Goal: Task Accomplishment & Management: Complete application form

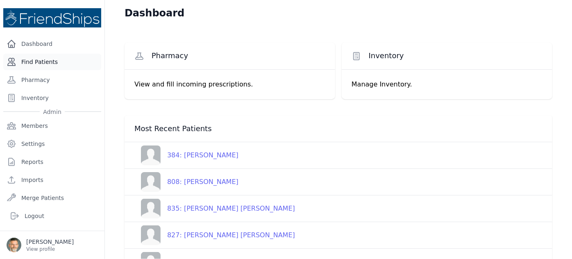
click at [39, 61] on link "Find Patients" at bounding box center [52, 62] width 98 height 16
click at [29, 61] on link "Find Patients" at bounding box center [52, 62] width 98 height 16
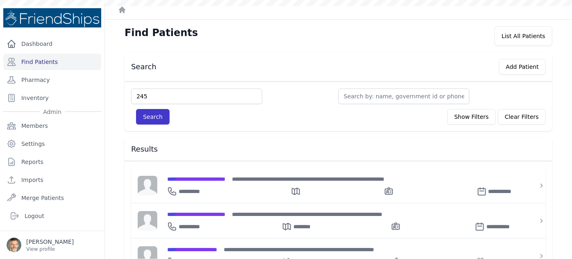
click at [148, 114] on button "Search" at bounding box center [153, 117] width 34 height 16
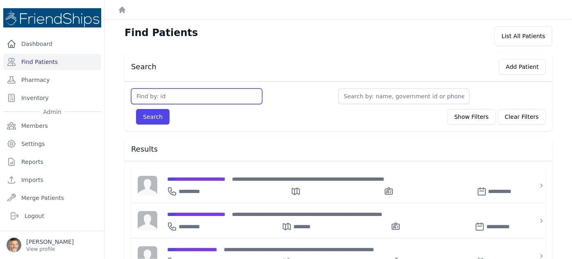
click at [149, 97] on input "text" at bounding box center [196, 97] width 131 height 16
type input "245"
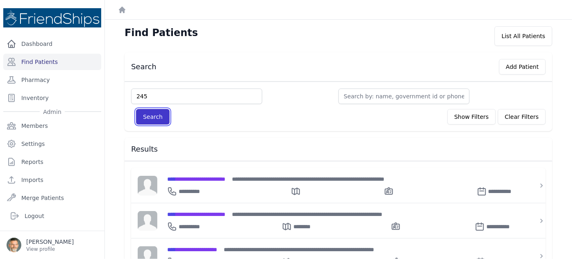
click at [154, 114] on button "Search" at bounding box center [153, 117] width 34 height 16
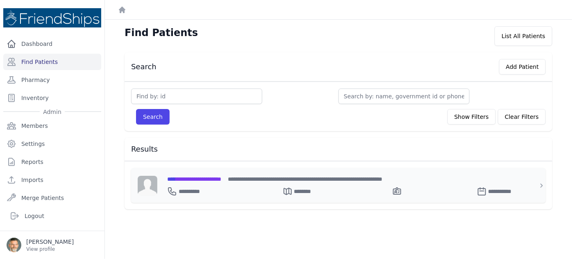
click at [203, 179] on span "**********" at bounding box center [194, 179] width 54 height 6
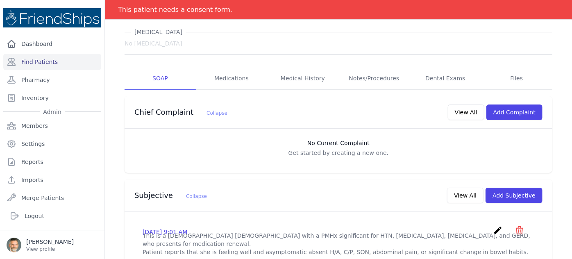
scroll to position [74, 0]
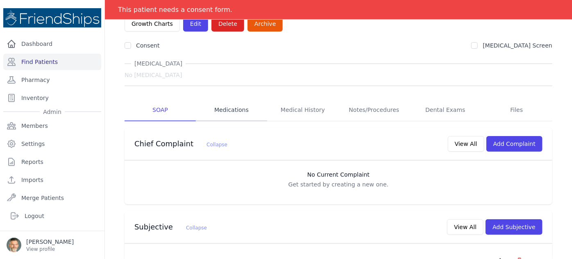
click at [226, 99] on link "Medications" at bounding box center [231, 110] width 71 height 22
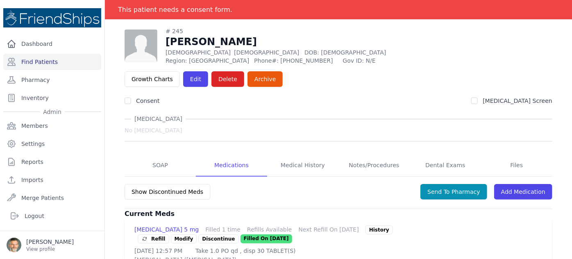
scroll to position [36, 0]
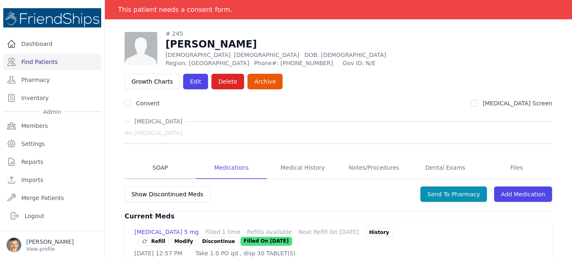
click at [161, 157] on link "SOAP" at bounding box center [160, 168] width 71 height 22
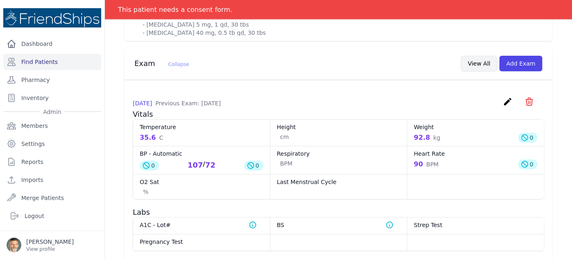
scroll to position [484, 0]
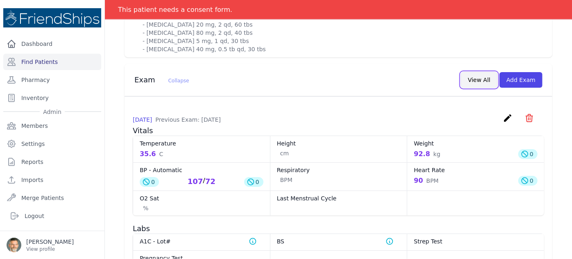
click at [473, 72] on button "View All" at bounding box center [479, 80] width 36 height 16
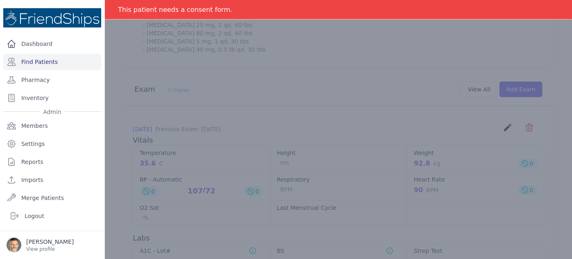
scroll to position [0, 0]
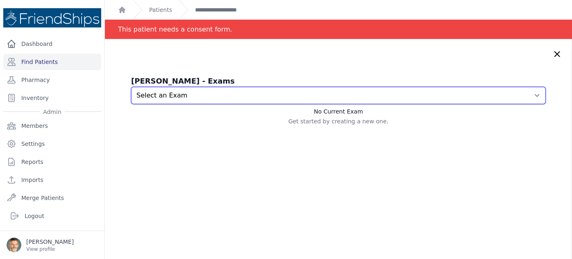
click at [377, 99] on select "Select an Exam 2025-Sep-26 12:31 PM" at bounding box center [338, 95] width 415 height 17
select select "1073"
click at [131, 87] on select "Select an Exam 2025-Sep-26 12:31 PM" at bounding box center [338, 95] width 415 height 17
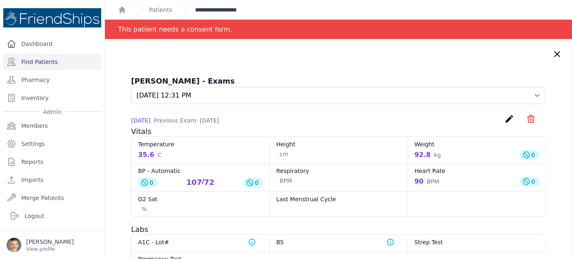
click at [218, 9] on link "**********" at bounding box center [223, 10] width 56 height 8
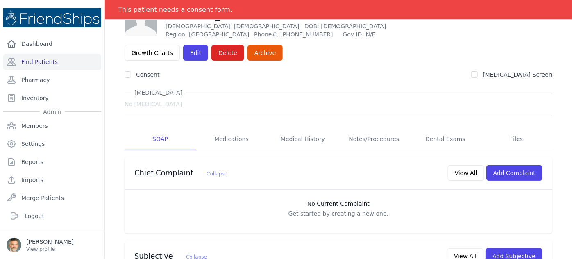
scroll to position [37, 0]
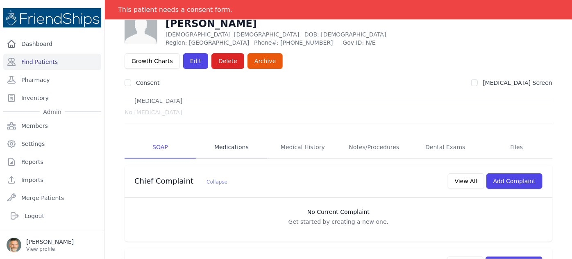
click at [231, 136] on link "Medications" at bounding box center [231, 147] width 71 height 22
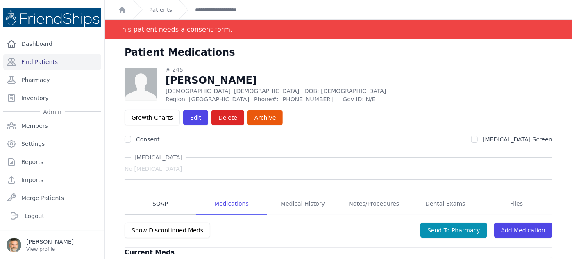
click at [156, 193] on link "SOAP" at bounding box center [160, 204] width 71 height 22
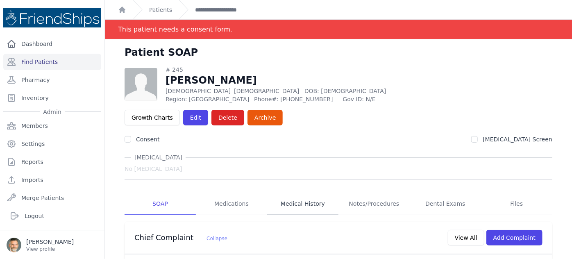
click at [294, 193] on link "Medical History" at bounding box center [302, 204] width 71 height 22
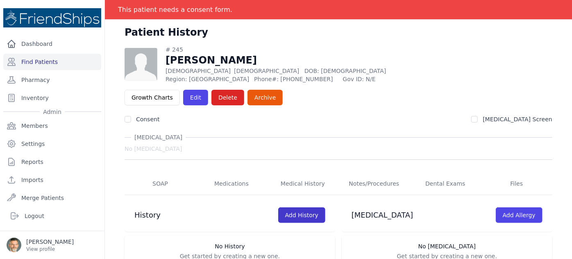
scroll to position [39, 0]
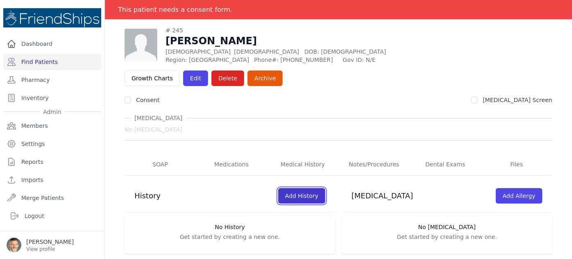
click at [298, 188] on link "Add History" at bounding box center [301, 196] width 47 height 16
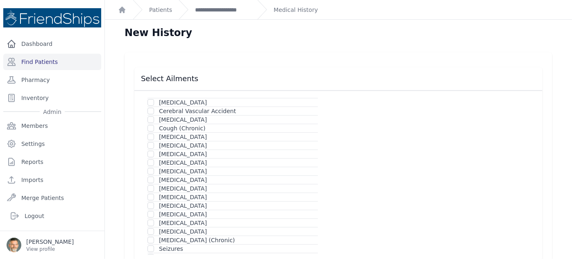
scroll to position [74, 0]
click at [151, 193] on input "checkbox" at bounding box center [151, 196] width 7 height 7
checkbox input "true"
click at [149, 159] on input "checkbox" at bounding box center [151, 161] width 7 height 7
checkbox input "true"
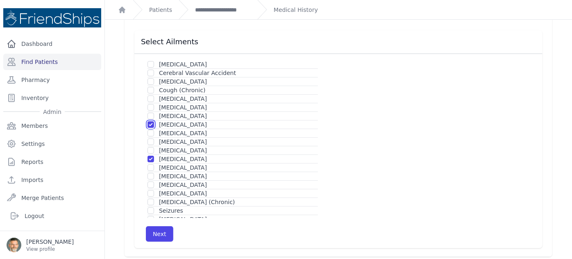
scroll to position [41, 0]
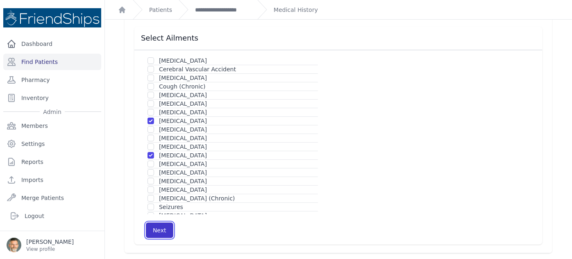
click at [159, 229] on button "Next" at bounding box center [159, 231] width 27 height 16
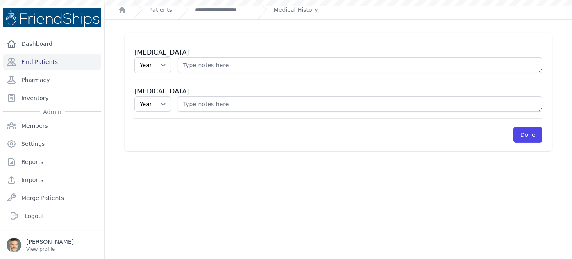
scroll to position [20, 0]
click at [518, 135] on link "Done" at bounding box center [527, 135] width 29 height 16
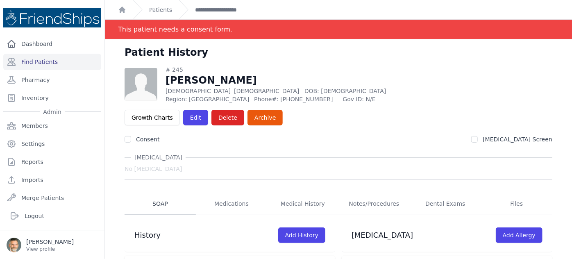
click at [157, 193] on link "SOAP" at bounding box center [160, 204] width 71 height 22
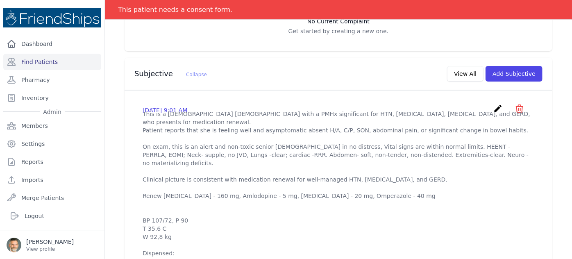
scroll to position [275, 0]
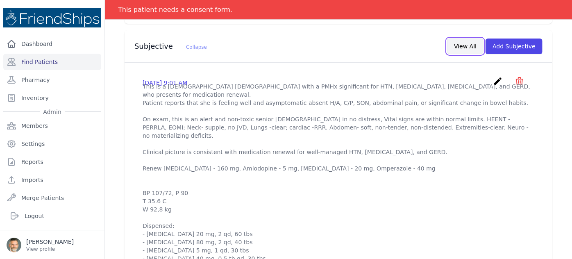
click at [466, 39] on button "View All" at bounding box center [465, 47] width 36 height 16
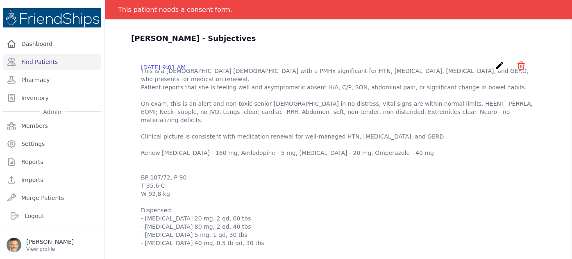
scroll to position [0, 0]
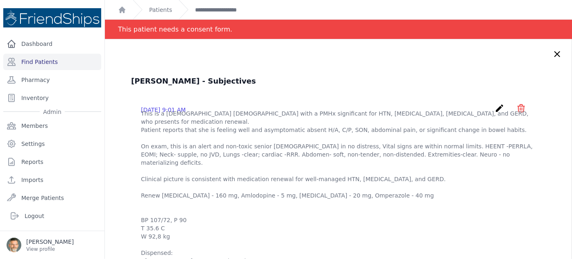
click at [552, 52] on icon at bounding box center [557, 54] width 10 height 10
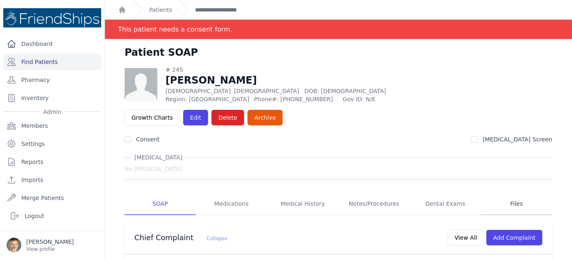
click at [513, 193] on link "Files" at bounding box center [516, 204] width 71 height 22
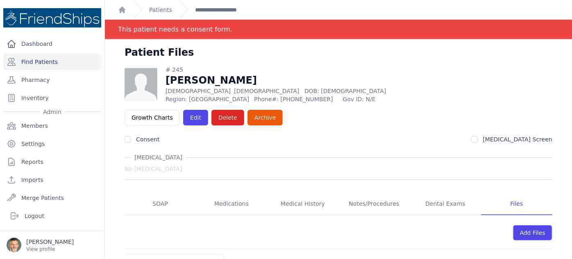
click at [159, 7] on link "Patients" at bounding box center [160, 10] width 23 height 8
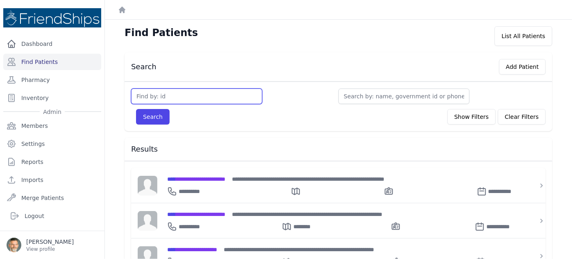
click at [167, 94] on input "text" at bounding box center [196, 97] width 131 height 16
type input "301"
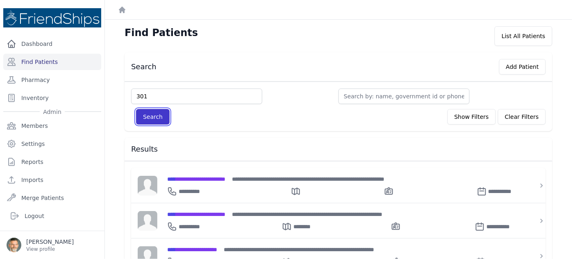
click at [151, 113] on button "Search" at bounding box center [153, 117] width 34 height 16
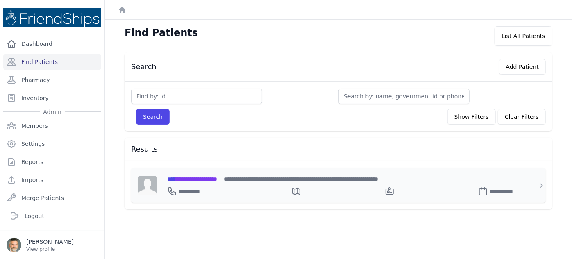
click at [198, 176] on span "**********" at bounding box center [192, 179] width 50 height 6
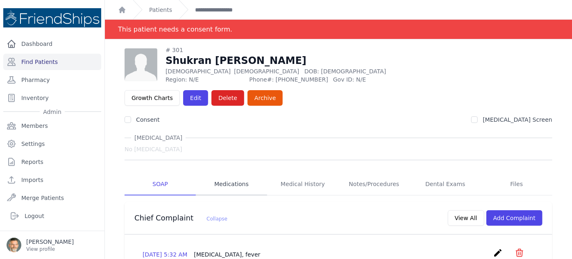
click at [233, 173] on link "Medications" at bounding box center [231, 184] width 71 height 22
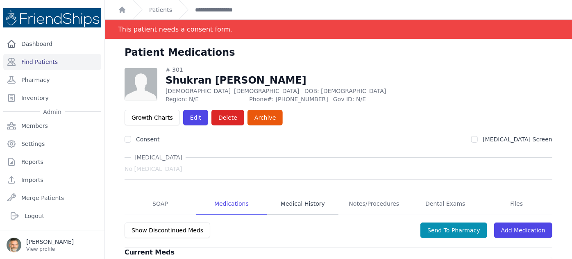
click at [304, 193] on link "Medical History" at bounding box center [302, 204] width 71 height 22
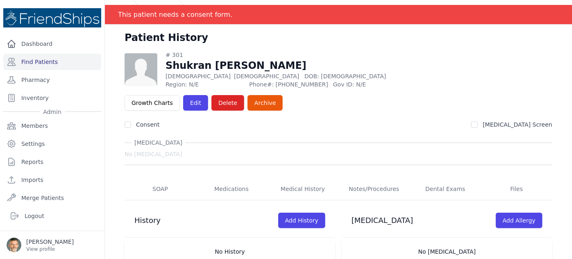
scroll to position [2, 0]
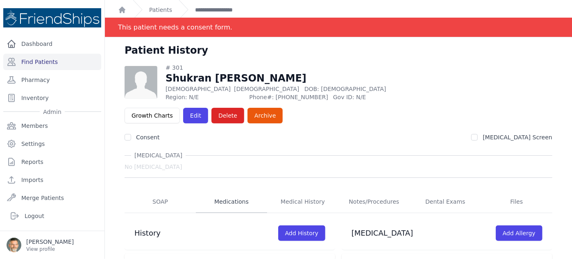
click at [225, 191] on link "Medications" at bounding box center [231, 202] width 71 height 22
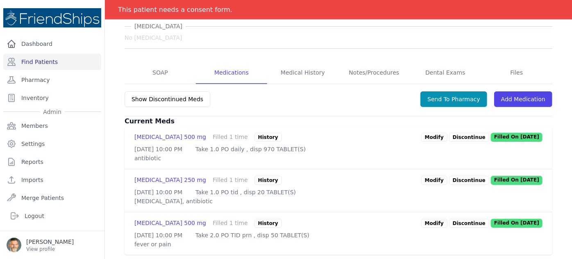
scroll to position [134, 0]
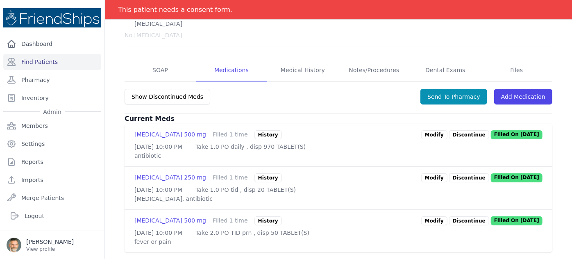
click at [456, 130] on p "Discontinue" at bounding box center [469, 134] width 40 height 9
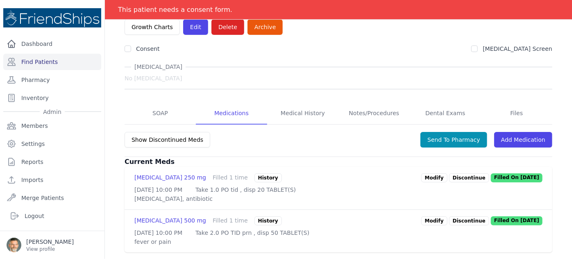
scroll to position [83, 0]
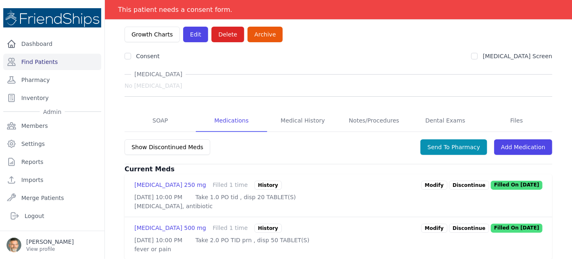
click at [458, 181] on p "Discontinue" at bounding box center [469, 185] width 40 height 9
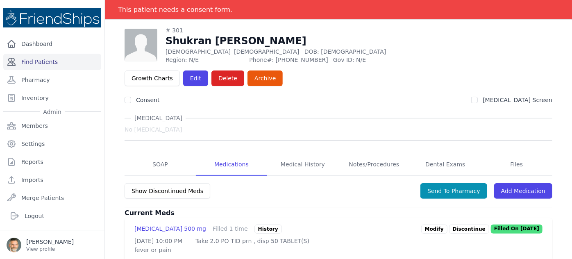
click at [39, 60] on link "Find Patients" at bounding box center [52, 62] width 98 height 16
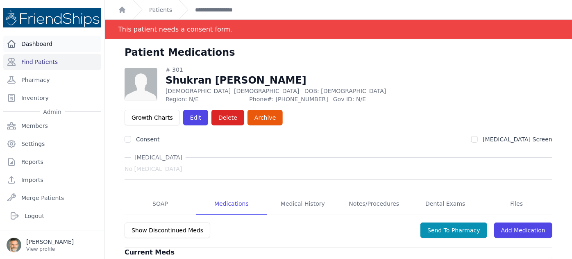
click at [39, 45] on link "Dashboard" at bounding box center [52, 44] width 98 height 16
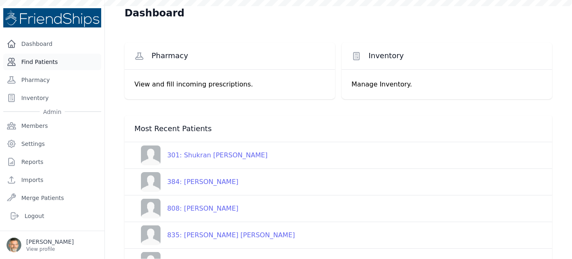
click at [43, 61] on link "Find Patients" at bounding box center [52, 62] width 98 height 16
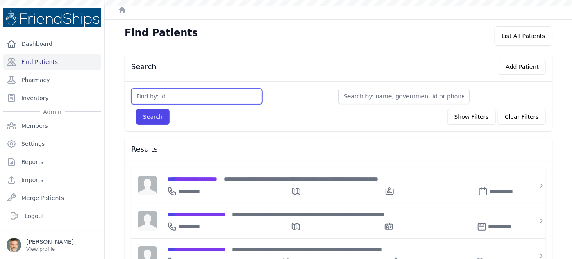
click at [157, 95] on input "text" at bounding box center [196, 97] width 131 height 16
type input "463"
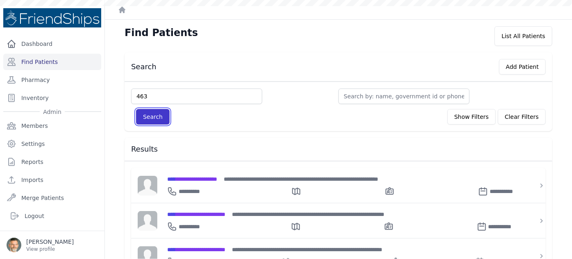
click at [152, 114] on button "Search" at bounding box center [153, 117] width 34 height 16
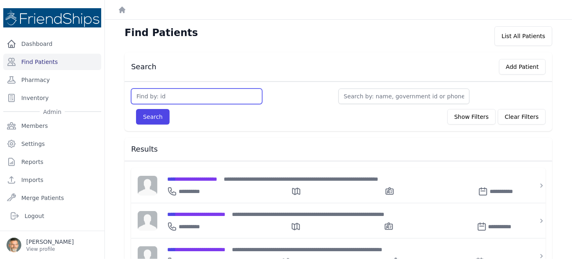
click at [149, 92] on input "text" at bounding box center [196, 97] width 131 height 16
type input "463"
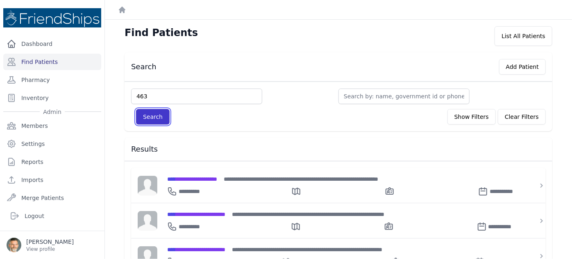
click at [150, 115] on button "Search" at bounding box center [153, 117] width 34 height 16
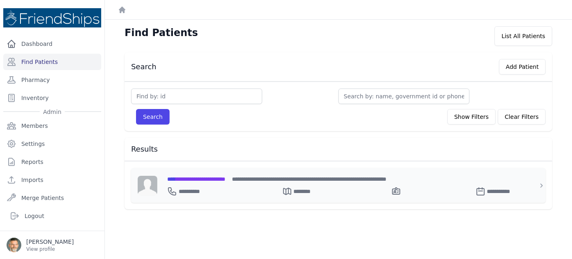
click at [198, 177] on span "**********" at bounding box center [196, 179] width 58 height 6
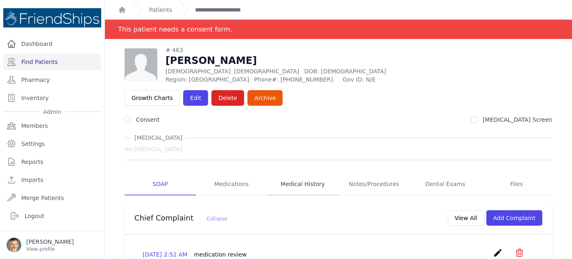
click at [294, 173] on link "Medical History" at bounding box center [302, 184] width 71 height 22
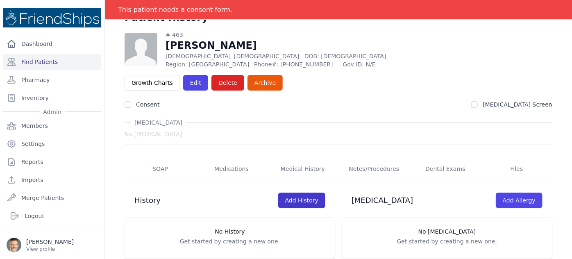
scroll to position [39, 0]
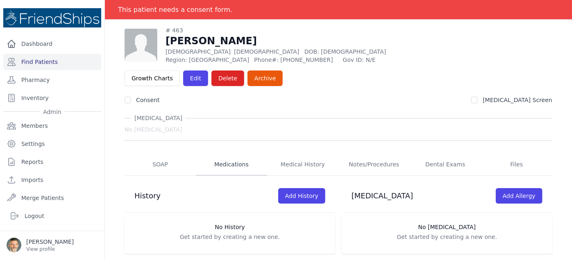
click at [223, 154] on link "Medications" at bounding box center [231, 165] width 71 height 22
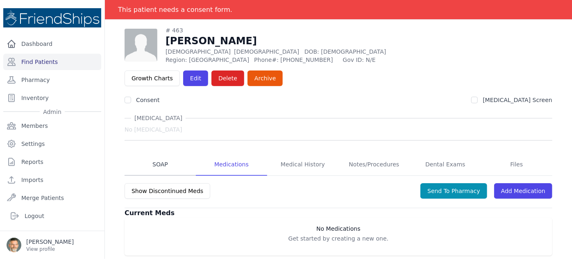
click at [156, 154] on link "SOAP" at bounding box center [160, 165] width 71 height 22
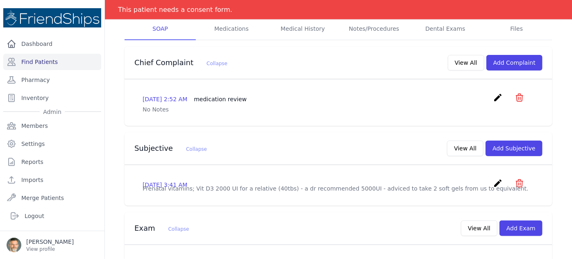
scroll to position [186, 0]
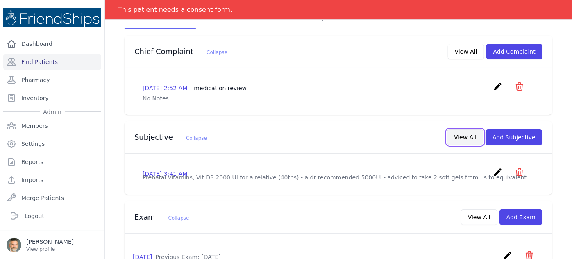
click at [458, 130] on button "View All" at bounding box center [465, 138] width 36 height 16
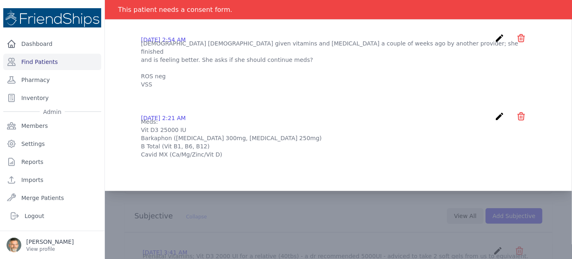
scroll to position [111, 0]
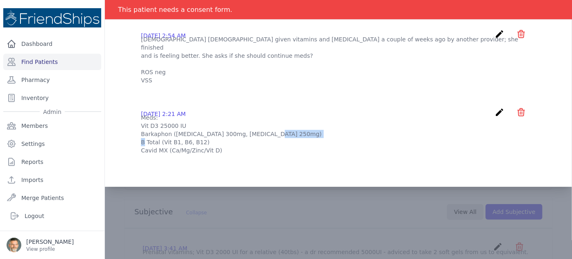
drag, startPoint x: 225, startPoint y: 157, endPoint x: 262, endPoint y: 154, distance: 37.4
click at [262, 155] on p "Meds: Vit D3 25000 IU Barkaphon (Paracetamol 300mg, Chlorzoxazone 250mg) B Tota…" at bounding box center [338, 134] width 395 height 41
copy p "Chlorzoxazone"
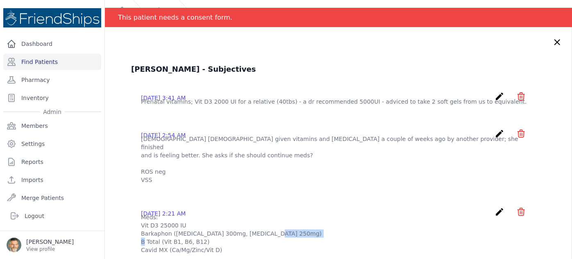
scroll to position [0, 0]
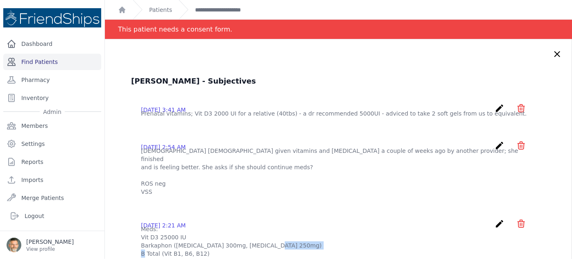
click at [39, 63] on link "Find Patients" at bounding box center [52, 62] width 98 height 16
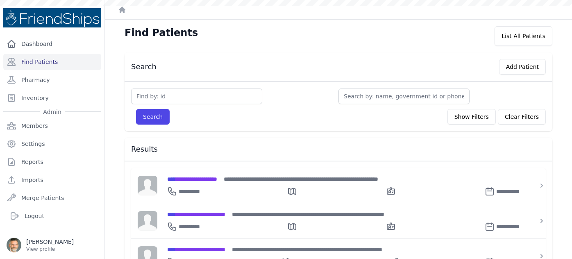
click at [154, 97] on input "text" at bounding box center [196, 97] width 131 height 16
type input "125"
click at [151, 116] on button "Search" at bounding box center [153, 117] width 34 height 16
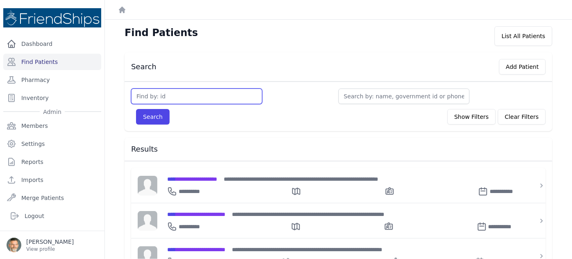
click at [150, 92] on input "text" at bounding box center [196, 97] width 131 height 16
type input "125"
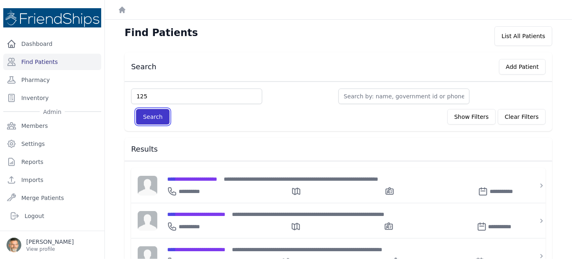
click at [154, 118] on button "Search" at bounding box center [153, 117] width 34 height 16
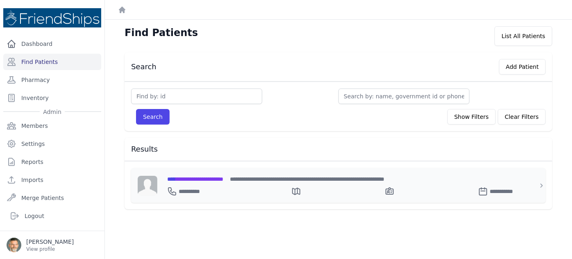
click at [192, 178] on span "**********" at bounding box center [195, 179] width 56 height 6
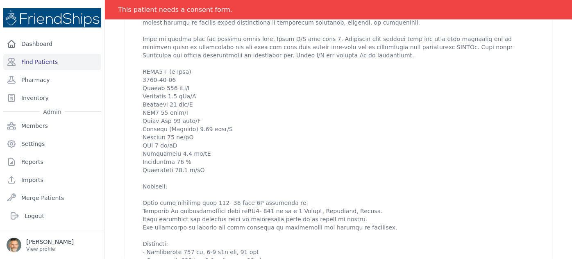
scroll to position [484, 0]
click at [42, 63] on link "Find Patients" at bounding box center [52, 62] width 98 height 16
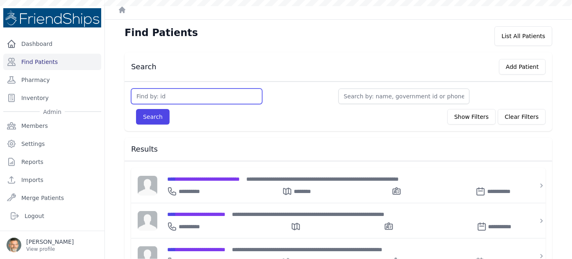
click at [159, 98] on input "text" at bounding box center [196, 97] width 131 height 16
type input "797"
click at [136, 109] on button "Search" at bounding box center [153, 117] width 34 height 16
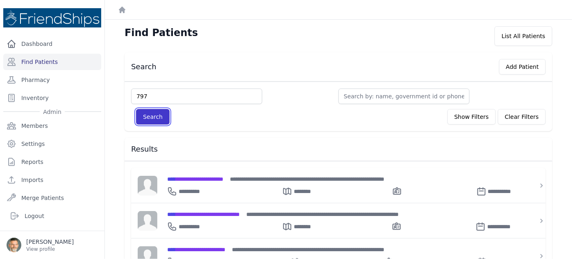
click at [155, 118] on button "Search" at bounding box center [153, 117] width 34 height 16
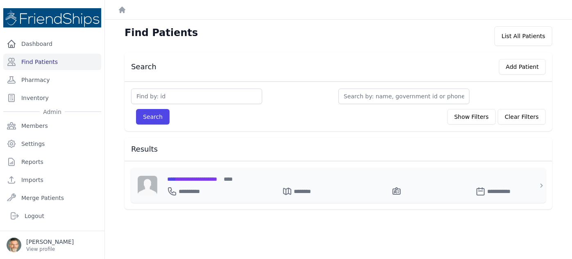
click at [203, 177] on span "**********" at bounding box center [192, 179] width 50 height 6
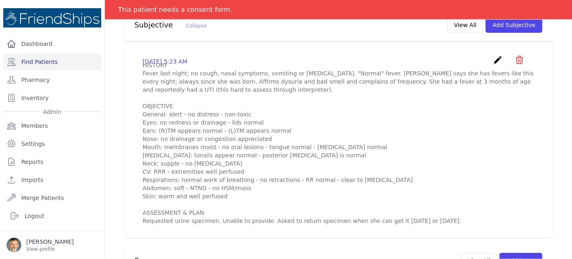
scroll to position [261, 0]
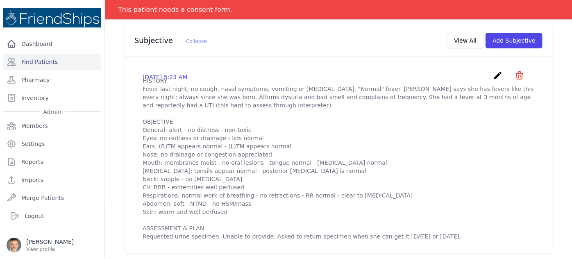
click at [493, 70] on icon "create" at bounding box center [498, 75] width 10 height 10
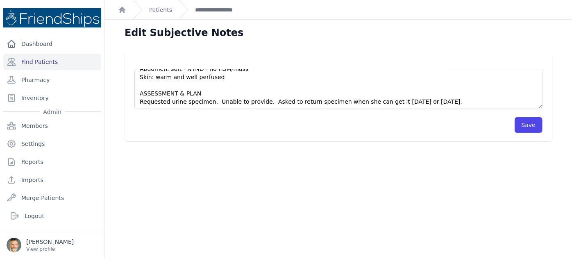
scroll to position [131, 0]
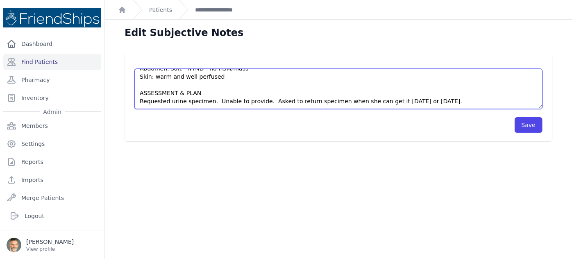
click at [436, 100] on textarea "HISTORY Fever last night; no cough, nasal symptoms, vomiting or diarrhea. "Norm…" at bounding box center [338, 89] width 408 height 40
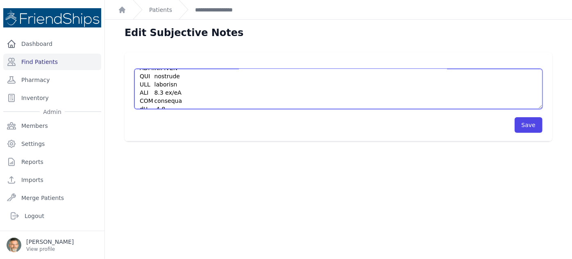
scroll to position [152, 0]
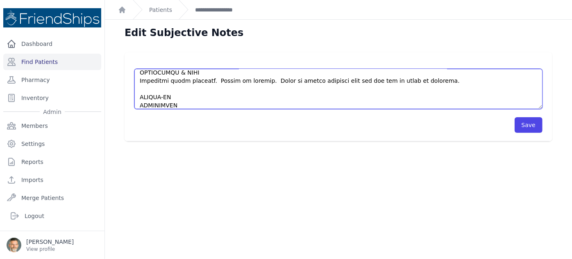
drag, startPoint x: 179, startPoint y: 96, endPoint x: 122, endPoint y: 97, distance: 57.8
click at [134, 96] on textarea "HISTORY Fever last night; no cough, nasal symptoms, vomiting or diarrhea. "Norm…" at bounding box center [338, 89] width 408 height 40
click at [174, 97] on textarea "HISTORY Fever last night; no cough, nasal symptoms, vomiting or diarrhea. "Norm…" at bounding box center [338, 89] width 408 height 40
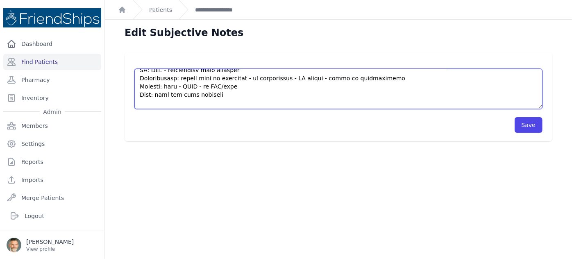
scroll to position [126, 0]
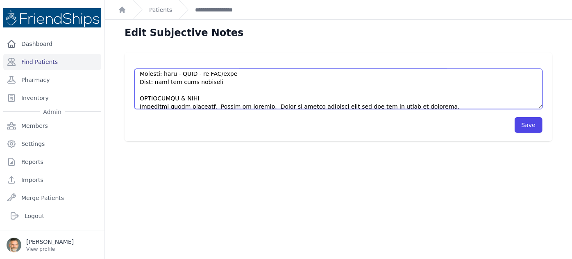
click at [245, 73] on textarea "HISTORY Fever last night; no cough, nasal symptoms, vomiting or diarrhea. "Norm…" at bounding box center [338, 89] width 408 height 40
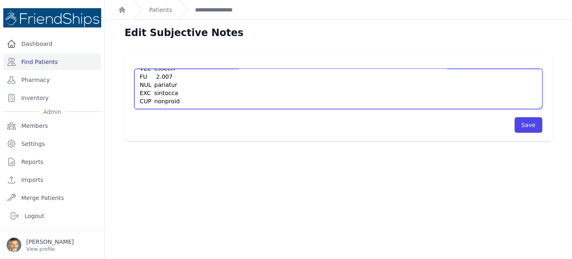
scroll to position [20, 0]
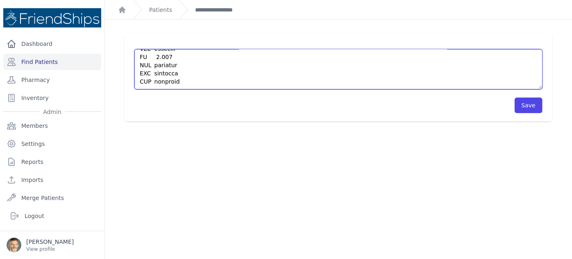
click at [190, 82] on textarea "HISTORY Fever last night; no cough, nasal symptoms, vomiting or diarrhea. "Norm…" at bounding box center [338, 69] width 408 height 40
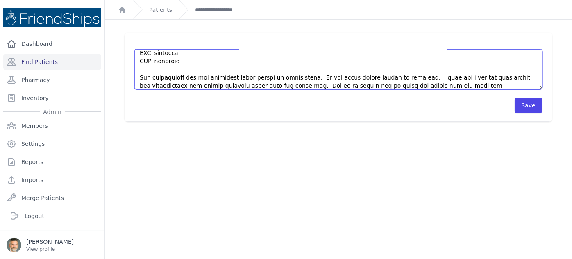
scroll to position [275, 0]
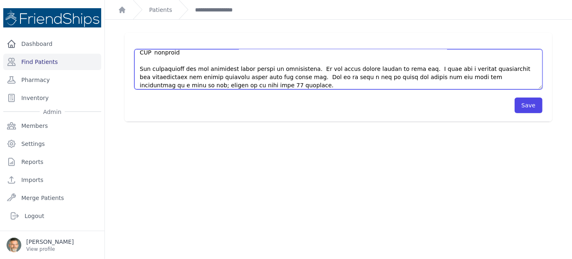
click at [138, 69] on textarea "HISTORY Fever last night; no cough, nasal symptoms, vomiting or diarrhea. "Norm…" at bounding box center [338, 69] width 408 height 40
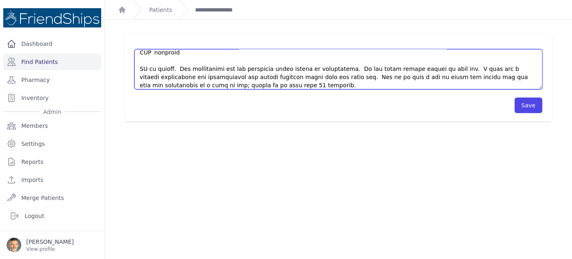
scroll to position [279, 0]
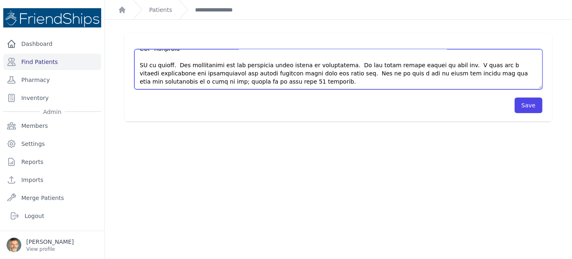
click at [209, 81] on textarea "HISTORY Fever last night; no cough, nasal symptoms, vomiting or diarrhea. "Norm…" at bounding box center [338, 69] width 408 height 40
type textarea "HISTORY Fever last night; no cough, nasal symptoms, vomiting or diarrhea. "Norm…"
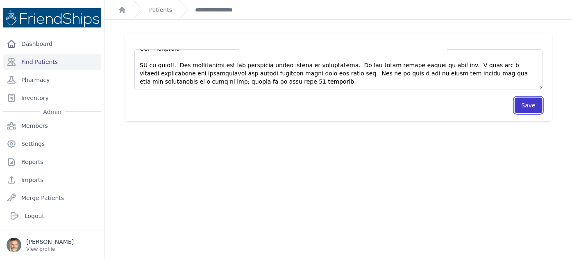
click at [527, 106] on button "Save" at bounding box center [529, 106] width 28 height 16
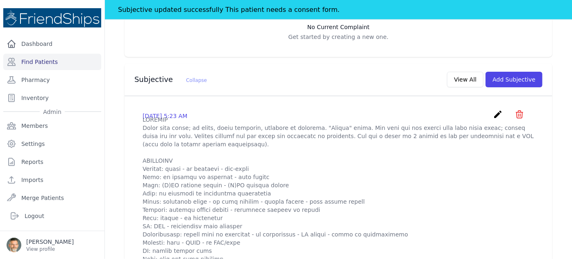
scroll to position [223, 0]
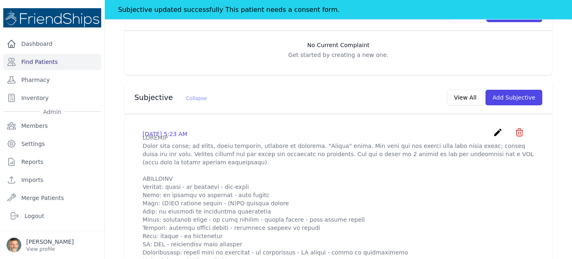
click at [493, 127] on icon "create" at bounding box center [498, 132] width 10 height 10
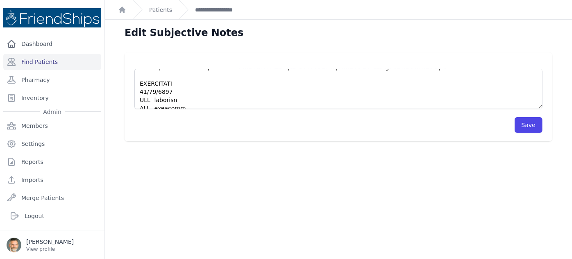
scroll to position [186, 0]
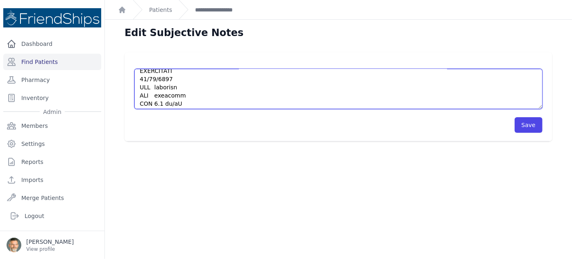
drag, startPoint x: 170, startPoint y: 80, endPoint x: 143, endPoint y: 81, distance: 27.1
click at [139, 82] on textarea at bounding box center [338, 89] width 408 height 40
click at [140, 73] on textarea at bounding box center [338, 89] width 408 height 40
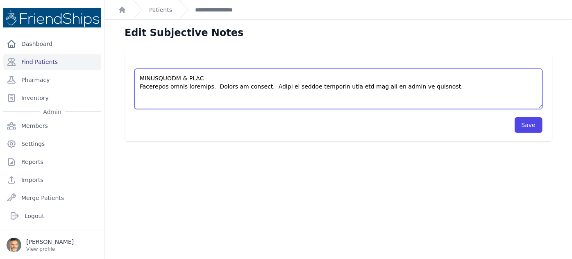
click at [142, 101] on textarea at bounding box center [338, 89] width 408 height 40
paste textarea "10/13/2026"
type textarea "HISTORY Fever last night; no cough, nasal symptoms, vomiting or diarrhea. "Norm…"
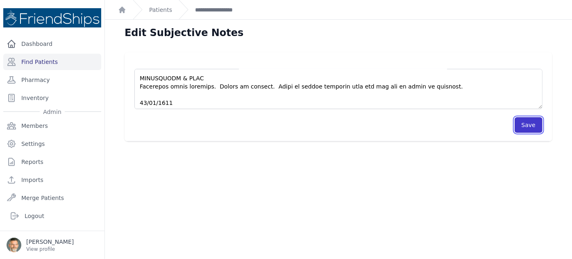
click at [523, 125] on button "Save" at bounding box center [529, 125] width 28 height 16
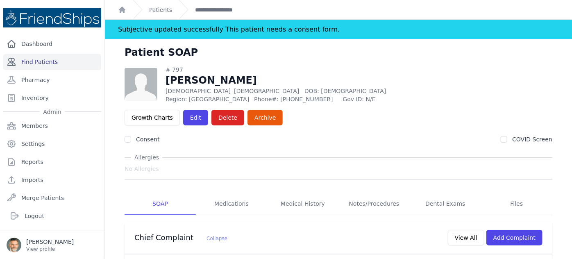
click at [36, 59] on link "Find Patients" at bounding box center [52, 62] width 98 height 16
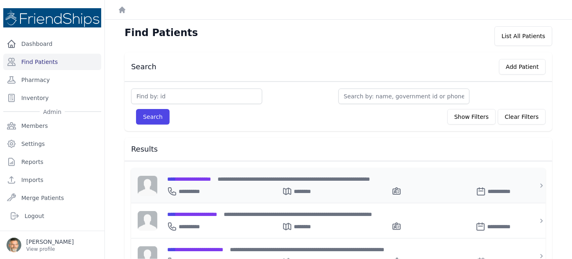
click at [186, 176] on span "**********" at bounding box center [189, 179] width 44 height 6
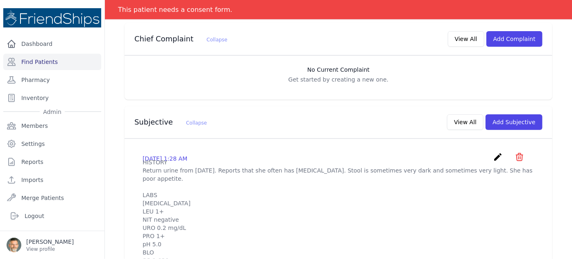
scroll to position [186, 0]
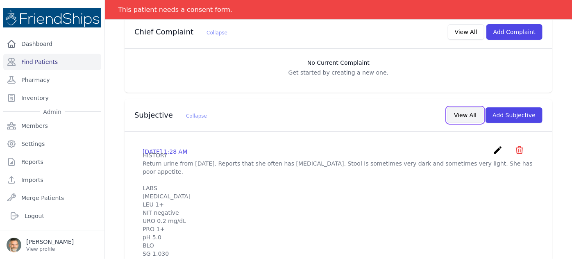
click at [459, 107] on button "View All" at bounding box center [465, 115] width 36 height 16
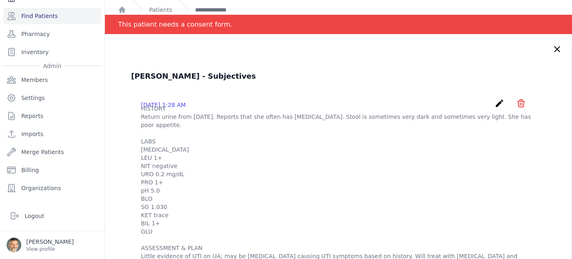
scroll to position [0, 0]
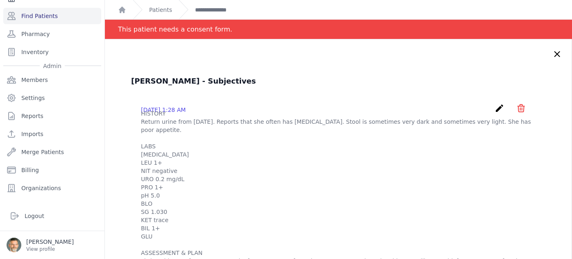
click at [555, 53] on icon at bounding box center [557, 54] width 5 height 5
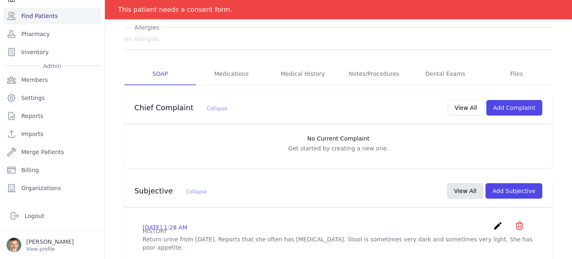
scroll to position [111, 0]
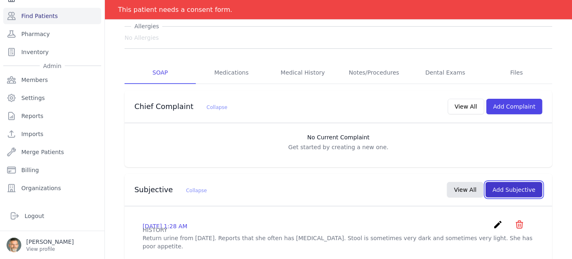
click at [508, 182] on button "Add Subjective" at bounding box center [514, 190] width 57 height 16
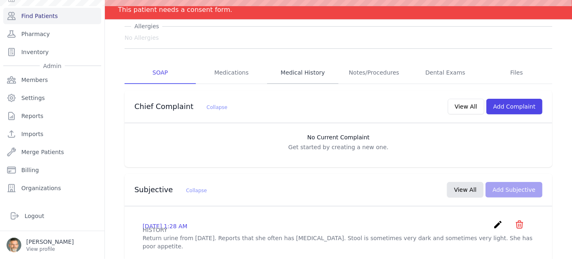
scroll to position [0, 0]
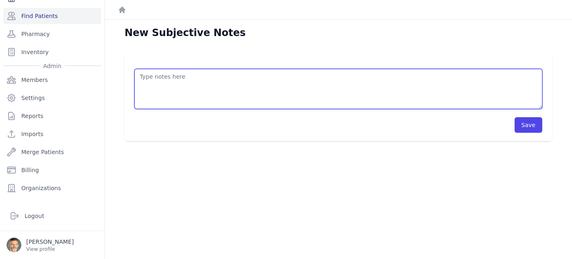
click at [157, 84] on textarea at bounding box center [338, 89] width 408 height 40
click at [157, 84] on textarea "HISTORY OBJECTIVE General: alert - no distress - non-toxic Eyes: no redness or …" at bounding box center [338, 89] width 408 height 40
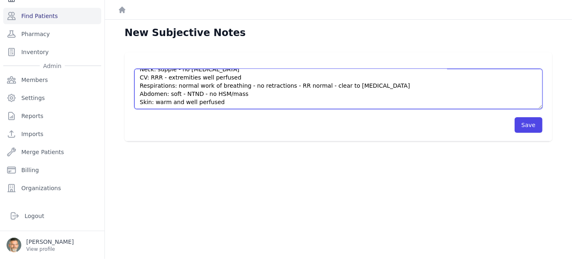
scroll to position [115, 0]
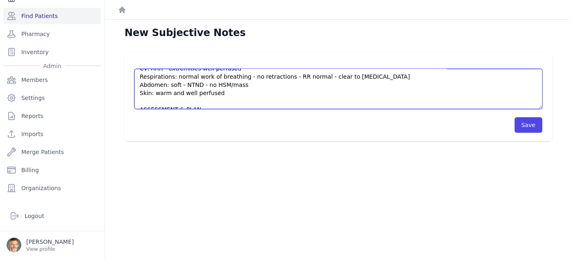
drag, startPoint x: 141, startPoint y: 100, endPoint x: 284, endPoint y: 90, distance: 143.3
click at [284, 90] on textarea "HISTORY Patient returns stool testing in follow up of last weeks visit wherein …" at bounding box center [338, 89] width 408 height 40
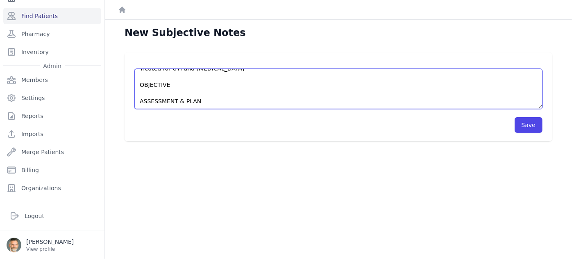
scroll to position [24, 0]
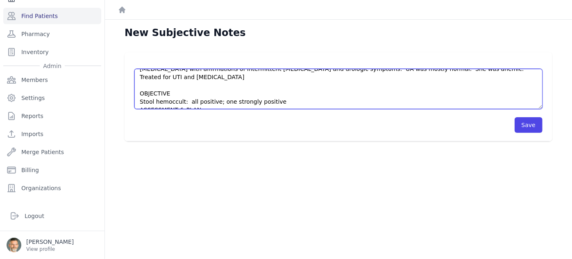
click at [139, 103] on textarea "HISTORY Patient returns stool testing in follow up of last weeks visit wherein …" at bounding box center [338, 89] width 408 height 40
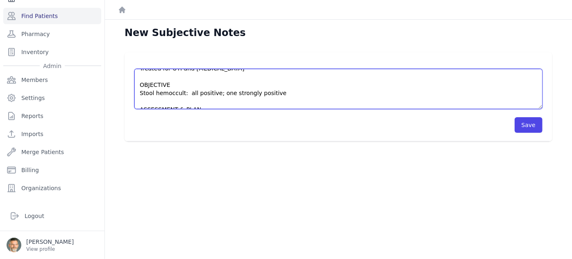
click at [206, 102] on textarea "HISTORY Patient returns stool testing in follow up of last weeks visit wherein …" at bounding box center [338, 89] width 408 height 40
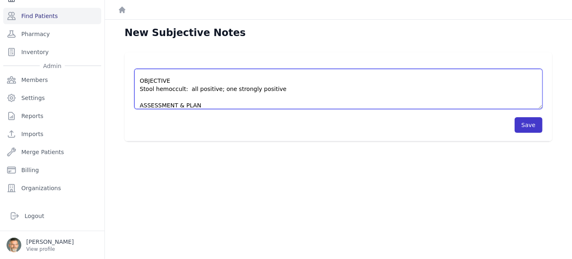
type textarea "HISTORY Patient returns stool testing in follow up of last weeks visit wherein …"
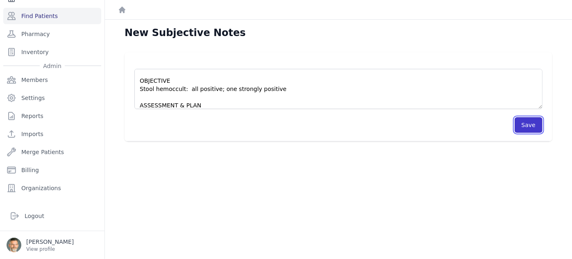
click at [526, 125] on button "Save" at bounding box center [529, 125] width 28 height 16
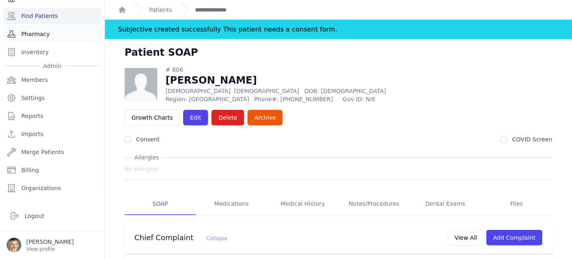
click at [36, 34] on link "Pharmacy" at bounding box center [52, 34] width 98 height 16
click at [34, 14] on link "Find Patients" at bounding box center [52, 16] width 98 height 16
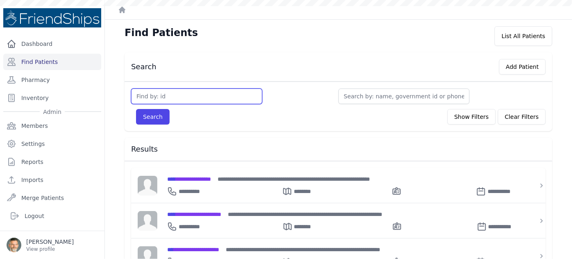
click at [186, 93] on input "text" at bounding box center [196, 97] width 131 height 16
type input "245"
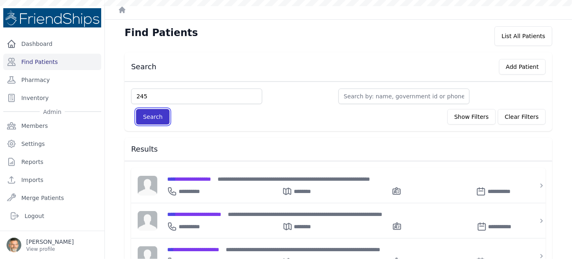
click at [150, 115] on button "Search" at bounding box center [153, 117] width 34 height 16
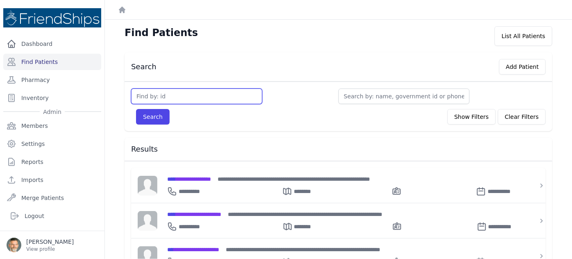
click at [145, 96] on input "text" at bounding box center [196, 97] width 131 height 16
type input "245"
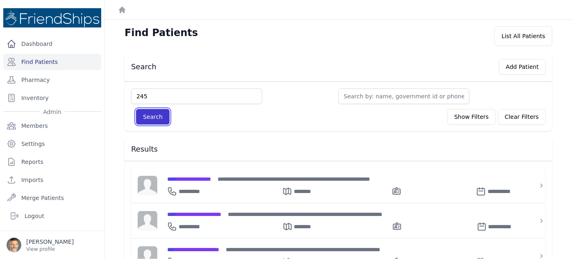
click at [154, 116] on button "Search" at bounding box center [153, 117] width 34 height 16
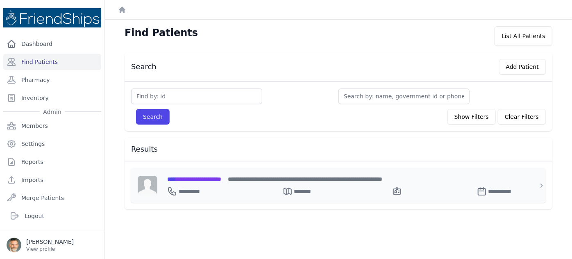
click at [195, 177] on span "**********" at bounding box center [194, 179] width 54 height 6
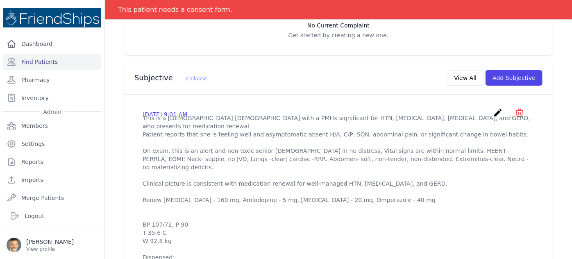
scroll to position [261, 0]
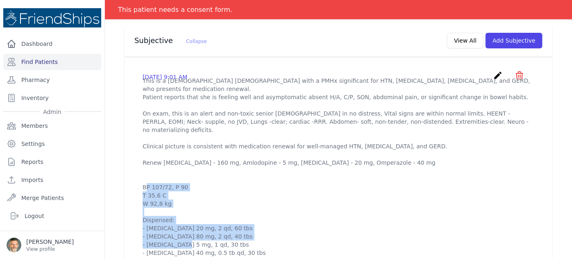
drag, startPoint x: 242, startPoint y: 220, endPoint x: 139, endPoint y: 197, distance: 105.5
click at [139, 197] on div "[DATE] 9:01 AM create ​ Are you sure? This action cannot be undone! Confirm Can…" at bounding box center [338, 164] width 411 height 200
copy p "- [MEDICAL_DATA] 20 mg, 2 qd, 60 tbs - [MEDICAL_DATA] 80 mg, 2 qd, 40 tbs - [ME…"
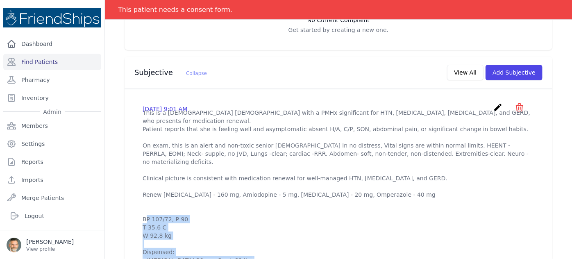
scroll to position [149, 0]
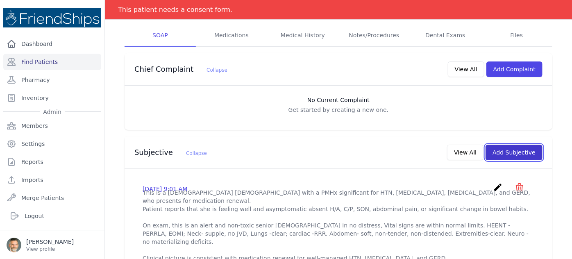
click at [500, 145] on button "Add Subjective" at bounding box center [514, 153] width 57 height 16
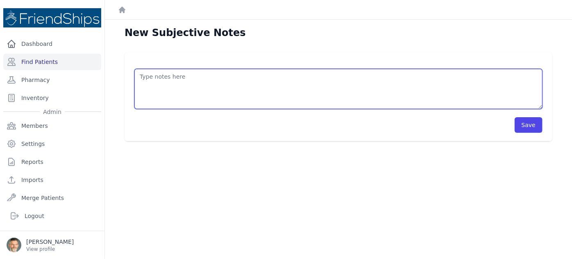
click at [142, 78] on textarea at bounding box center [338, 89] width 408 height 40
paste textarea "- [MEDICAL_DATA] 20 mg, 2 qd, 60 tbs - [MEDICAL_DATA] 80 mg, 2 qd, 40 tbs - [ME…"
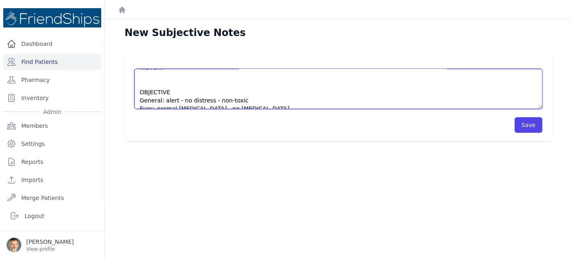
click at [145, 75] on textarea "- [MEDICAL_DATA] 20 mg, 2 qd, 60 tbs - [MEDICAL_DATA] 80 mg, 2 qd, 40 tbs - [ME…" at bounding box center [338, 89] width 408 height 40
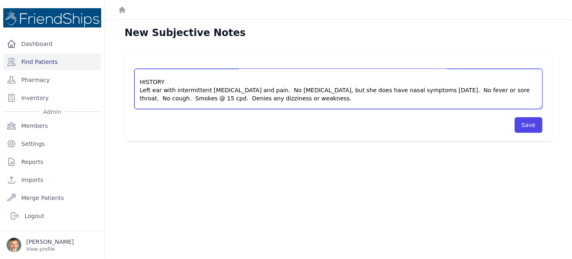
scroll to position [0, 0]
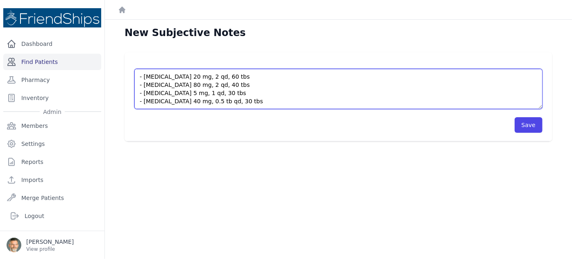
type textarea "- Omeprazole 20 mg, 2 qd, 60 tbs - Valsartan 80 mg, 2 qd, 40 tbs - Amlodipine 5…"
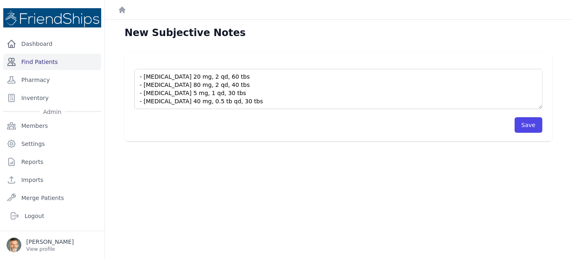
click at [37, 61] on link "Find Patients" at bounding box center [52, 62] width 98 height 16
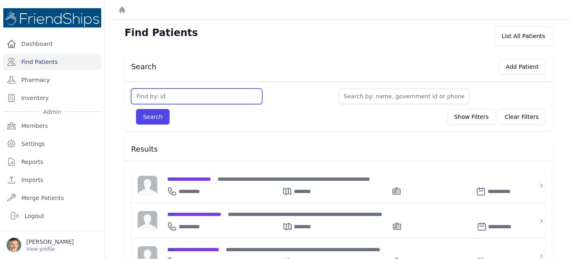
click at [144, 95] on input "text" at bounding box center [196, 97] width 131 height 16
type input "243"
click at [136, 109] on button "Search" at bounding box center [153, 117] width 34 height 16
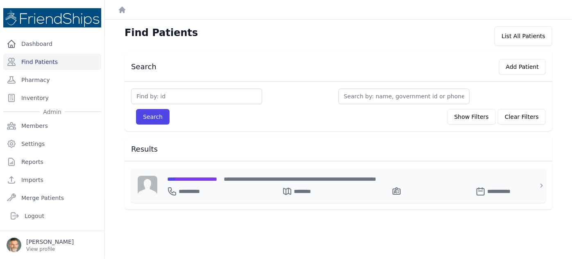
click at [198, 177] on span "**********" at bounding box center [192, 179] width 50 height 6
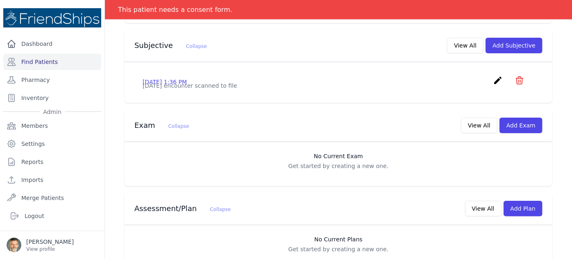
scroll to position [256, 0]
click at [517, 118] on button "Add Exam" at bounding box center [521, 126] width 43 height 16
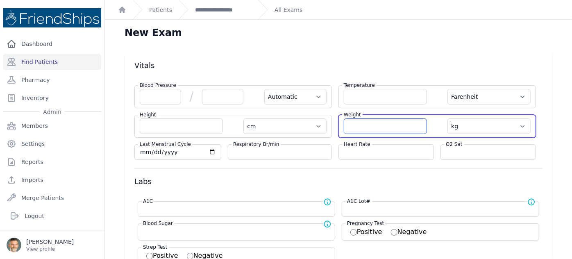
click at [356, 125] on input "number" at bounding box center [385, 126] width 83 height 16
type input "17.7"
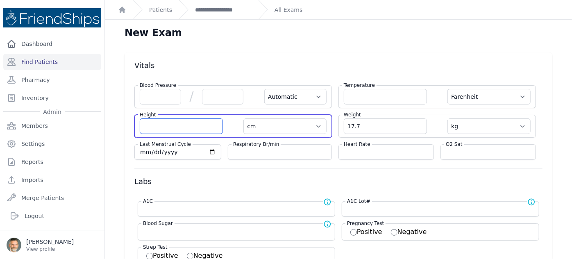
click at [176, 126] on input "number" at bounding box center [181, 126] width 83 height 16
select select "Automatic"
select select "F"
select select "cm"
select select "kg"
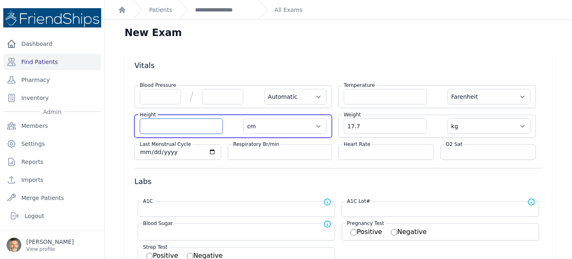
select select
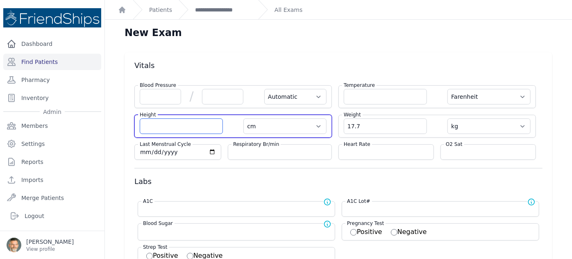
select select
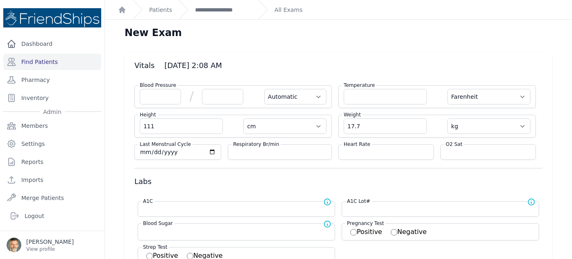
type input "111"
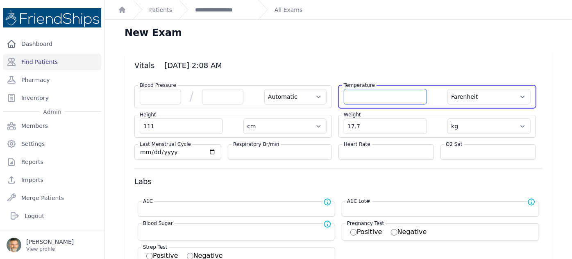
click at [361, 95] on input "number" at bounding box center [385, 97] width 83 height 16
select select "Automatic"
select select "F"
type input "111.0"
select select "cm"
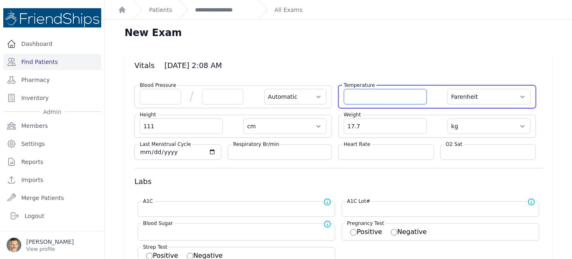
select select "kg"
select select
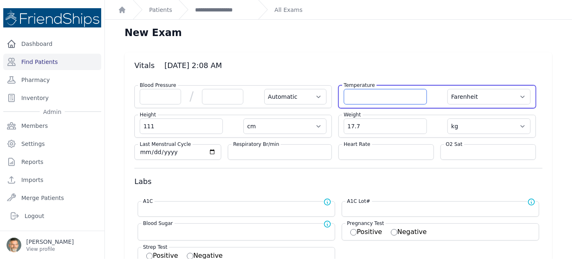
select select
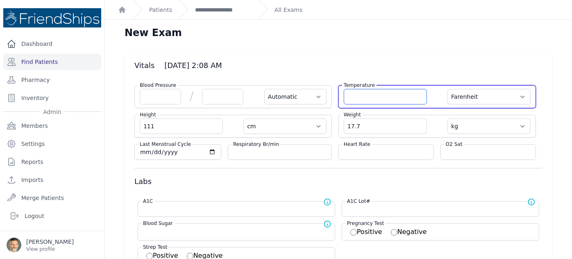
select select
type input "36.4"
click at [499, 98] on select "Farenheit Celcius" at bounding box center [489, 97] width 83 height 16
select select "Automatic"
select select "cm"
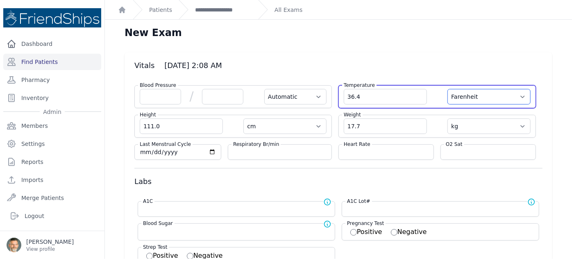
select select "kg"
select select
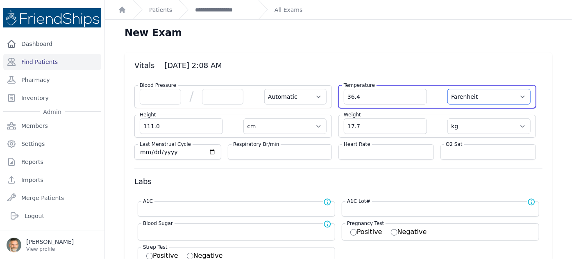
select select
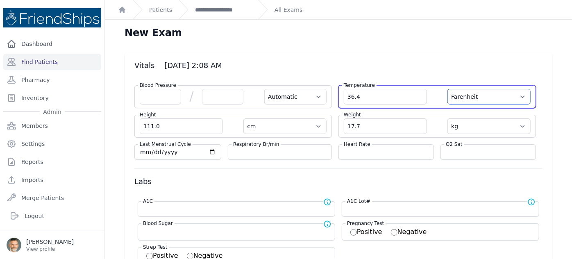
select select
select select "C"
click at [448, 89] on select "Farenheit Celcius" at bounding box center [489, 97] width 83 height 16
select select "Automatic"
select select "cm"
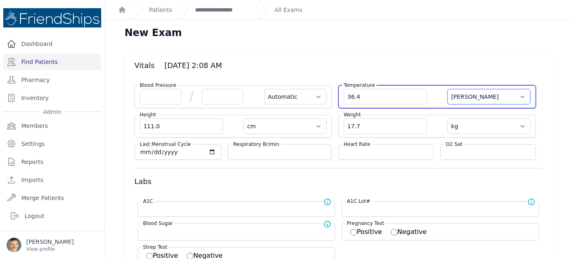
select select "kg"
select select
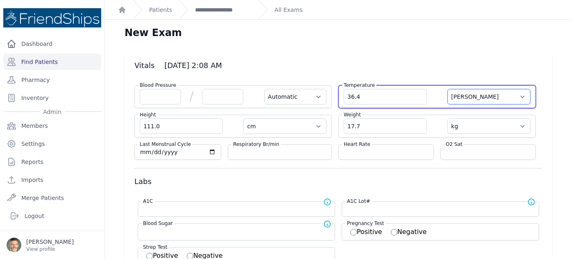
select select
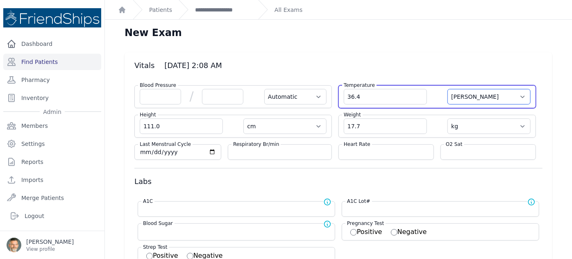
select select
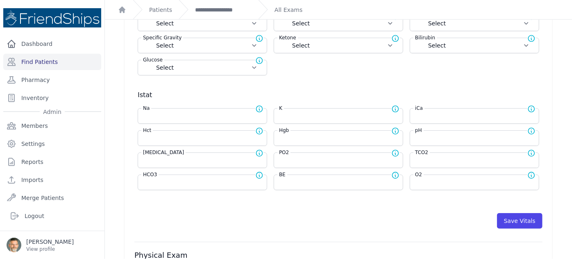
scroll to position [298, 0]
click at [513, 212] on button "Save Vitals" at bounding box center [519, 220] width 45 height 16
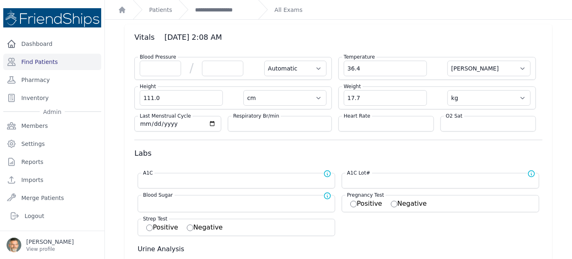
scroll to position [0, 0]
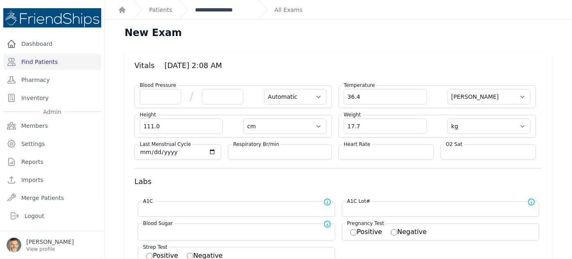
click at [214, 9] on link "**********" at bounding box center [223, 10] width 57 height 8
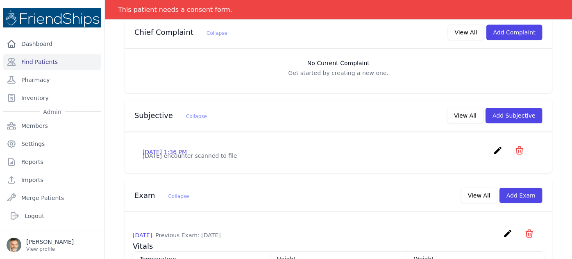
scroll to position [186, 0]
click at [523, 187] on button "Add Exam" at bounding box center [521, 195] width 43 height 16
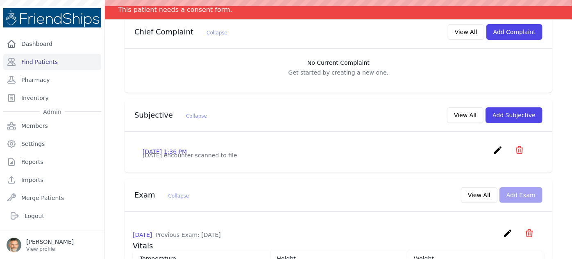
scroll to position [0, 0]
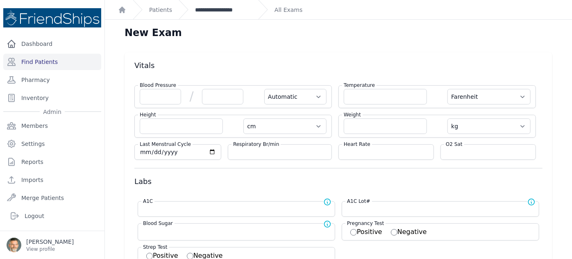
click at [218, 8] on link "**********" at bounding box center [223, 10] width 57 height 8
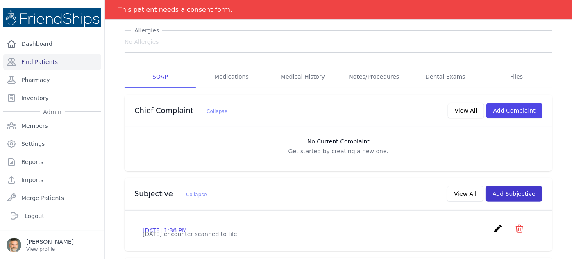
scroll to position [111, 0]
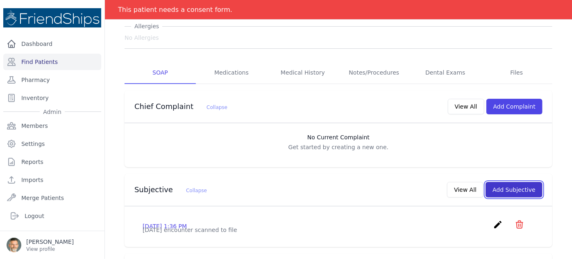
click at [512, 182] on button "Add Subjective" at bounding box center [514, 190] width 57 height 16
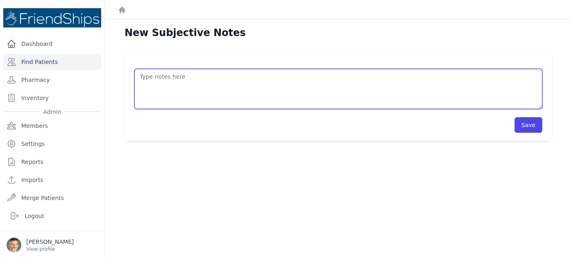
click at [207, 84] on textarea at bounding box center [338, 89] width 408 height 40
click at [159, 86] on textarea "HISTORY OBJECTIVE General: alert - no distress - non-toxic Eyes: no redness or …" at bounding box center [338, 89] width 408 height 40
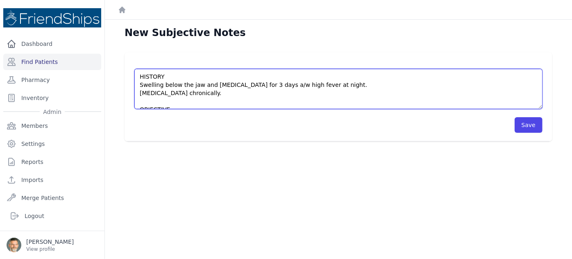
click at [342, 86] on textarea "HISTORY Swelling below the jaw and painful swallowing for 3 days a/w high fever…" at bounding box center [338, 89] width 408 height 40
click at [404, 87] on textarea "HISTORY Swelling below the jaw and painful swallowing for 3 days a/w high fever…" at bounding box center [338, 89] width 408 height 40
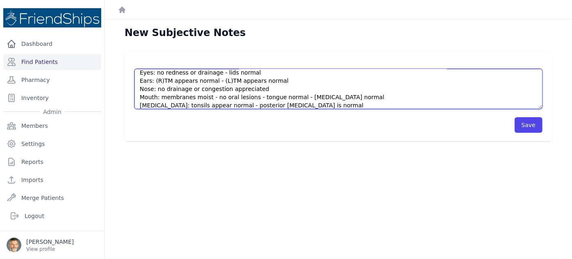
scroll to position [74, 0]
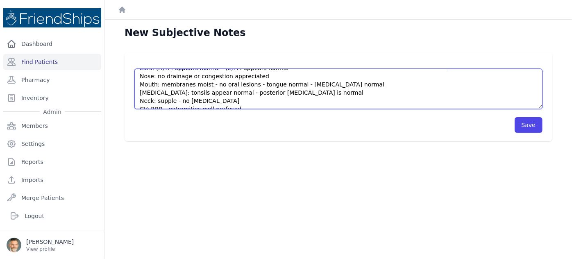
drag, startPoint x: 296, startPoint y: 84, endPoint x: 181, endPoint y: 88, distance: 115.2
click at [182, 87] on textarea "HISTORY Swelling below the jaw and painful swallowing for 3 days a/w high fever…" at bounding box center [338, 89] width 408 height 40
drag, startPoint x: 216, startPoint y: 93, endPoint x: 178, endPoint y: 94, distance: 38.1
click at [178, 94] on textarea "HISTORY Swelling below the jaw and painful swallowing for 3 days a/w high fever…" at bounding box center [338, 89] width 408 height 40
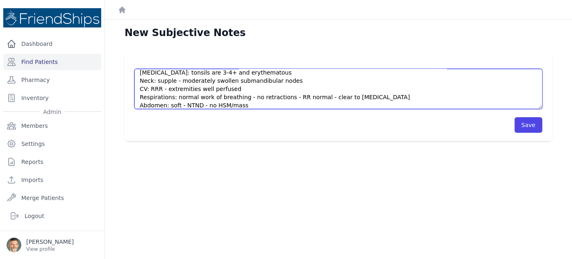
scroll to position [111, 0]
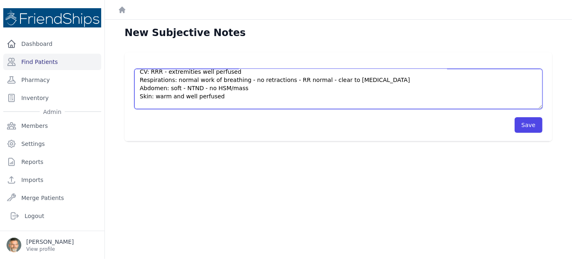
click at [217, 86] on textarea "HISTORY Swelling below the jaw and painful swallowing for 3 days a/w high fever…" at bounding box center [338, 89] width 408 height 40
click at [230, 89] on textarea "HISTORY Swelling below the jaw and painful swallowing for 3 days a/w high fever…" at bounding box center [338, 89] width 408 height 40
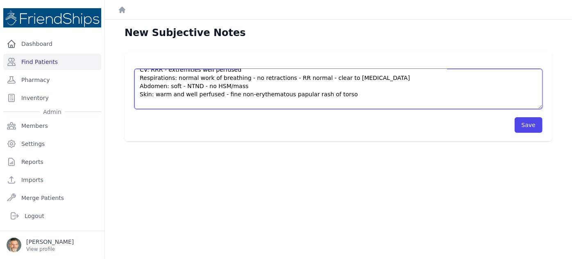
scroll to position [115, 0]
click at [198, 101] on textarea "HISTORY Swelling below the jaw and painful swallowing for 3 days a/w high fever…" at bounding box center [338, 89] width 408 height 40
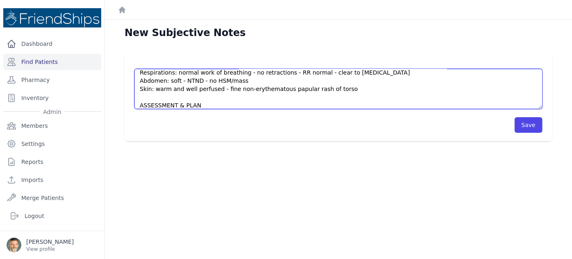
scroll to position [127, 0]
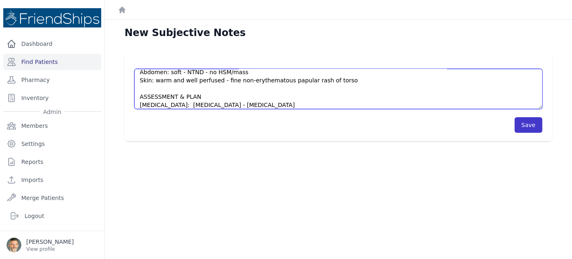
type textarea "HISTORY Swelling below the jaw and painful swallowing for 3 days a/w high fever…"
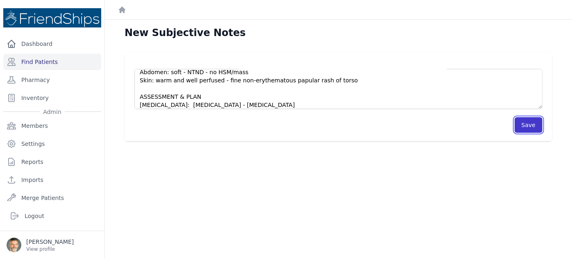
click at [522, 122] on button "Save" at bounding box center [529, 125] width 28 height 16
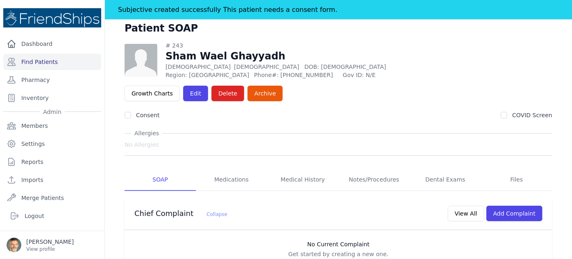
scroll to position [37, 0]
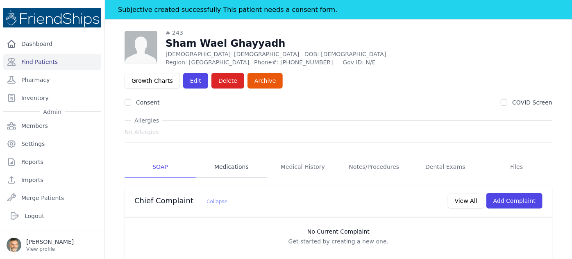
click at [232, 156] on link "Medications" at bounding box center [231, 167] width 71 height 22
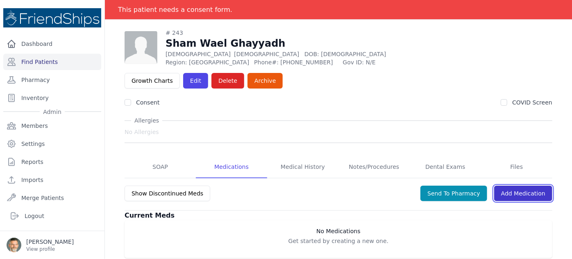
click at [511, 186] on link "Add Medication" at bounding box center [523, 194] width 58 height 16
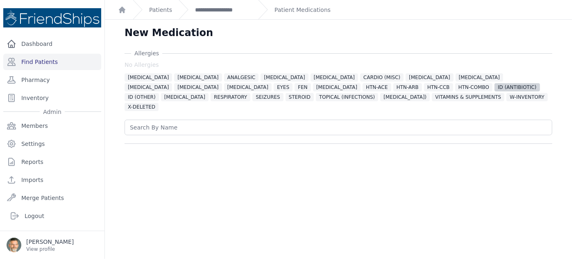
click at [495, 83] on span "ID (ANTIBIOTIC)" at bounding box center [517, 87] width 45 height 8
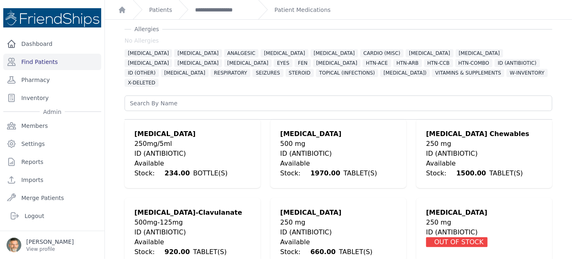
scroll to position [37, 0]
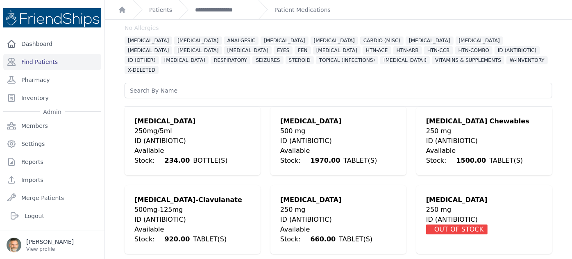
click at [443, 126] on div "250 mg" at bounding box center [484, 131] width 116 height 10
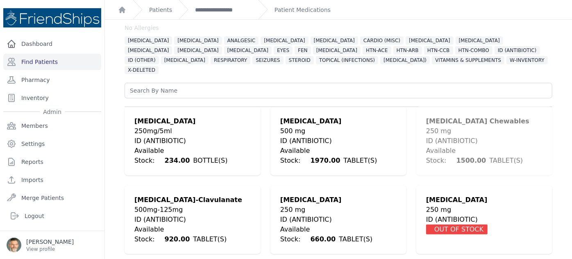
scroll to position [207, 0]
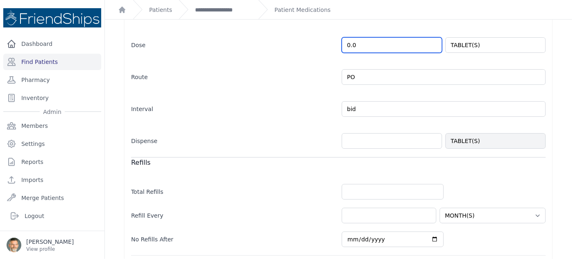
drag, startPoint x: 327, startPoint y: 34, endPoint x: 321, endPoint y: 34, distance: 5.7
click at [321, 34] on div "Dose 0.0 TABLET(S)" at bounding box center [338, 41] width 415 height 24
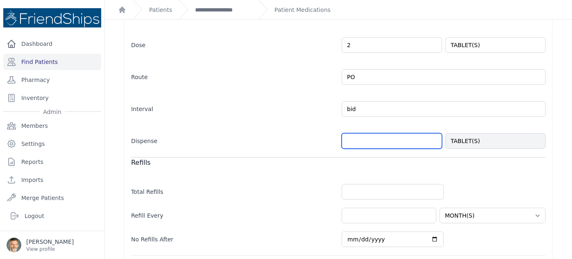
click at [363, 133] on input "number" at bounding box center [392, 141] width 100 height 16
type input "2.0"
select select "MONTH(S)"
type input "40"
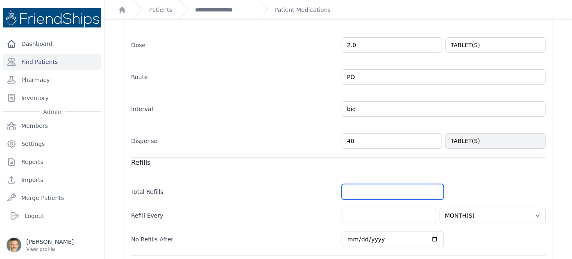
click at [361, 184] on input "number" at bounding box center [393, 192] width 102 height 16
select select "MONTH(S)"
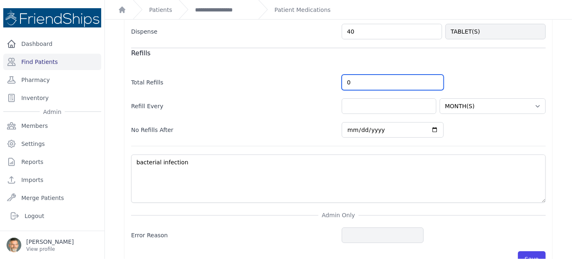
scroll to position [325, 0]
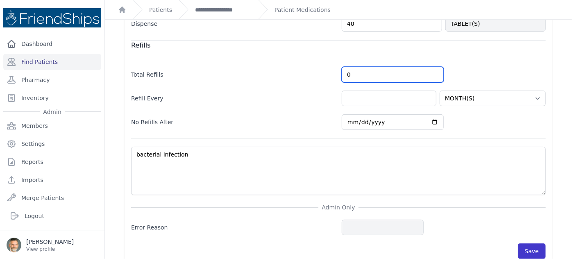
type input "0"
click at [529, 243] on button "Save" at bounding box center [532, 251] width 28 height 16
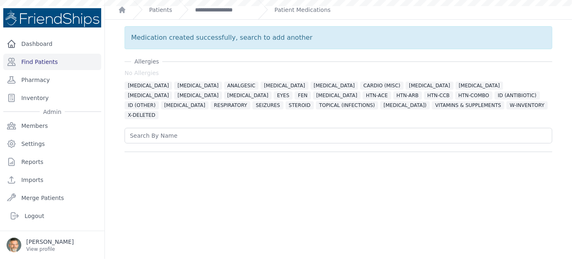
scroll to position [0, 0]
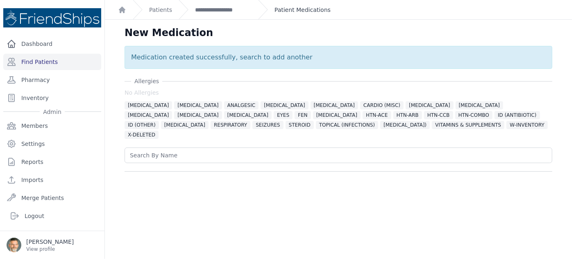
click at [276, 8] on link "Patient Medications" at bounding box center [303, 10] width 56 height 8
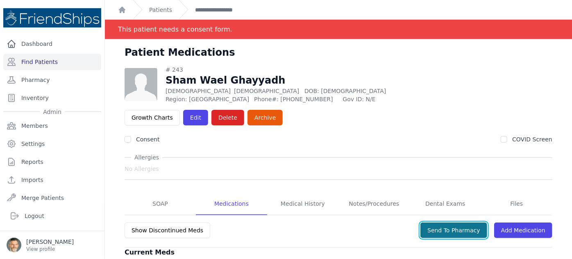
click at [449, 223] on button "Send To Pharmacy" at bounding box center [453, 231] width 67 height 16
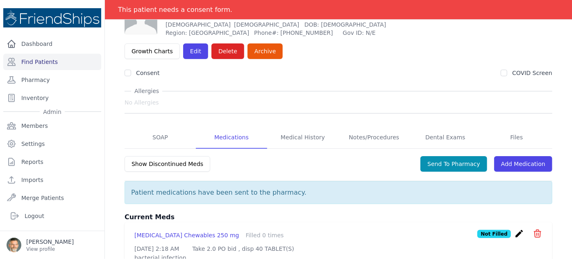
scroll to position [67, 0]
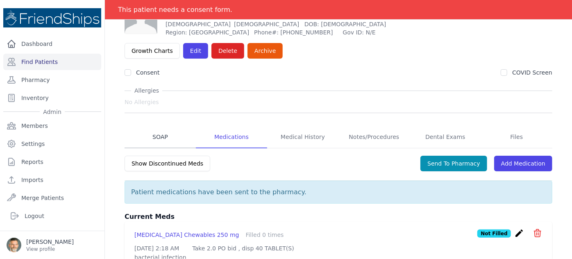
click at [159, 126] on link "SOAP" at bounding box center [160, 137] width 71 height 22
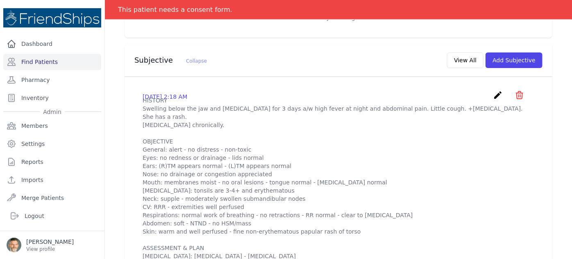
scroll to position [223, 0]
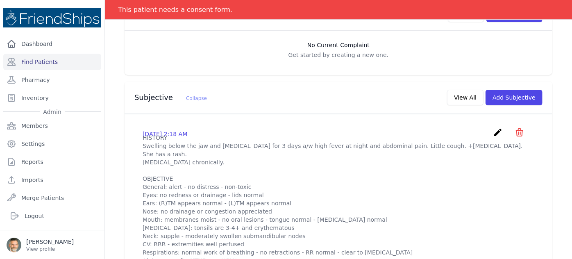
click at [493, 127] on icon "create" at bounding box center [498, 132] width 10 height 10
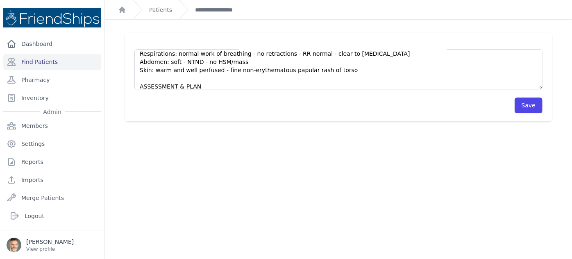
scroll to position [131, 0]
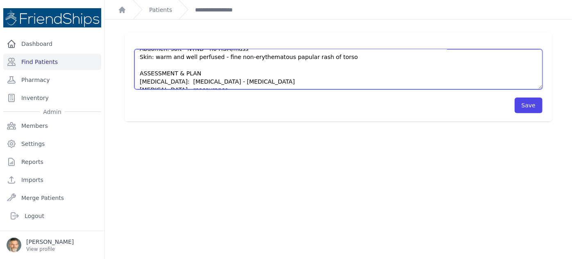
click at [242, 73] on textarea "HISTORY Swelling below the jaw and painful swallowing for 3 days a/w high fever…" at bounding box center [338, 69] width 408 height 40
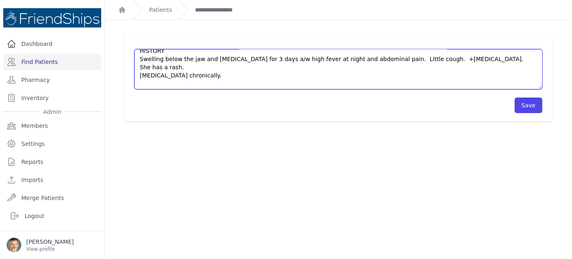
scroll to position [0, 0]
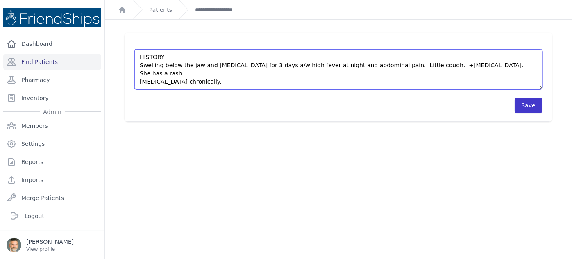
type textarea "HISTORY Swelling below the jaw and painful swallowing for 3 days a/w high fever…"
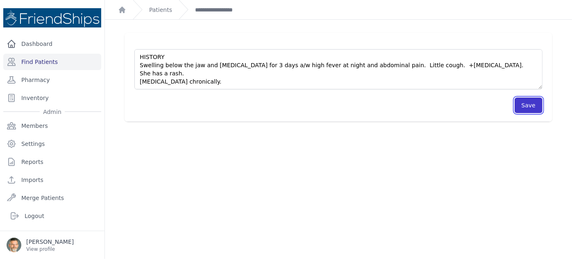
click at [529, 105] on button "Save" at bounding box center [529, 106] width 28 height 16
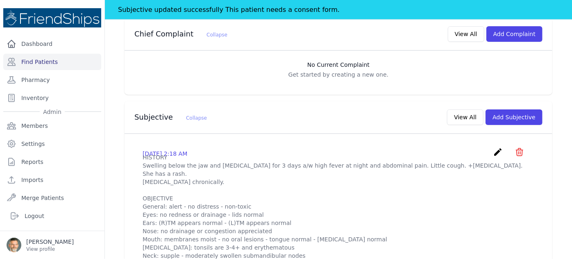
scroll to position [186, 0]
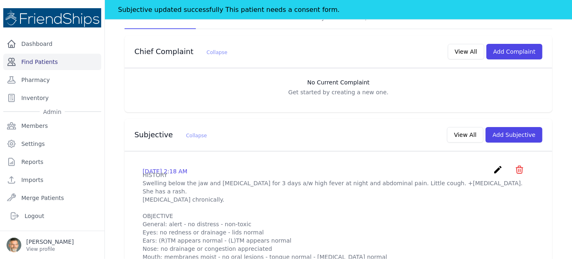
click at [33, 59] on link "Find Patients" at bounding box center [52, 62] width 98 height 16
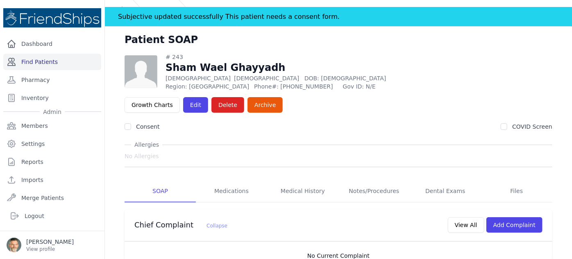
scroll to position [0, 0]
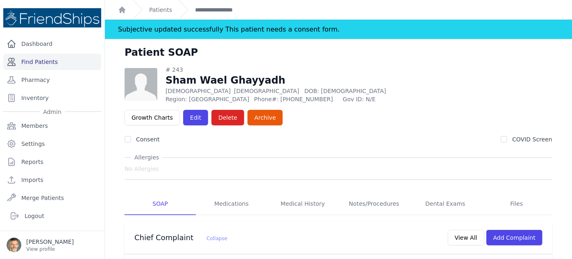
click at [37, 59] on link "Find Patients" at bounding box center [52, 62] width 98 height 16
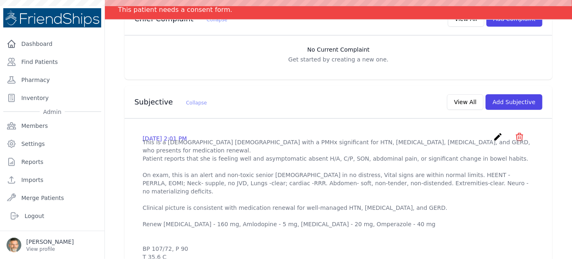
scroll to position [186, 0]
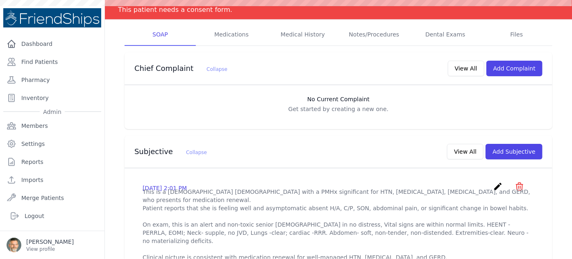
scroll to position [149, 0]
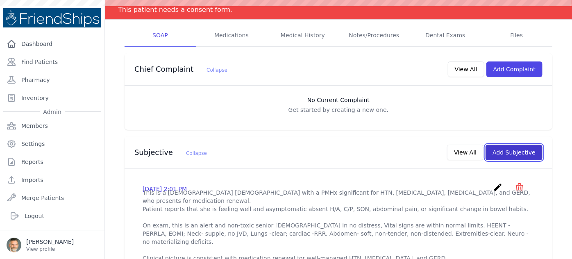
click at [513, 145] on button "Add Subjective" at bounding box center [514, 153] width 57 height 16
click at [504, 145] on button "Add Subjective" at bounding box center [514, 153] width 57 height 16
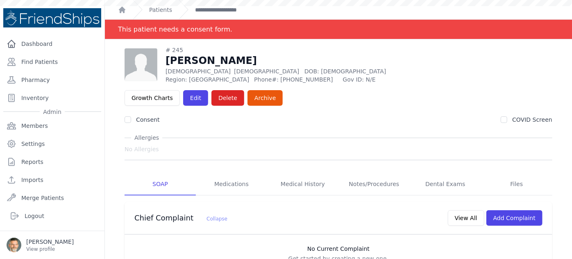
scroll to position [149, 0]
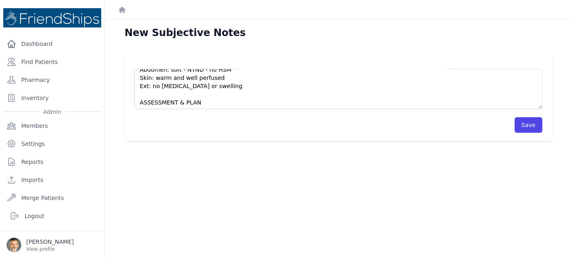
scroll to position [82, 0]
click at [142, 94] on textarea "HISTORY OBJECTIVE General: alert - no distress - non-toxic Eyes: normal [MEDICA…" at bounding box center [338, 89] width 408 height 40
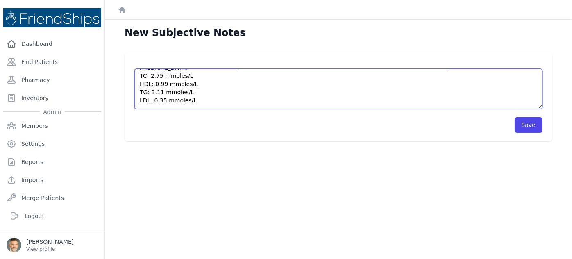
scroll to position [112, 0]
drag, startPoint x: 189, startPoint y: 91, endPoint x: 138, endPoint y: 80, distance: 51.4
click at [138, 80] on textarea "HISTORY OBJECTIVE General: alert - no distress - non-toxic Eyes: normal [MEDICA…" at bounding box center [338, 89] width 408 height 40
click at [171, 78] on textarea "HISTORY OBJECTIVE General: alert - no distress - non-toxic Eyes: normal [MEDICA…" at bounding box center [338, 89] width 408 height 40
click at [173, 86] on textarea "HISTORY OBJECTIVE General: alert - no distress - non-toxic Eyes: normal [MEDICA…" at bounding box center [338, 89] width 408 height 40
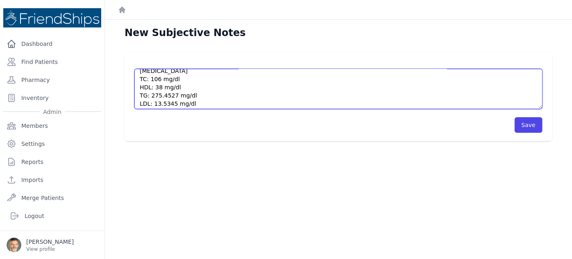
click at [172, 95] on textarea "HISTORY OBJECTIVE General: alert - no distress - non-toxic Eyes: normal [MEDICA…" at bounding box center [338, 89] width 408 height 40
click at [170, 103] on textarea "HISTORY OBJECTIVE General: alert - no distress - non-toxic Eyes: normal [MEDICA…" at bounding box center [338, 89] width 408 height 40
click at [180, 92] on textarea "HISTORY OBJECTIVE General: alert - no distress - non-toxic Eyes: normal conjunc…" at bounding box center [338, 89] width 408 height 40
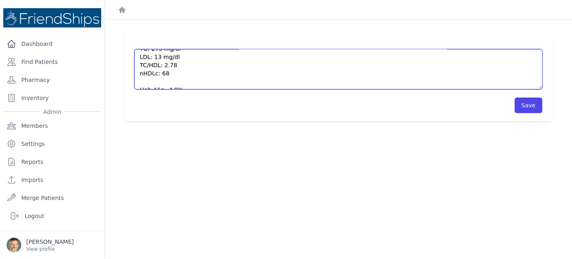
click at [144, 83] on textarea "HISTORY OBJECTIVE General: alert - no distress - non-toxic Eyes: normal conjunc…" at bounding box center [338, 69] width 408 height 40
click at [194, 77] on textarea "HISTORY OBJECTIVE General: alert - no distress - non-toxic Eyes: normal conjunc…" at bounding box center [338, 69] width 408 height 40
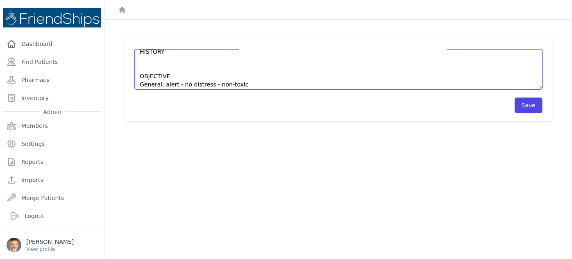
scroll to position [0, 0]
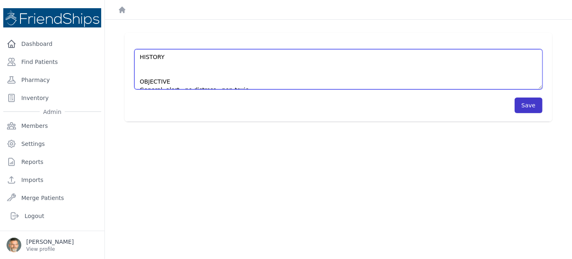
type textarea "HISTORY OBJECTIVE General: alert - no distress - non-toxic Eyes: normal conjunc…"
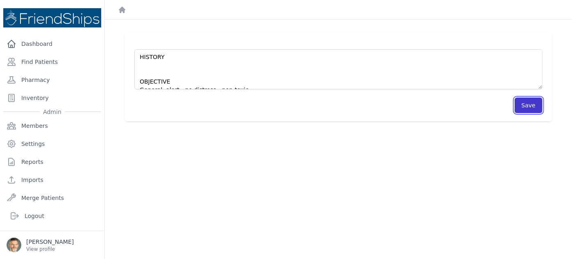
click at [521, 104] on button "Save" at bounding box center [529, 106] width 28 height 16
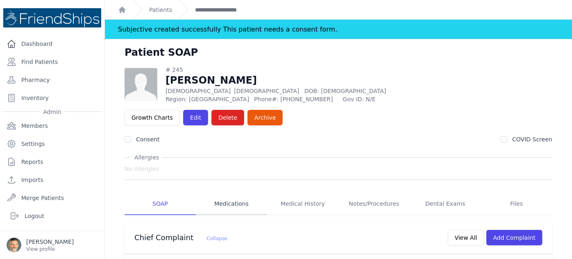
click at [225, 193] on link "Medications" at bounding box center [231, 204] width 71 height 22
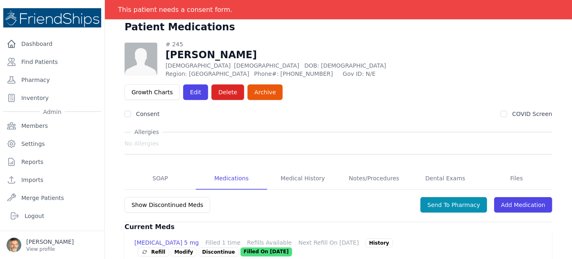
scroll to position [111, 0]
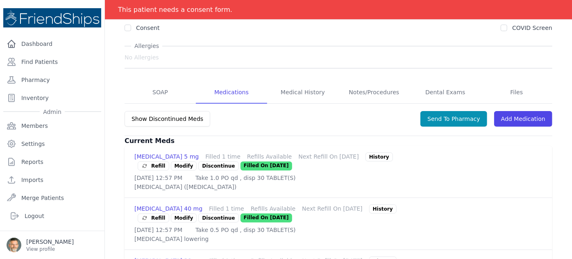
click at [239, 161] on p "Discontinue" at bounding box center [218, 165] width 40 height 9
click at [166, 162] on span "Refill" at bounding box center [153, 166] width 24 height 8
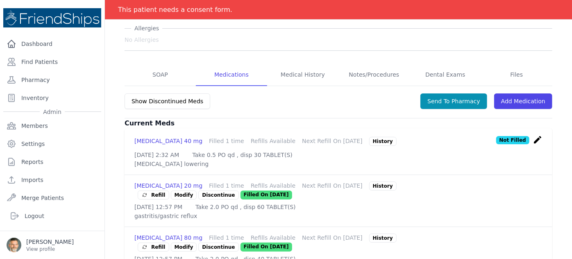
scroll to position [138, 0]
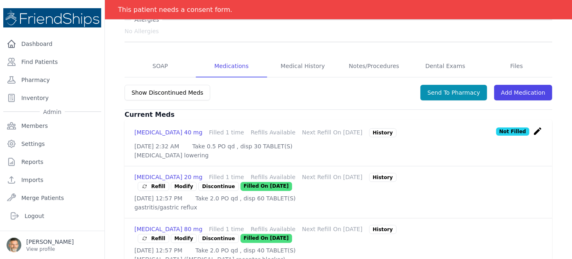
click at [239, 182] on p "Discontinue" at bounding box center [218, 186] width 40 height 9
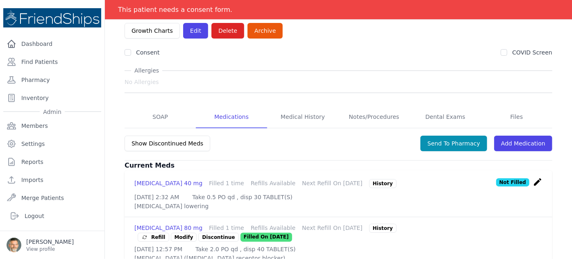
click at [239, 233] on p "Discontinue" at bounding box center [218, 237] width 40 height 9
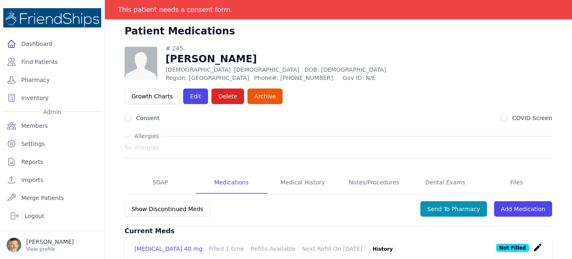
scroll to position [39, 0]
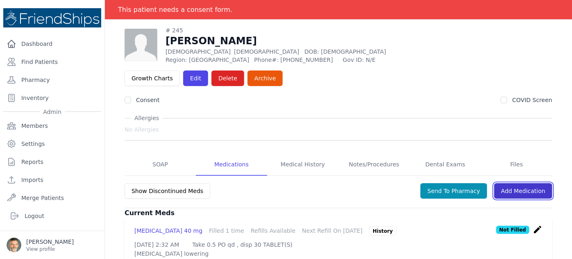
click at [516, 183] on link "Add Medication" at bounding box center [523, 191] width 58 height 16
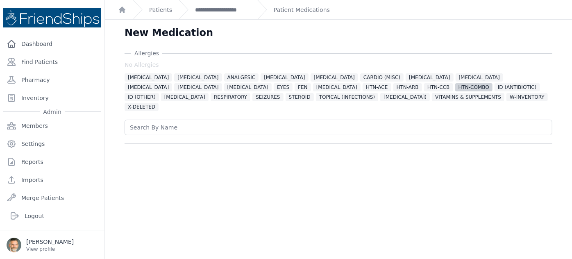
click at [455, 88] on span "HTN-COMBO" at bounding box center [473, 87] width 37 height 8
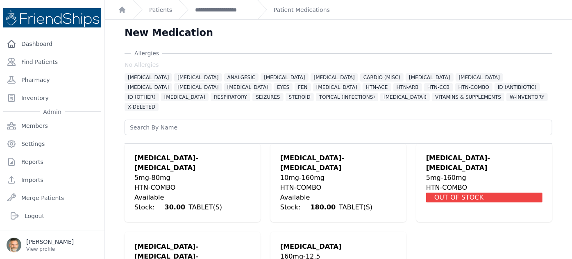
click at [164, 173] on div "5mg-80mg" at bounding box center [192, 178] width 116 height 10
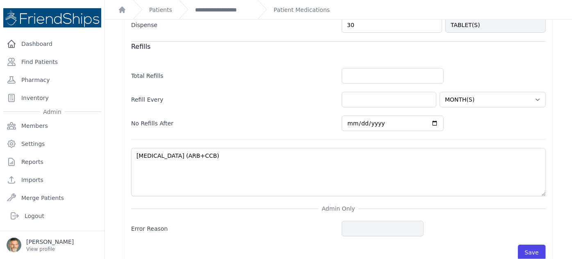
scroll to position [325, 0]
click at [526, 243] on button "Save" at bounding box center [532, 251] width 28 height 16
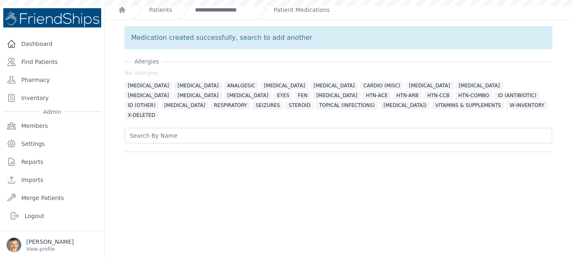
scroll to position [0, 0]
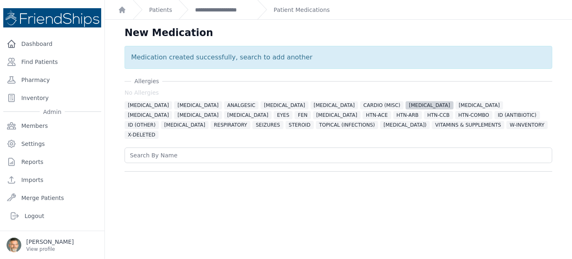
click at [406, 105] on span "CHOLESTEROL" at bounding box center [430, 105] width 48 height 8
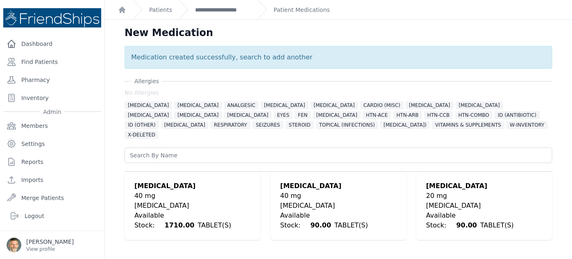
click at [158, 191] on div "40 mg" at bounding box center [192, 196] width 116 height 10
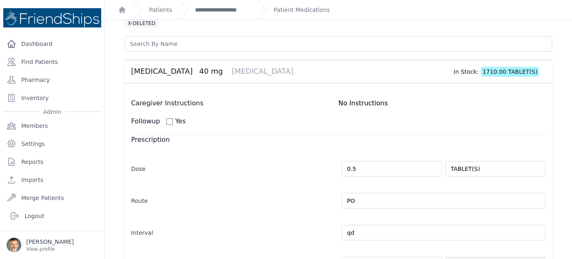
scroll to position [111, 0]
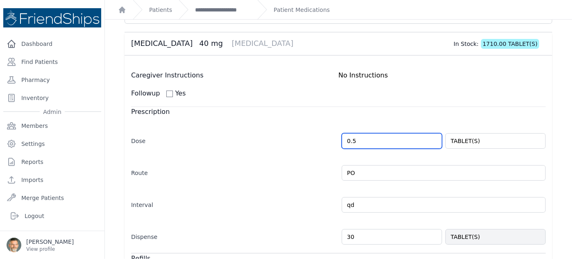
drag, startPoint x: 358, startPoint y: 127, endPoint x: 335, endPoint y: 126, distance: 23.0
click at [335, 126] on div "Dose 0.5 TABLET(S)" at bounding box center [338, 137] width 415 height 24
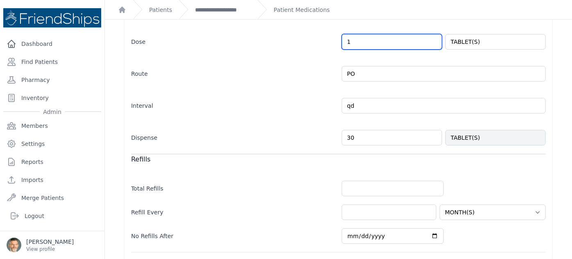
scroll to position [223, 0]
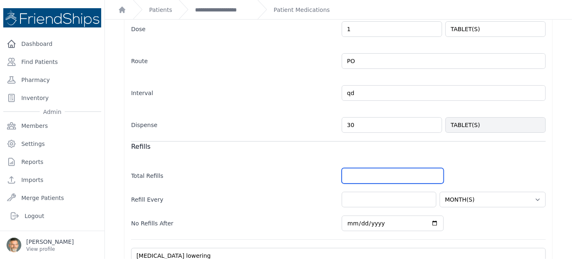
click at [367, 168] on input "number" at bounding box center [393, 176] width 102 height 16
type input "1.0"
select select "MONTH(S)"
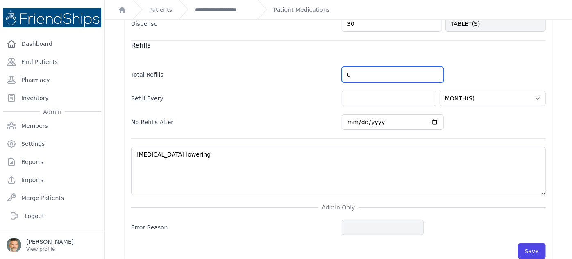
scroll to position [325, 0]
type input "0"
click at [525, 243] on button "Save" at bounding box center [532, 251] width 28 height 16
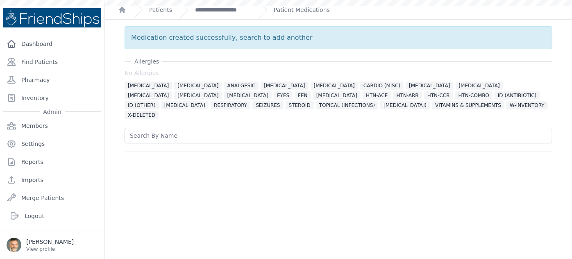
scroll to position [0, 0]
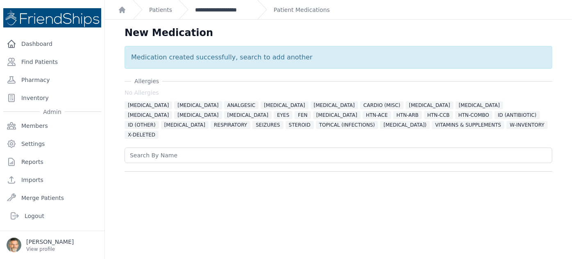
click at [214, 11] on link "**********" at bounding box center [223, 10] width 56 height 8
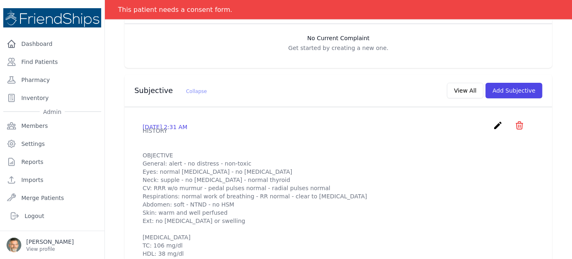
scroll to position [186, 0]
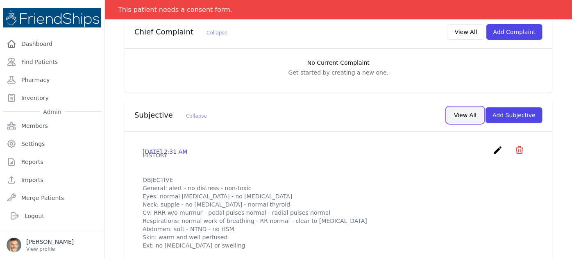
click at [464, 107] on button "View All" at bounding box center [465, 115] width 36 height 16
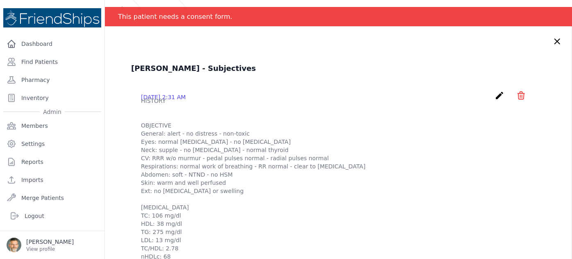
scroll to position [0, 0]
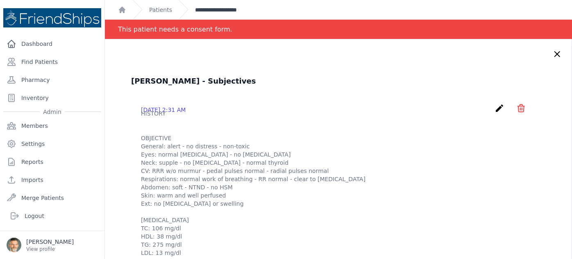
click at [216, 11] on link "**********" at bounding box center [223, 10] width 56 height 8
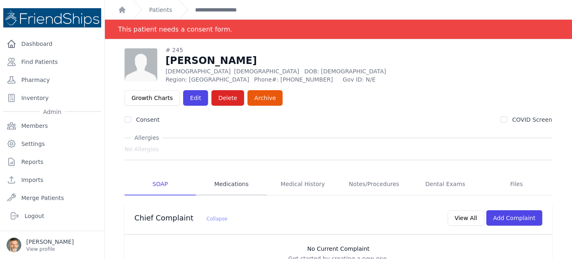
click at [239, 173] on link "Medications" at bounding box center [231, 184] width 71 height 22
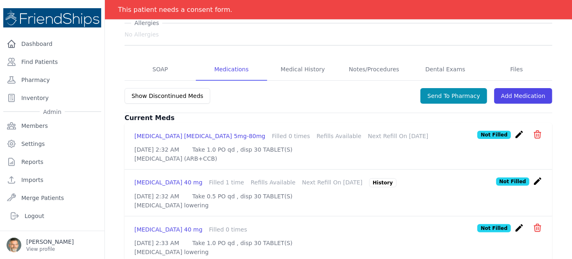
scroll to position [144, 0]
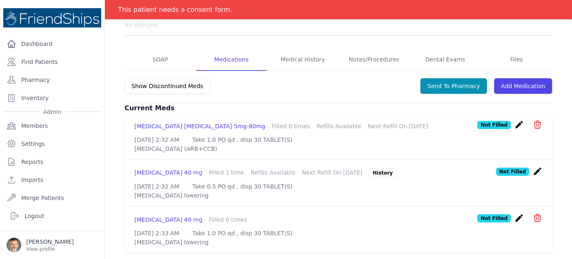
click at [534, 214] on icon "icon" at bounding box center [537, 217] width 7 height 7
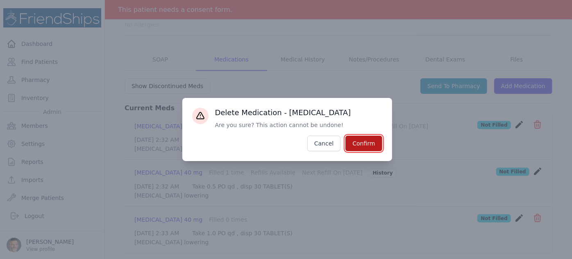
click at [362, 145] on button "Confirm" at bounding box center [363, 144] width 36 height 16
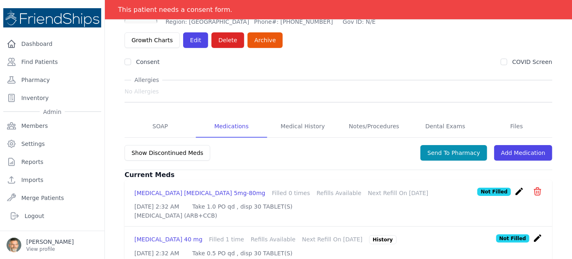
scroll to position [90, 0]
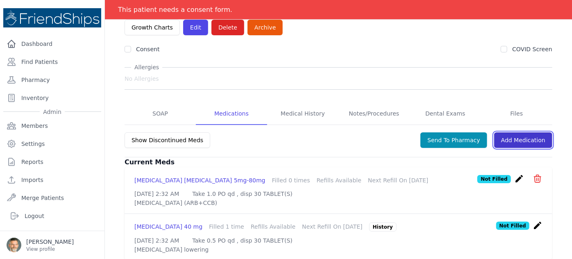
click at [515, 132] on link "Add Medication" at bounding box center [523, 140] width 58 height 16
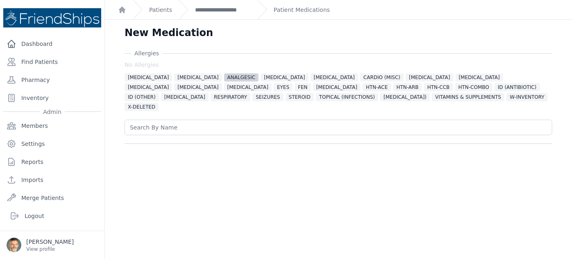
click at [224, 75] on span "ANALGESIC" at bounding box center [241, 77] width 35 height 8
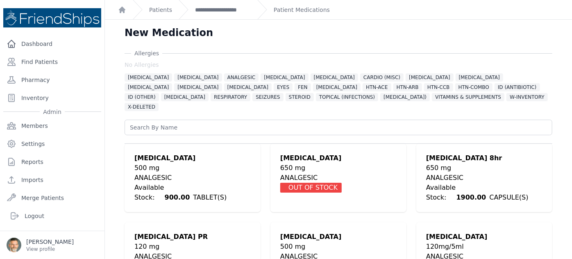
click at [448, 173] on div "ANALGESIC" at bounding box center [484, 178] width 116 height 10
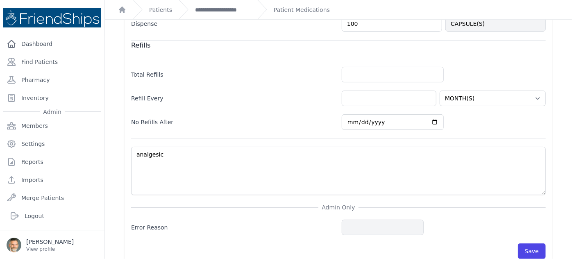
scroll to position [325, 0]
click at [366, 67] on input "number" at bounding box center [393, 75] width 102 height 16
type input "11"
click at [380, 91] on input "number" at bounding box center [389, 99] width 95 height 16
select select "MONTH(S)"
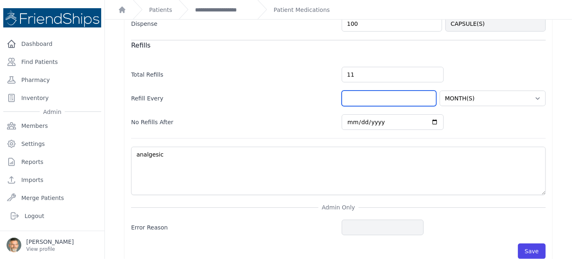
type input "1"
drag, startPoint x: 348, startPoint y: 86, endPoint x: 331, endPoint y: 86, distance: 16.4
click at [332, 86] on div "Refill Every 1 HOUR(S) DAY(S) WEEK(S) MONTH(S) YEAR(S)" at bounding box center [338, 94] width 415 height 24
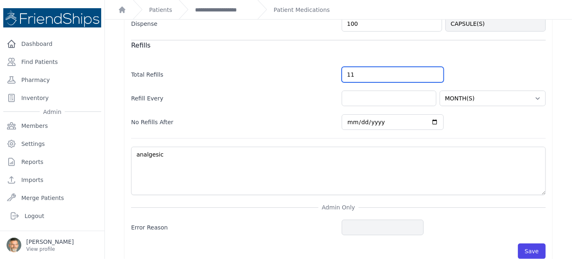
drag, startPoint x: 350, startPoint y: 62, endPoint x: 318, endPoint y: 59, distance: 32.1
click at [318, 59] on div "Total Refills 11" at bounding box center [338, 71] width 415 height 24
type input "0"
click at [527, 243] on button "Save" at bounding box center [532, 251] width 28 height 16
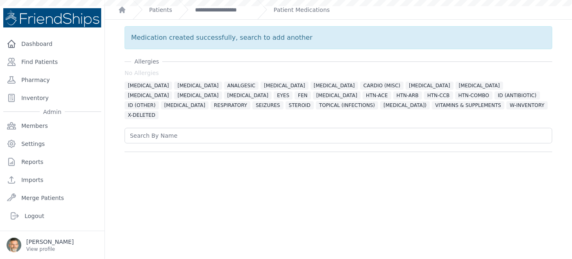
scroll to position [0, 0]
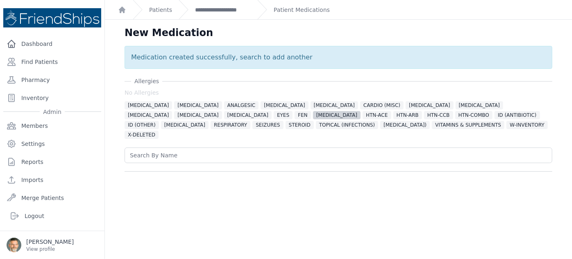
click at [313, 112] on span "GASTRO" at bounding box center [337, 115] width 48 height 8
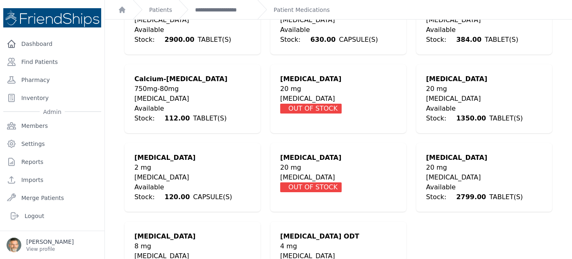
scroll to position [186, 0]
click at [443, 162] on div "20 mg" at bounding box center [484, 167] width 116 height 10
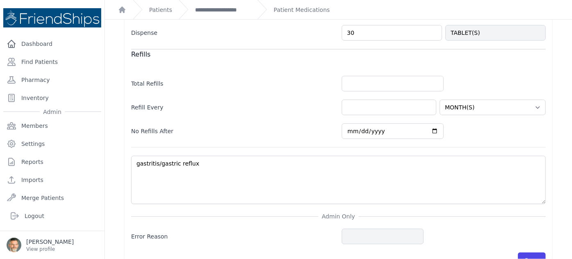
scroll to position [325, 0]
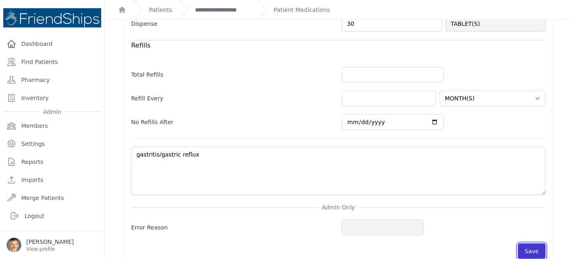
click at [533, 243] on button "Save" at bounding box center [532, 251] width 28 height 16
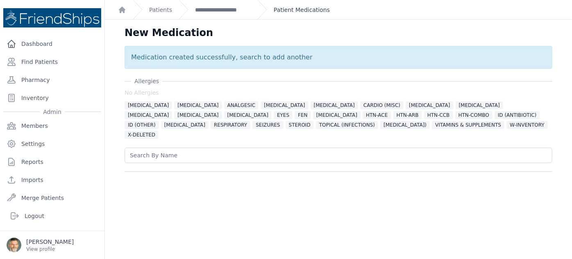
click at [290, 11] on link "Patient Medications" at bounding box center [302, 10] width 56 height 8
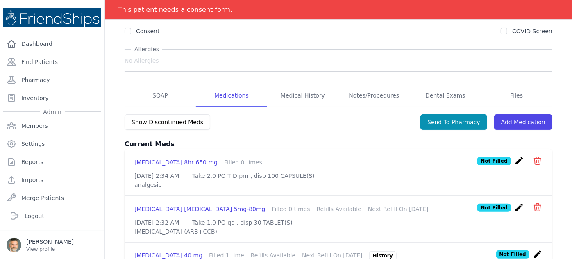
scroll to position [87, 0]
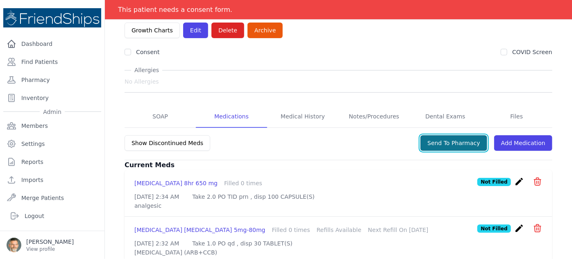
click at [452, 135] on button "Send To Pharmacy" at bounding box center [453, 143] width 67 height 16
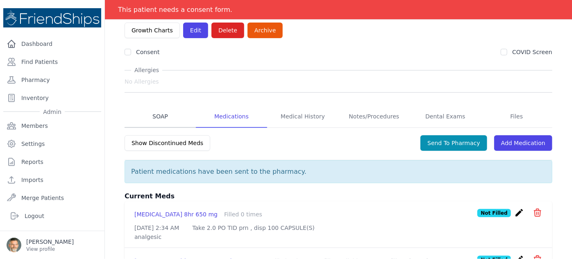
click at [161, 106] on link "SOAP" at bounding box center [160, 117] width 71 height 22
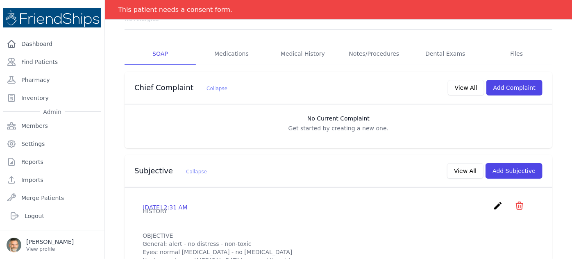
scroll to position [149, 0]
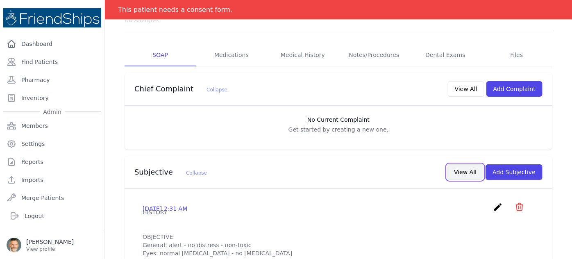
click at [466, 164] on button "View All" at bounding box center [465, 172] width 36 height 16
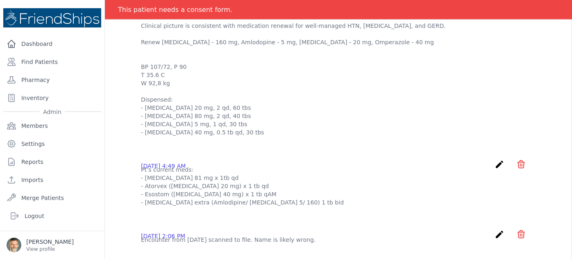
scroll to position [447, 0]
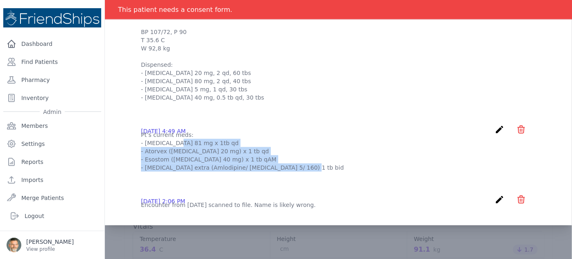
drag, startPoint x: 141, startPoint y: 150, endPoint x: 289, endPoint y: 182, distance: 151.0
click at [289, 178] on div "2025-Sep-17 4:49 AM create ​ Delete subjective - Pt’s current meds: - Aspirin 8…" at bounding box center [338, 148] width 415 height 60
copy p "- Aspirin 81 mg x 1tb qd - Atorvex (Atorvastatin 20 mg) x 1 tb qd - Esostom (Es…"
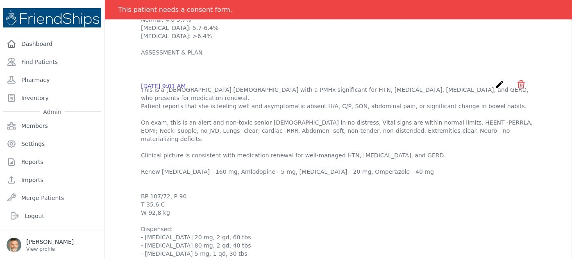
scroll to position [373, 0]
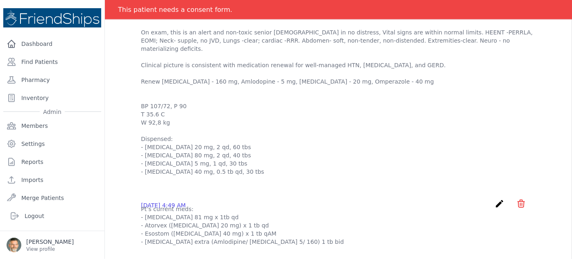
click at [238, 170] on p "This is a 61 year old female with a PMHx significant for HTN, hyperlipidemia, I…" at bounding box center [338, 85] width 395 height 180
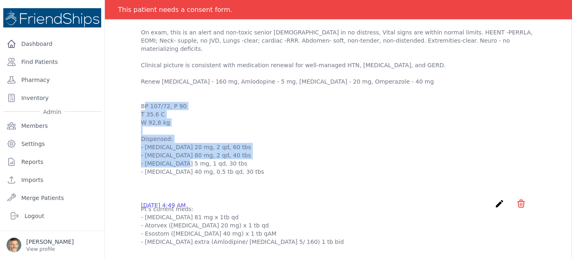
drag, startPoint x: 243, startPoint y: 171, endPoint x: 140, endPoint y: 148, distance: 105.7
click at [140, 148] on div "2025-Sep-17 9:01 AM create ​ Are you sure? This action cannot be undone! Confir…" at bounding box center [338, 83] width 415 height 200
copy p "- Omeprazole 20 mg, 2 qd, 60 tbs - Valsartan 80 mg, 2 qd, 40 tbs - Amlodipine 5…"
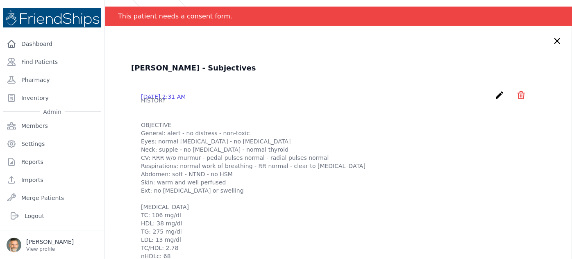
scroll to position [0, 0]
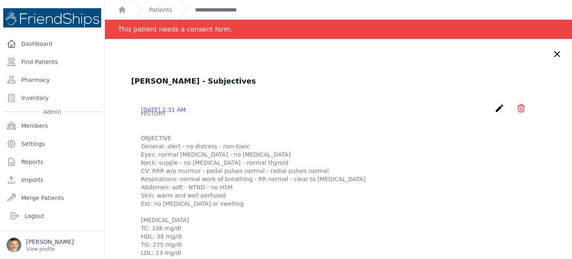
click at [495, 109] on icon "create" at bounding box center [500, 108] width 10 height 10
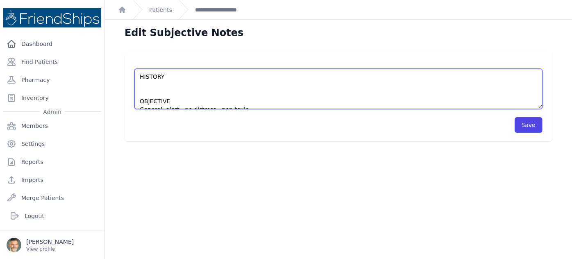
click at [142, 89] on textarea "HISTORY OBJECTIVE General: alert - no distress - non-toxic Eyes: normal conjunc…" at bounding box center [338, 89] width 408 height 40
paste textarea "- Omeprazole 20 mg, 2 qd, 60 tbs - Valsartan 80 mg, 2 qd, 40 tbs - Amlodipine 5…"
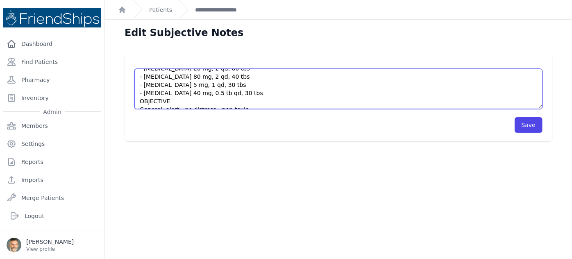
scroll to position [37, 0]
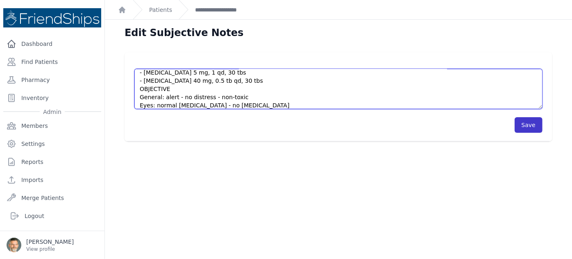
type textarea "HISTORY - Omeprazole 20 mg, 2 qd, 60 tbs - Valsartan 80 mg, 2 qd, 40 tbs - Amlo…"
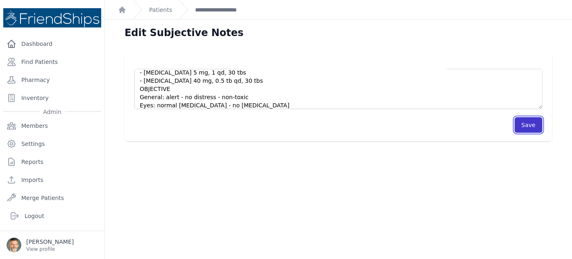
click at [525, 125] on button "Save" at bounding box center [529, 125] width 28 height 16
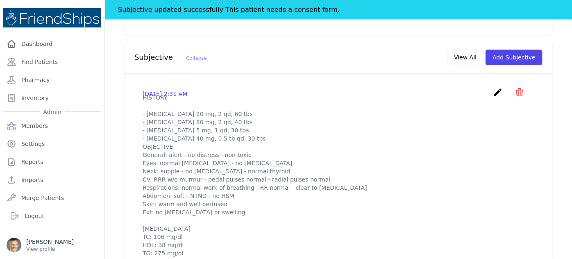
scroll to position [261, 0]
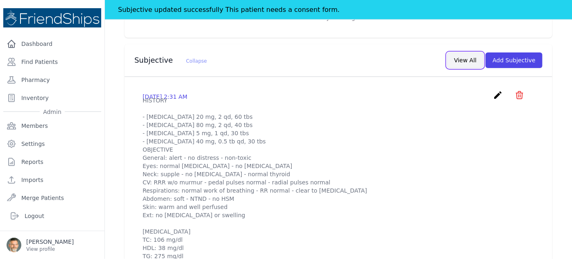
click at [466, 52] on button "View All" at bounding box center [465, 60] width 36 height 16
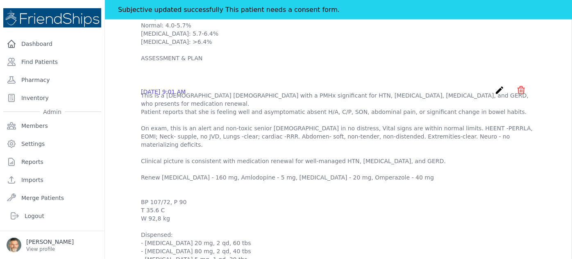
scroll to position [298, 0]
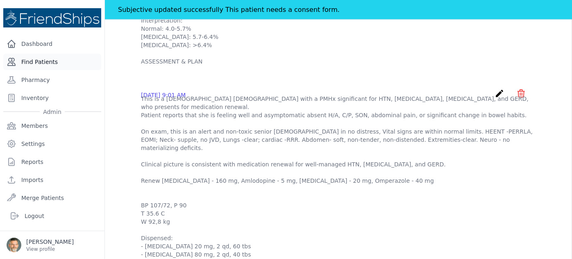
click at [30, 61] on link "Find Patients" at bounding box center [52, 62] width 98 height 16
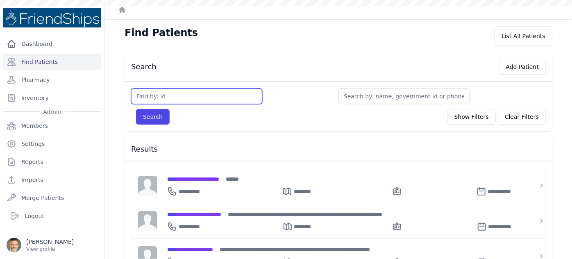
click at [152, 98] on input "text" at bounding box center [196, 97] width 131 height 16
type input "573"
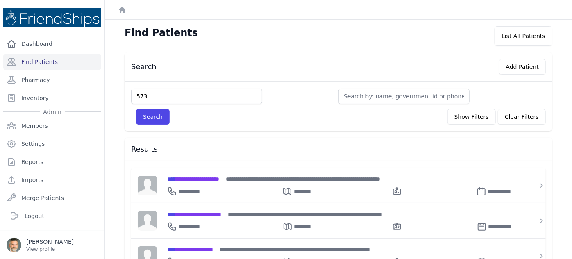
click at [136, 109] on button "Search" at bounding box center [153, 117] width 34 height 16
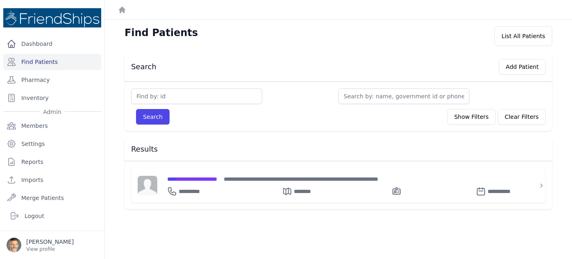
click at [168, 95] on input "text" at bounding box center [196, 97] width 131 height 16
type input "513"
click at [136, 109] on button "Search" at bounding box center [153, 117] width 34 height 16
click at [166, 93] on input "text" at bounding box center [196, 97] width 131 height 16
click at [218, 179] on span "**********" at bounding box center [200, 179] width 66 height 6
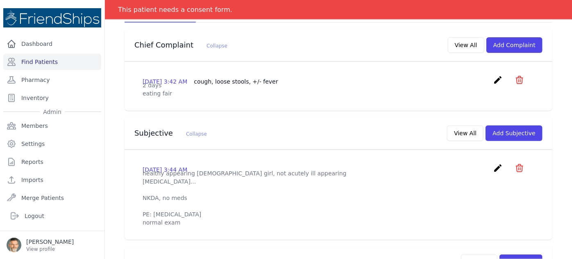
scroll to position [186, 0]
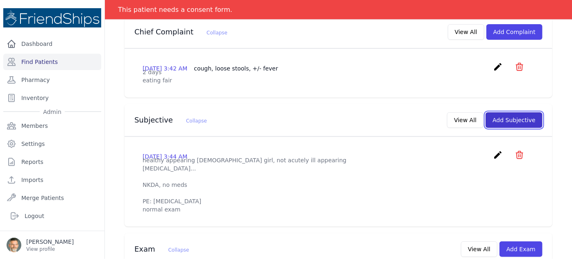
click at [509, 112] on button "Add Subjective" at bounding box center [514, 120] width 57 height 16
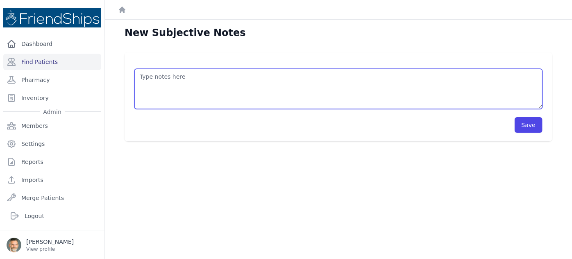
click at [148, 78] on textarea at bounding box center [338, 89] width 408 height 40
click at [147, 84] on textarea "HISTORY OBJECTIVE General: alert - no distress - non-toxic Eyes: no redness or …" at bounding box center [338, 89] width 408 height 40
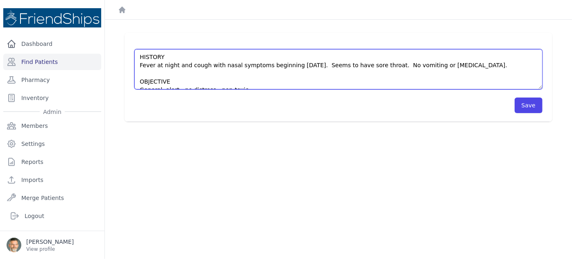
click at [202, 65] on textarea "HISTORY Fever at night and cough with nasal symptoms beginning [DATE]. Seems to…" at bounding box center [338, 69] width 408 height 40
click at [284, 64] on textarea "HISTORY Fever at night with nasal symptoms beginning [DATE]. Seems to have sore…" at bounding box center [338, 69] width 408 height 40
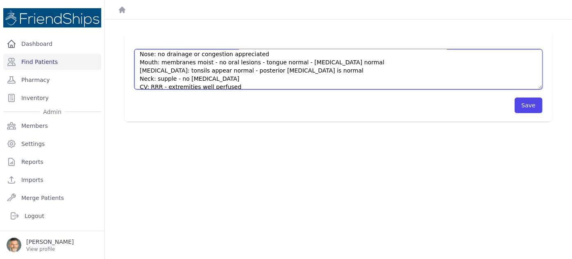
scroll to position [66, 0]
drag, startPoint x: 293, startPoint y: 56, endPoint x: 155, endPoint y: 73, distance: 138.8
click at [177, 65] on textarea "HISTORY Fever at night with nasal symptoms beginning 4 days ago; cough beginnin…" at bounding box center [338, 69] width 408 height 40
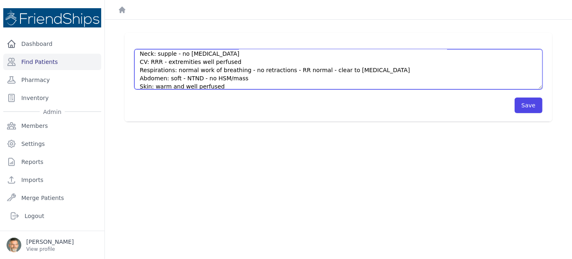
scroll to position [107, 0]
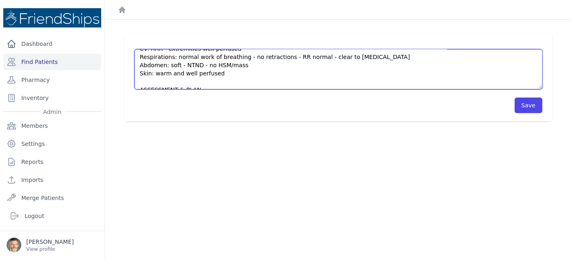
click at [218, 66] on textarea "HISTORY Fever at night with nasal symptoms beginning 4 days ago; cough beginnin…" at bounding box center [338, 69] width 408 height 40
click at [200, 81] on textarea "HISTORY Fever at night with nasal symptoms beginning 4 days ago; cough beginnin…" at bounding box center [338, 69] width 408 height 40
type textarea "HISTORY Fever at night with nasal symptoms beginning 4 days ago; cough beginnin…"
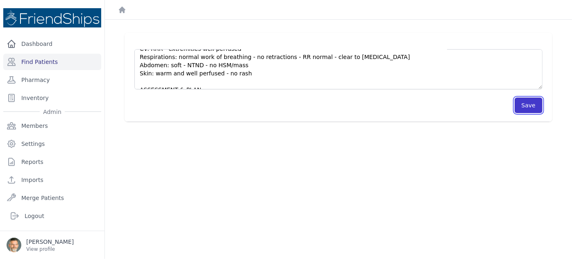
click at [520, 107] on button "Save" at bounding box center [529, 106] width 28 height 16
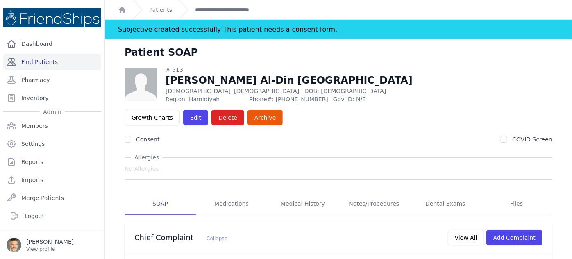
click at [36, 59] on link "Find Patients" at bounding box center [52, 62] width 98 height 16
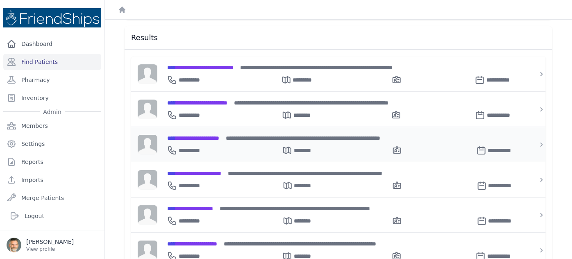
scroll to position [111, 0]
click at [204, 170] on span "**********" at bounding box center [194, 173] width 54 height 6
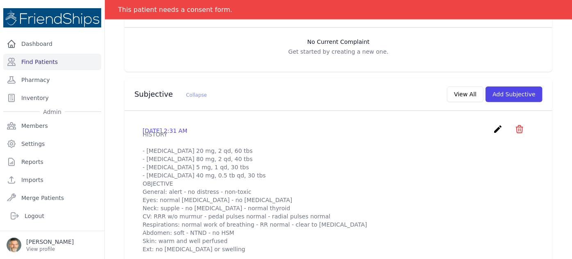
scroll to position [223, 0]
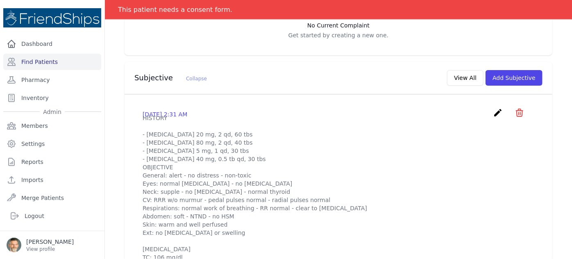
click at [493, 108] on icon "create" at bounding box center [498, 113] width 10 height 10
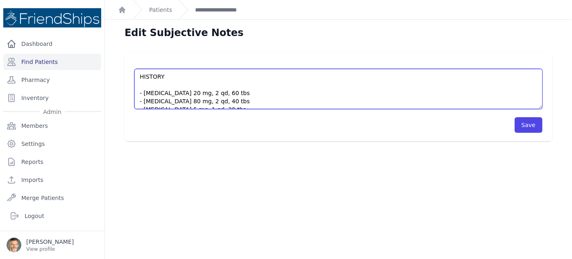
click at [143, 85] on textarea "HISTORY - Omeprazole 20 mg, 2 qd, 60 tbs - Valsartan 80 mg, 2 qd, 40 tbs - Amlo…" at bounding box center [338, 89] width 408 height 40
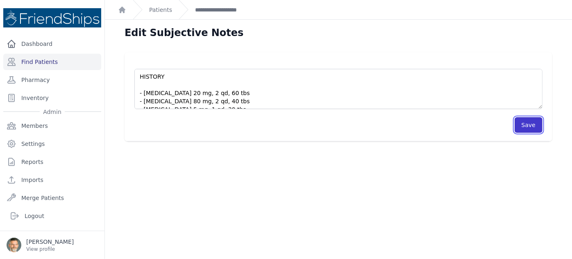
click at [520, 122] on button "Save" at bounding box center [529, 125] width 28 height 16
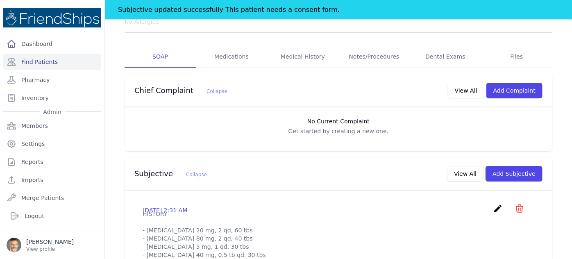
scroll to position [149, 0]
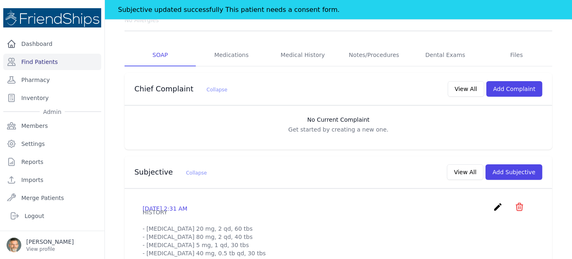
click at [493, 202] on icon "create" at bounding box center [498, 207] width 10 height 10
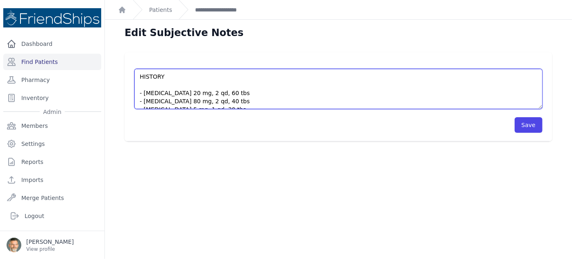
click at [144, 84] on textarea "HISTORY - Omeprazole 20 mg, 2 qd, 60 tbs - Valsartan 80 mg, 2 qd, 40 tbs - Amlo…" at bounding box center [338, 89] width 408 height 40
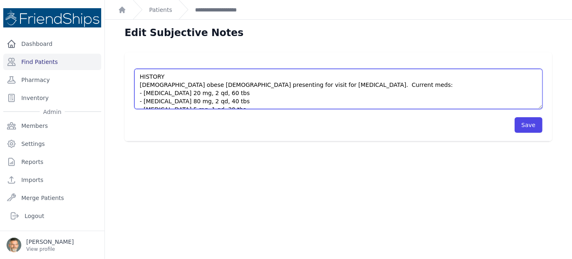
click at [315, 84] on textarea "HISTORY - Omeprazole 20 mg, 2 qd, 60 tbs - Valsartan 80 mg, 2 qd, 40 tbs - Amlo…" at bounding box center [338, 89] width 408 height 40
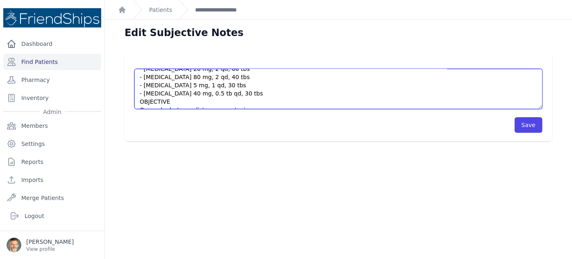
scroll to position [37, 0]
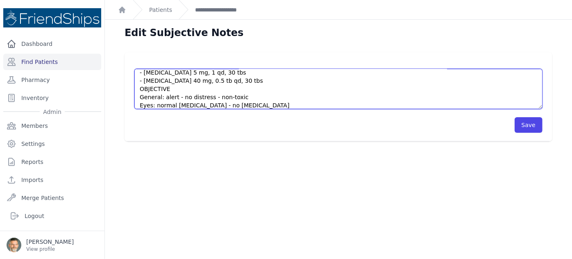
click at [247, 80] on textarea "HISTORY - Omeprazole 20 mg, 2 qd, 60 tbs - Valsartan 80 mg, 2 qd, 40 tbs - Amlo…" at bounding box center [338, 89] width 408 height 40
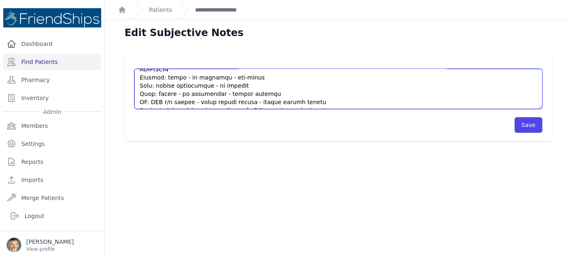
scroll to position [104, 0]
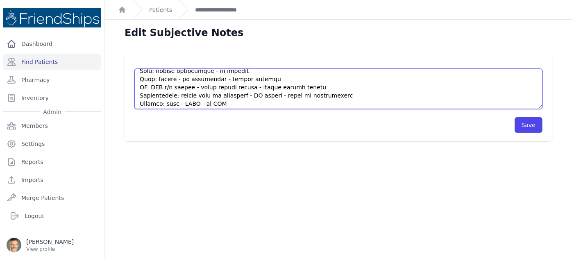
click at [194, 78] on textarea "HISTORY - Omeprazole 20 mg, 2 qd, 60 tbs - Valsartan 80 mg, 2 qd, 40 tbs - Amlo…" at bounding box center [338, 89] width 408 height 40
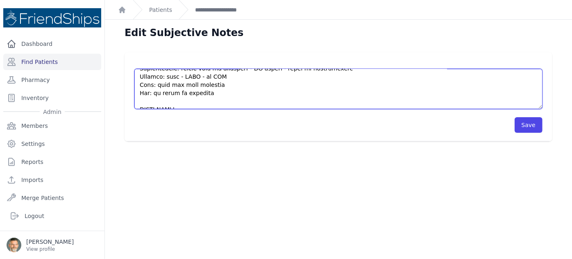
scroll to position [127, 0]
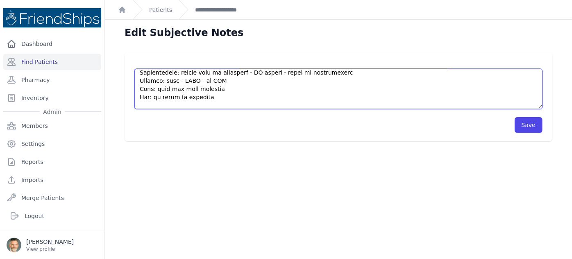
drag, startPoint x: 207, startPoint y: 76, endPoint x: 150, endPoint y: 89, distance: 58.1
click at [150, 89] on textarea "HISTORY - Omeprazole 20 mg, 2 qd, 60 tbs - Valsartan 80 mg, 2 qd, 40 tbs - Amlo…" at bounding box center [338, 89] width 408 height 40
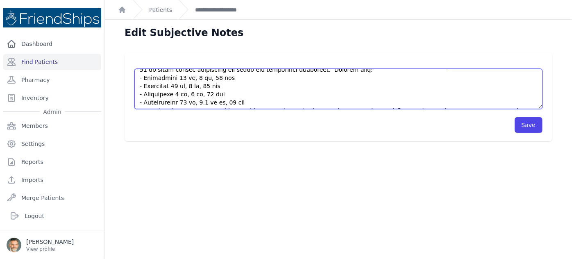
scroll to position [52, 0]
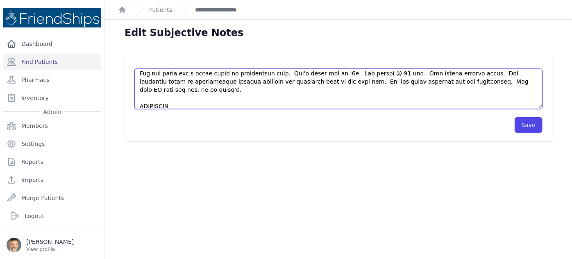
click at [518, 82] on textarea "HISTORY - Omeprazole 20 mg, 2 qd, 60 tbs - Valsartan 80 mg, 2 qd, 40 tbs - Amlo…" at bounding box center [338, 89] width 408 height 40
drag, startPoint x: 415, startPoint y: 83, endPoint x: 511, endPoint y: 85, distance: 96.3
click at [511, 85] on textarea "HISTORY - Omeprazole 20 mg, 2 qd, 60 tbs - Valsartan 80 mg, 2 qd, 40 tbs - Amlo…" at bounding box center [338, 89] width 408 height 40
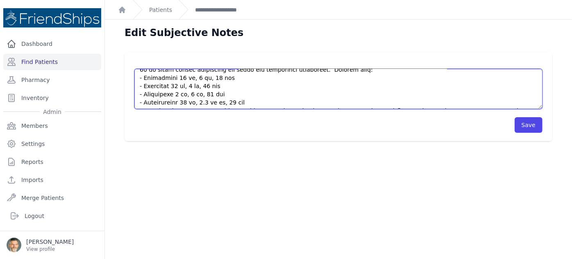
scroll to position [0, 0]
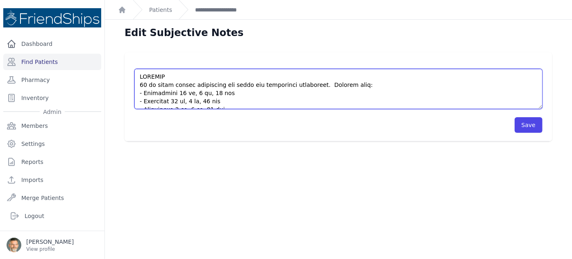
click at [316, 86] on textarea "HISTORY - Omeprazole 20 mg, 2 qd, 60 tbs - Valsartan 80 mg, 2 qd, 40 tbs - Amlo…" at bounding box center [338, 89] width 408 height 40
paste textarea "Her last BP here was low, as is today's."
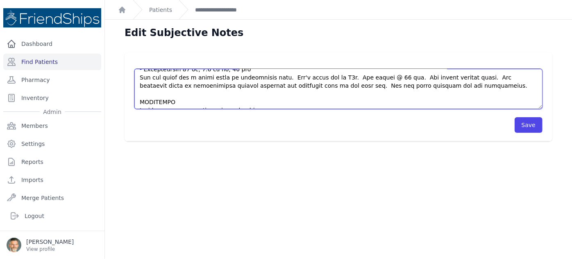
scroll to position [37, 0]
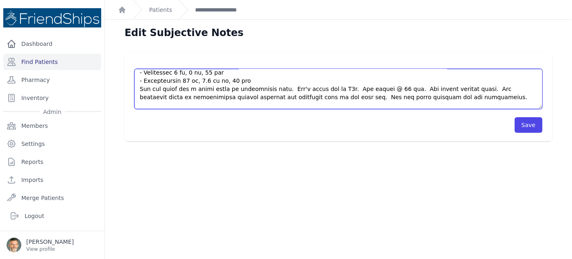
click at [416, 96] on textarea "HISTORY - Omeprazole 20 mg, 2 qd, 60 tbs - Valsartan 80 mg, 2 qd, 40 tbs - Amlo…" at bounding box center [338, 89] width 408 height 40
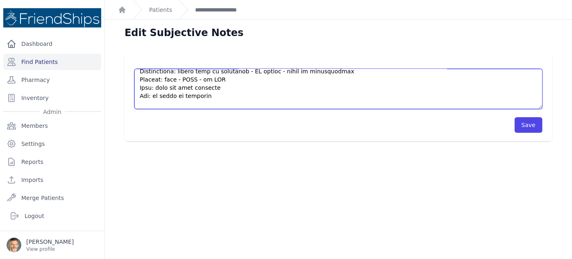
scroll to position [149, 0]
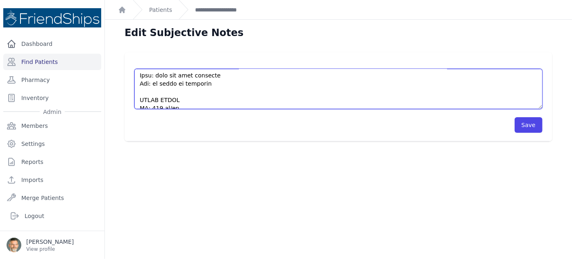
drag, startPoint x: 209, startPoint y: 76, endPoint x: 151, endPoint y: 77, distance: 58.6
click at [151, 77] on textarea "HISTORY - Omeprazole 20 mg, 2 qd, 60 tbs - Valsartan 80 mg, 2 qd, 40 tbs - Amlo…" at bounding box center [338, 89] width 408 height 40
type textarea "HISTORY [DEMOGRAPHIC_DATA] obese [DEMOGRAPHIC_DATA] presenting for visit for [M…"
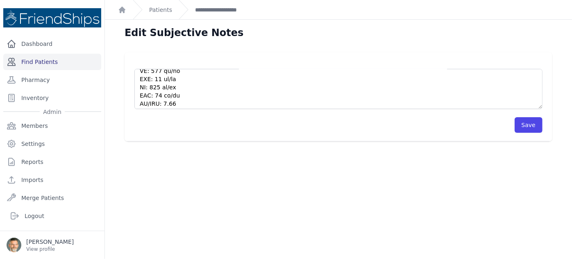
click at [32, 57] on link "Find Patients" at bounding box center [52, 62] width 98 height 16
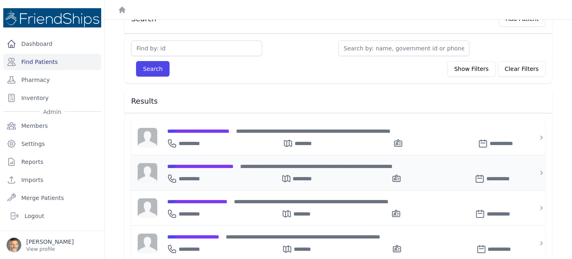
scroll to position [37, 0]
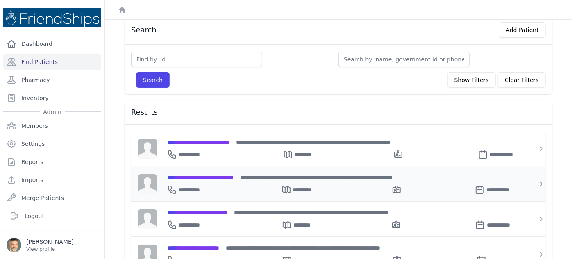
click at [207, 175] on span "**********" at bounding box center [200, 178] width 66 height 6
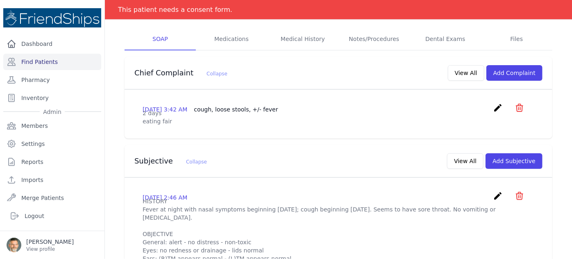
scroll to position [74, 0]
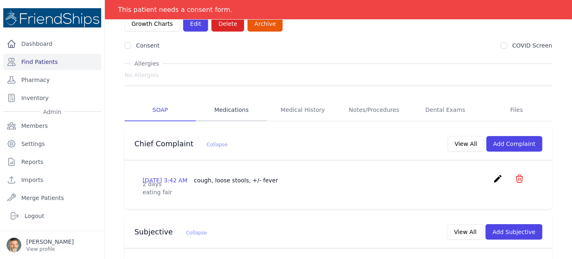
click at [232, 99] on link "Medications" at bounding box center [231, 110] width 71 height 22
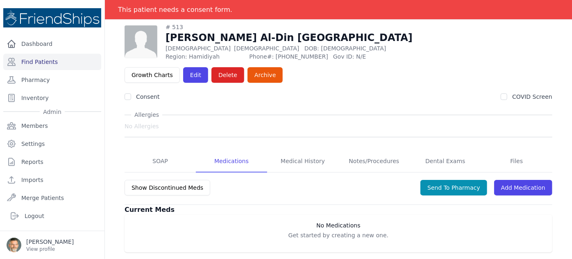
scroll to position [39, 0]
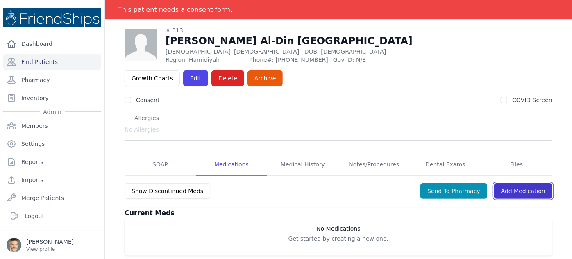
click at [529, 183] on link "Add Medication" at bounding box center [523, 191] width 58 height 16
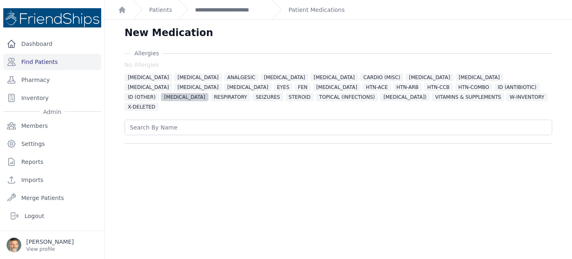
click at [209, 93] on span "NSAID" at bounding box center [185, 97] width 48 height 8
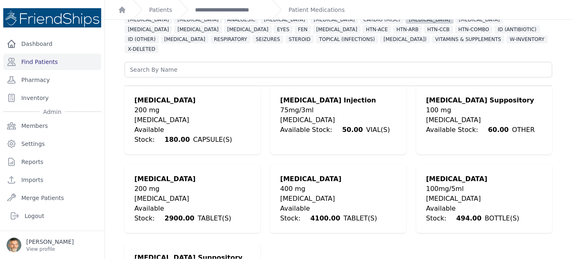
scroll to position [13, 0]
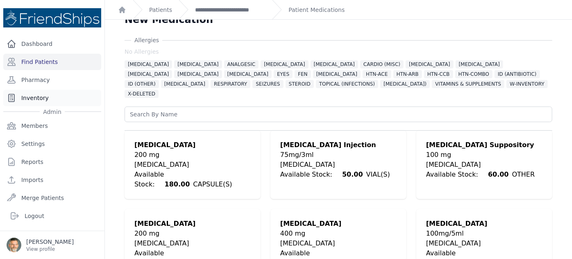
click at [27, 97] on link "Inventory" at bounding box center [52, 98] width 98 height 16
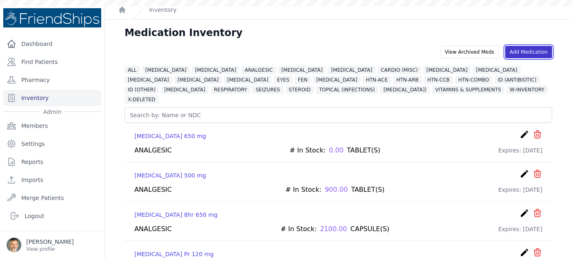
click at [520, 52] on link "Add Medication" at bounding box center [528, 52] width 47 height 12
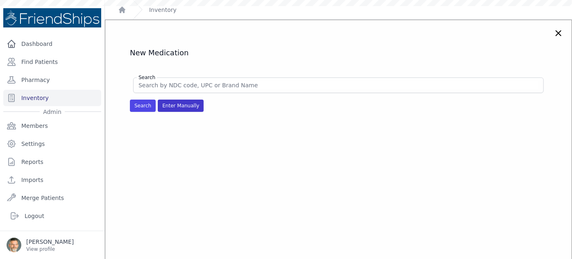
click at [176, 109] on span "Enter Manually" at bounding box center [181, 106] width 46 height 12
click at [176, 103] on span "Enter Manually" at bounding box center [181, 106] width 46 height 12
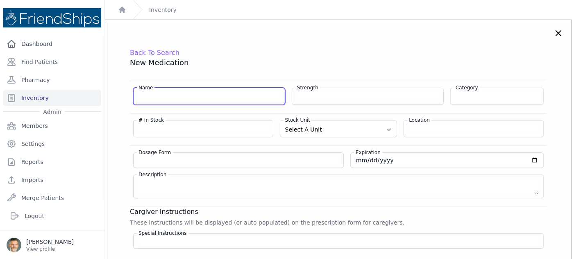
click at [161, 94] on input "Name" at bounding box center [209, 95] width 141 height 8
type input "Ibuprofen"
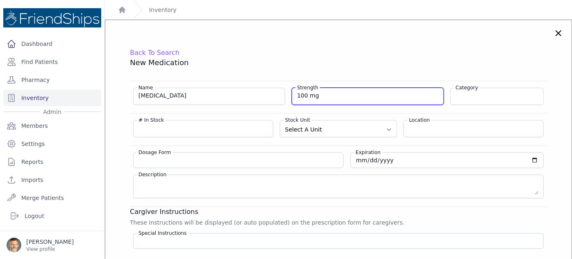
type input "100 mg"
click at [200, 90] on div "Name Ibuprofen" at bounding box center [209, 96] width 152 height 17
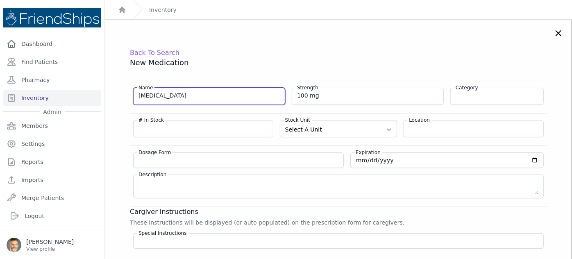
click at [181, 91] on input "Ibuprofen" at bounding box center [209, 95] width 141 height 8
type input "Ibuprofen Chewable"
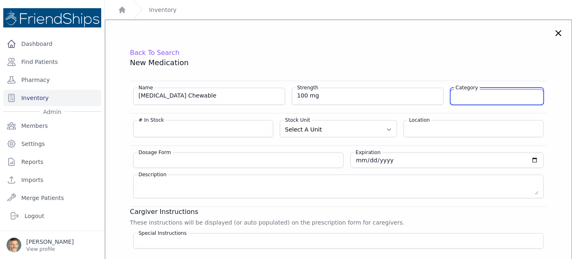
click at [498, 100] on input "Category" at bounding box center [497, 97] width 93 height 15
type input "[MEDICAL_DATA]"
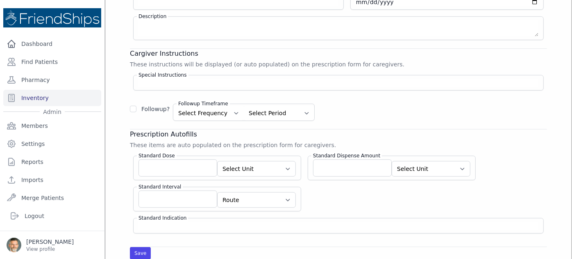
scroll to position [149, 0]
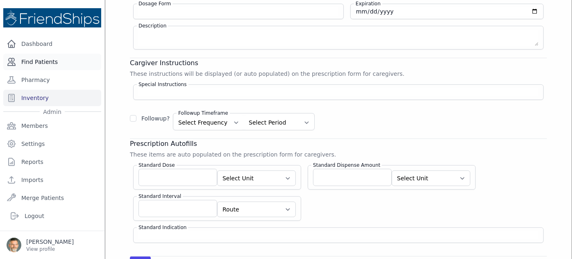
click at [48, 64] on link "Find Patients" at bounding box center [52, 62] width 98 height 16
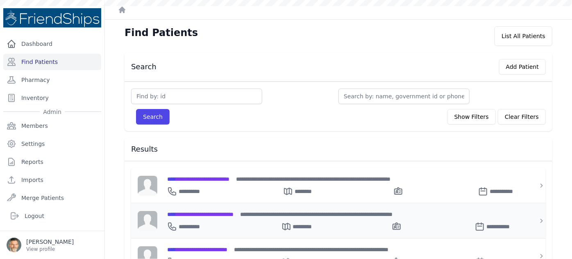
click at [207, 214] on span "**********" at bounding box center [200, 214] width 66 height 6
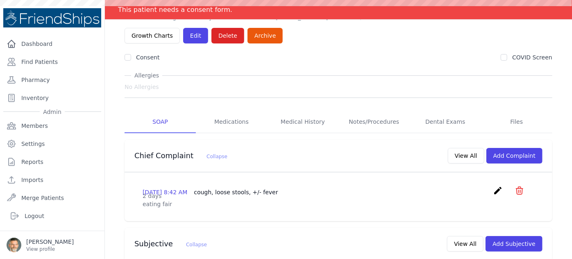
scroll to position [74, 0]
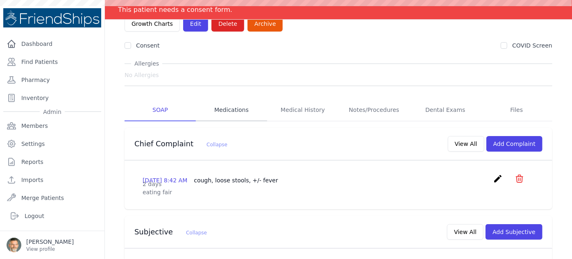
click at [228, 99] on link "Medications" at bounding box center [231, 110] width 71 height 22
click at [227, 99] on link "Medications" at bounding box center [231, 110] width 71 height 22
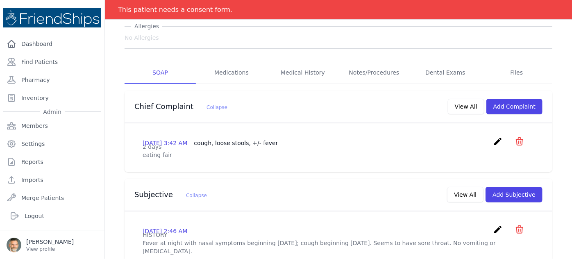
scroll to position [149, 0]
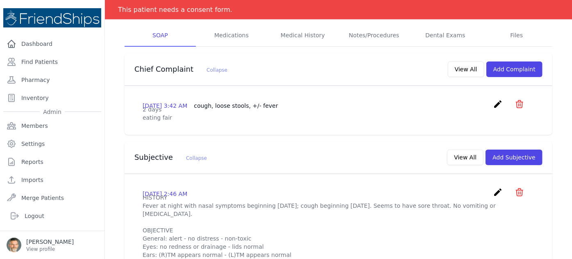
click at [516, 99] on icon "icon" at bounding box center [520, 104] width 10 height 10
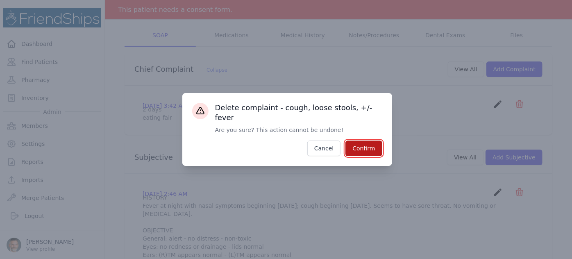
click at [367, 143] on button "Confirm" at bounding box center [363, 149] width 36 height 16
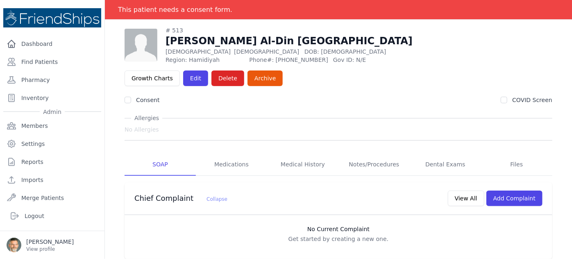
scroll to position [0, 0]
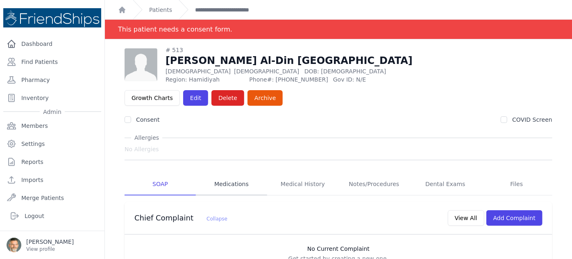
click at [232, 173] on link "Medications" at bounding box center [231, 184] width 71 height 22
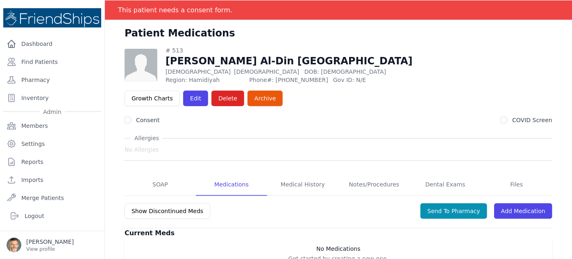
scroll to position [37, 0]
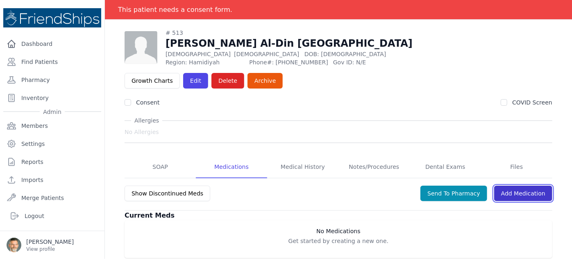
drag, startPoint x: 525, startPoint y: 171, endPoint x: 516, endPoint y: 171, distance: 9.0
click at [524, 186] on link "Add Medication" at bounding box center [523, 194] width 58 height 16
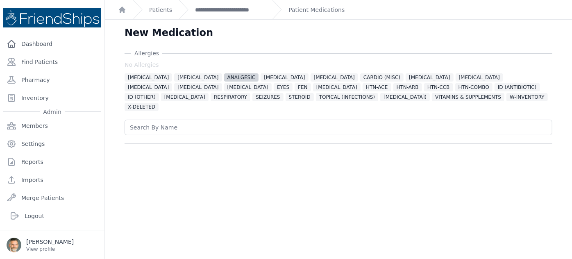
click at [224, 76] on span "ANALGESIC" at bounding box center [241, 77] width 35 height 8
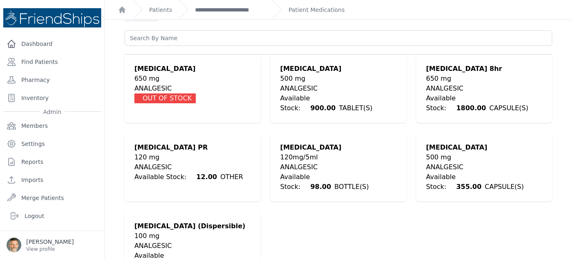
scroll to position [97, 0]
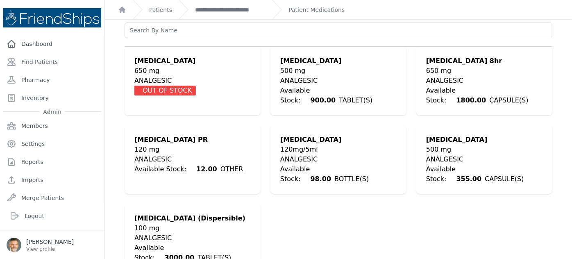
click at [159, 223] on div "100 mg" at bounding box center [192, 228] width 116 height 10
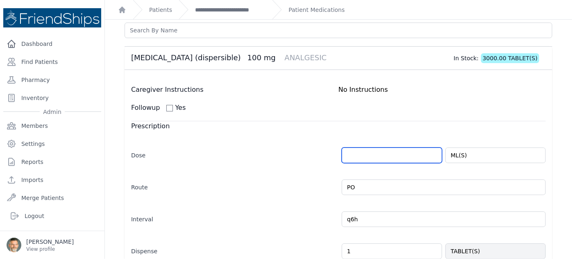
click at [352, 148] on input "number" at bounding box center [392, 156] width 100 height 16
type input "1.5"
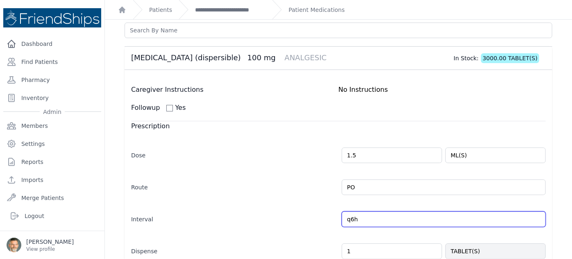
select select "MONTH(S)"
drag, startPoint x: 357, startPoint y: 207, endPoint x: 336, endPoint y: 208, distance: 21.4
click at [336, 208] on div "Interval q6h Every Day Twice Daily 3 Times Daily 4 Times Daily as needed Every …" at bounding box center [338, 215] width 415 height 24
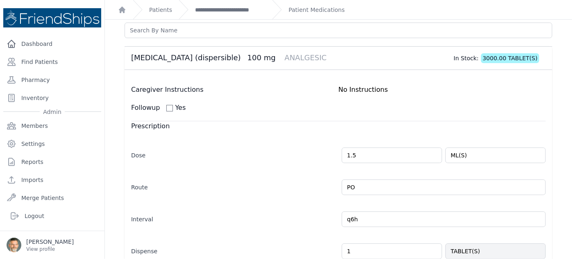
click at [296, 212] on label "Interval" at bounding box center [233, 217] width 204 height 11
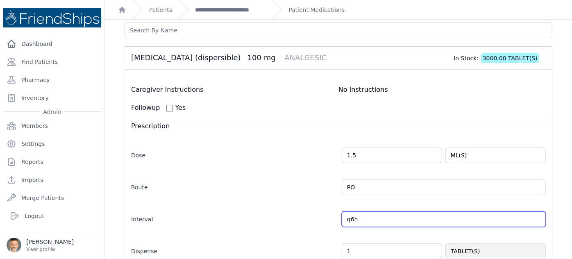
drag, startPoint x: 355, startPoint y: 208, endPoint x: 319, endPoint y: 206, distance: 35.7
click at [319, 206] on div "Interval q6h Every Day Twice Daily 3 Times Daily 4 Times Daily as needed Every …" at bounding box center [338, 215] width 415 height 24
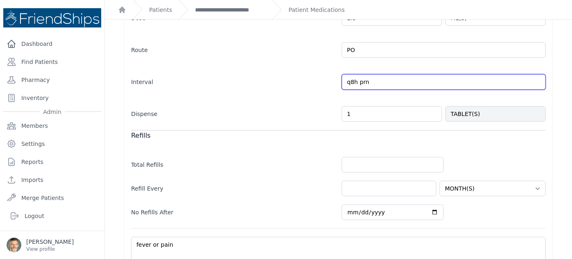
scroll to position [246, 0]
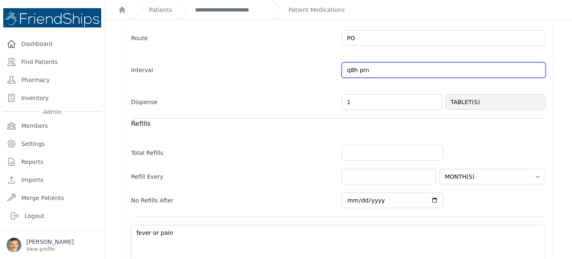
type input "q8h prn"
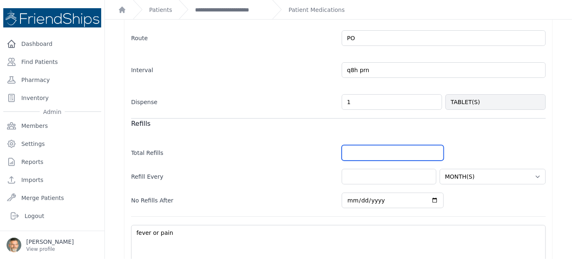
click at [359, 145] on input "number" at bounding box center [393, 153] width 102 height 16
select select "MONTH(S)"
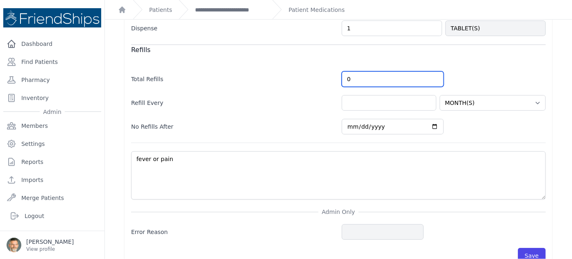
scroll to position [325, 0]
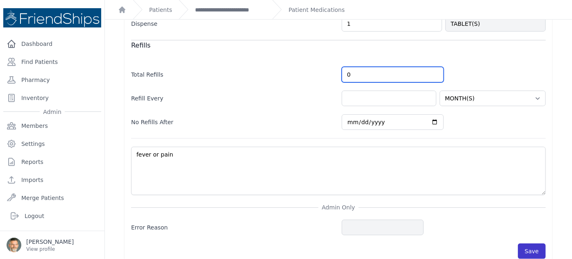
type input "0"
click at [533, 243] on button "Save" at bounding box center [532, 251] width 28 height 16
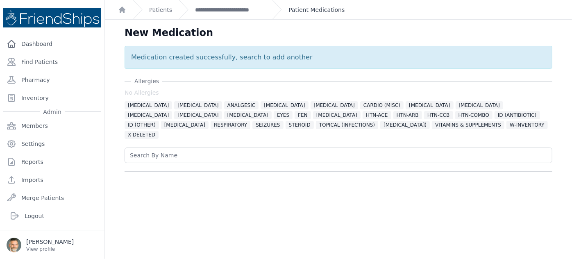
click at [303, 12] on link "Patient Medications" at bounding box center [317, 10] width 56 height 8
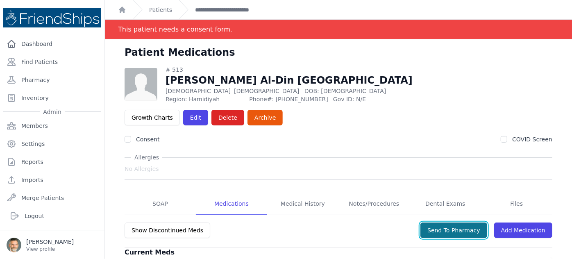
click at [446, 223] on button "Send To Pharmacy" at bounding box center [453, 231] width 67 height 16
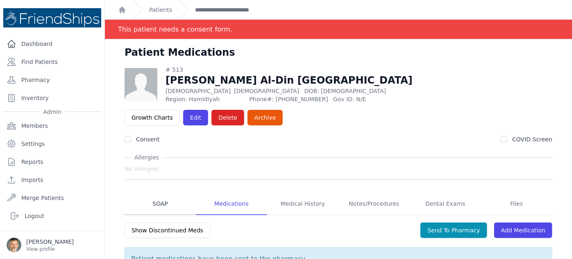
click at [158, 193] on link "SOAP" at bounding box center [160, 204] width 71 height 22
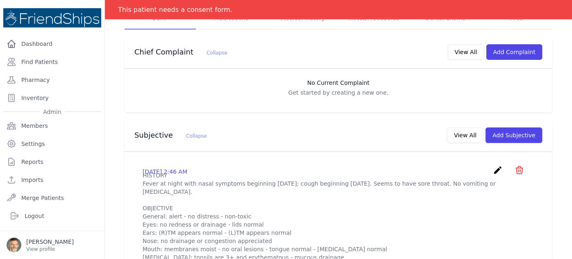
scroll to position [186, 0]
click at [493, 165] on icon "create" at bounding box center [498, 170] width 10 height 10
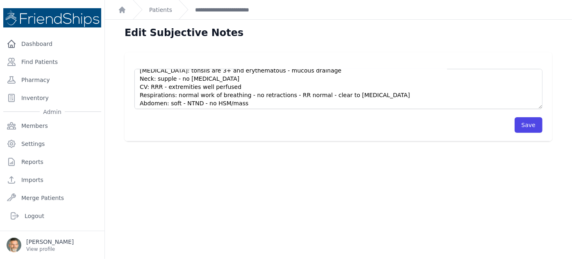
scroll to position [107, 0]
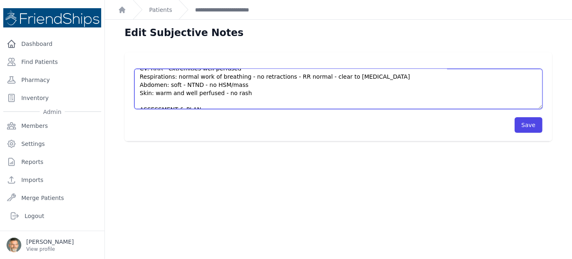
click at [155, 93] on textarea "HISTORY Fever at night with nasal symptoms beginning 4 days ago; cough beginnin…" at bounding box center [338, 89] width 408 height 40
click at [141, 91] on textarea "HISTORY Fever at night with nasal symptoms beginning 4 days ago; cough beginnin…" at bounding box center [338, 89] width 408 height 40
click at [210, 103] on textarea "HISTORY Fever at night with nasal symptoms beginning 4 days ago; cough beginnin…" at bounding box center [338, 89] width 408 height 40
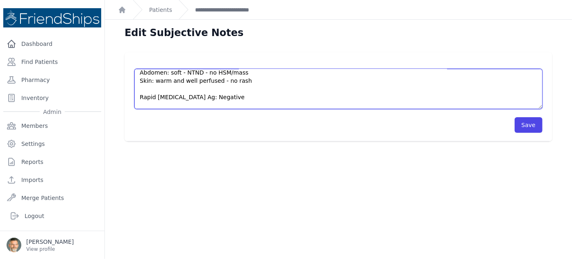
scroll to position [123, 0]
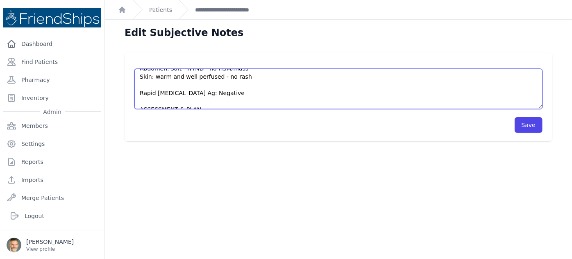
click at [211, 105] on textarea "HISTORY Fever at night with nasal symptoms beginning 4 days ago; cough beginnin…" at bounding box center [338, 89] width 408 height 40
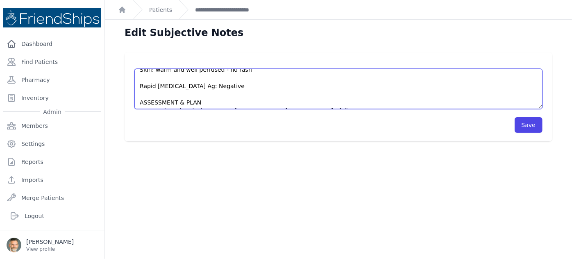
scroll to position [131, 0]
click at [307, 100] on textarea "HISTORY Fever at night with nasal symptoms beginning 4 days ago; cough beginnin…" at bounding box center [338, 89] width 408 height 40
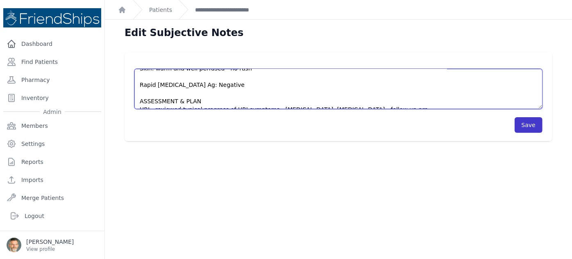
type textarea "HISTORY Fever at night with nasal symptoms beginning 4 days ago; cough beginnin…"
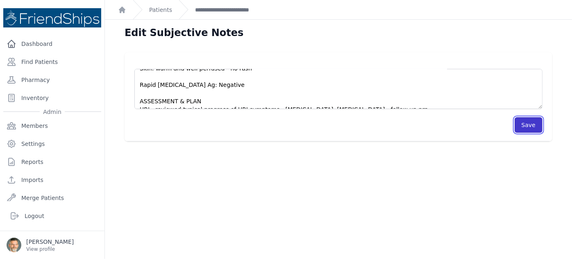
click at [524, 121] on button "Save" at bounding box center [529, 125] width 28 height 16
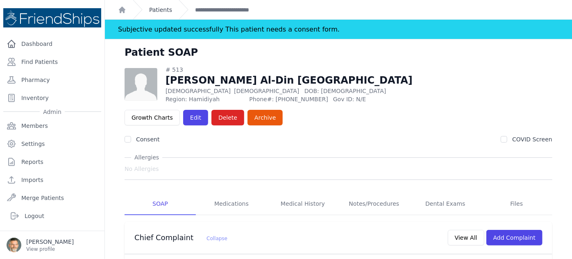
click at [163, 8] on link "Patients" at bounding box center [160, 10] width 23 height 8
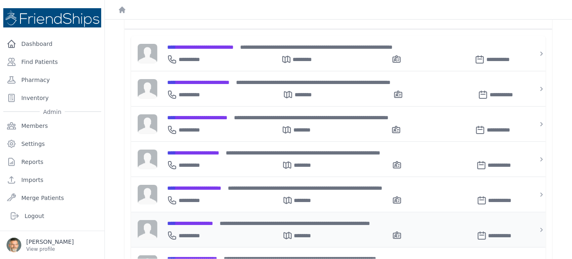
scroll to position [149, 0]
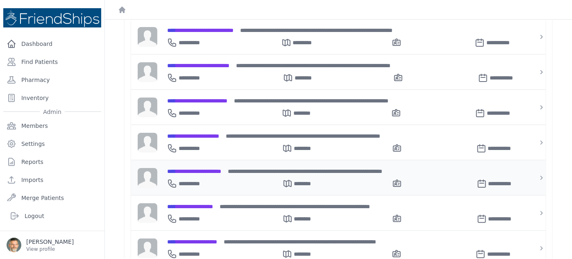
click at [204, 168] on span "**********" at bounding box center [194, 171] width 54 height 6
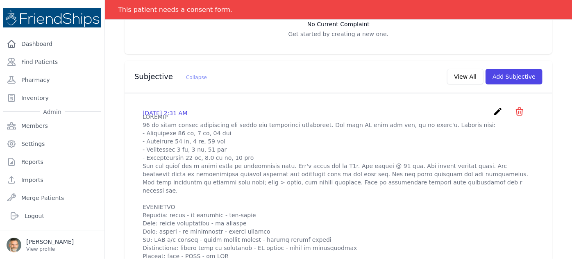
scroll to position [223, 0]
click at [493, 108] on icon "create" at bounding box center [498, 113] width 10 height 10
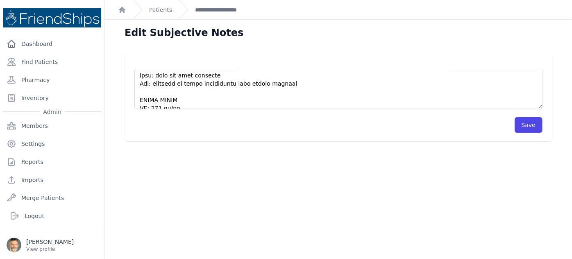
scroll to position [186, 0]
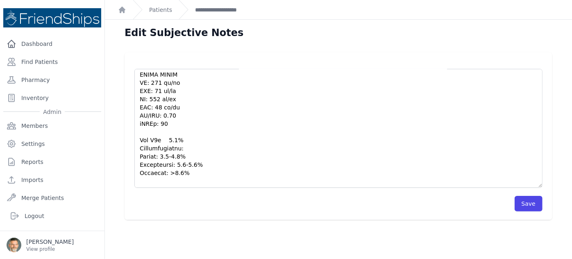
drag, startPoint x: 534, startPoint y: 106, endPoint x: 491, endPoint y: 186, distance: 90.4
click at [552, 190] on div "Save" at bounding box center [338, 136] width 454 height 168
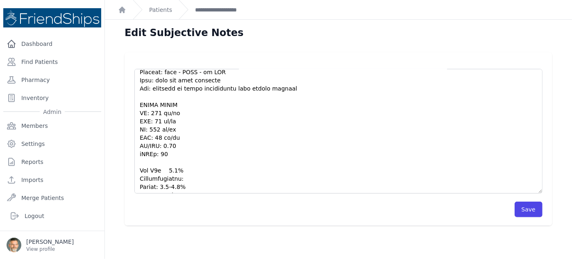
scroll to position [132, 0]
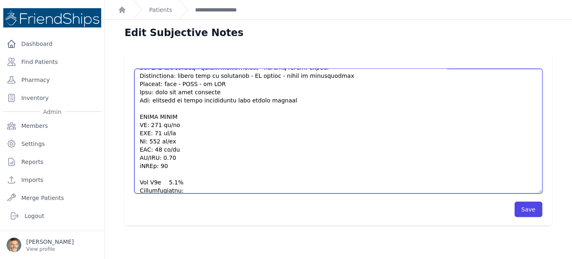
drag, startPoint x: 139, startPoint y: 107, endPoint x: 181, endPoint y: 158, distance: 66.2
click at [181, 158] on textarea at bounding box center [338, 131] width 408 height 125
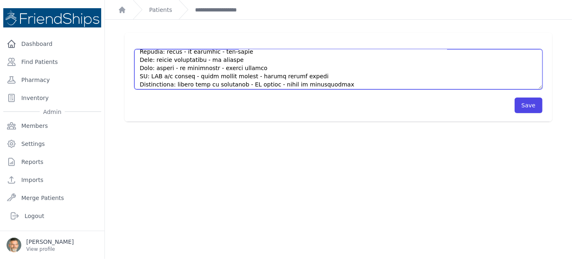
scroll to position [189, 0]
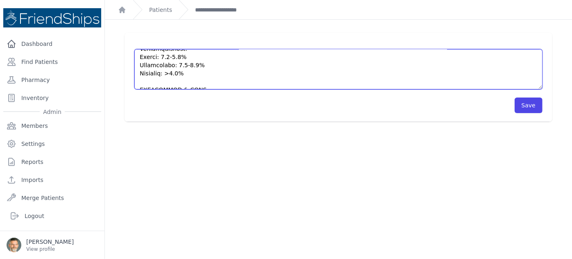
click at [199, 85] on textarea at bounding box center [338, 69] width 408 height 40
click at [347, 86] on textarea at bounding box center [338, 69] width 408 height 40
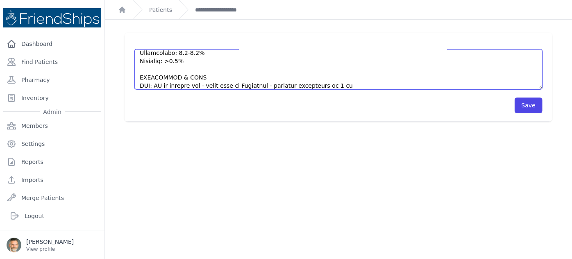
click at [357, 80] on textarea at bounding box center [338, 69] width 408 height 40
click at [242, 84] on textarea at bounding box center [338, 69] width 408 height 40
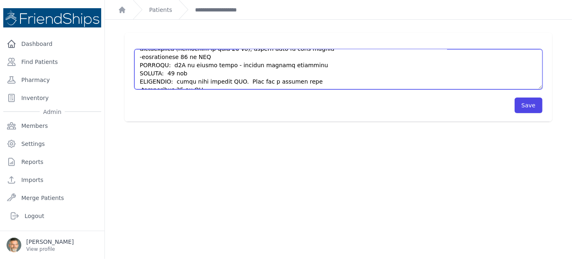
scroll to position [266, 0]
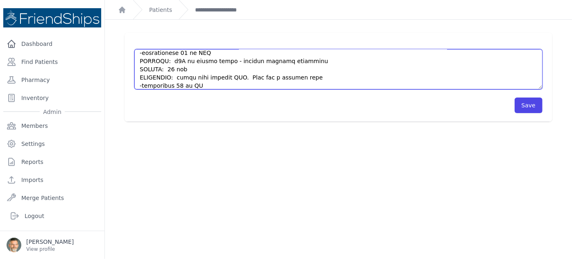
click at [477, 85] on textarea at bounding box center [338, 69] width 408 height 40
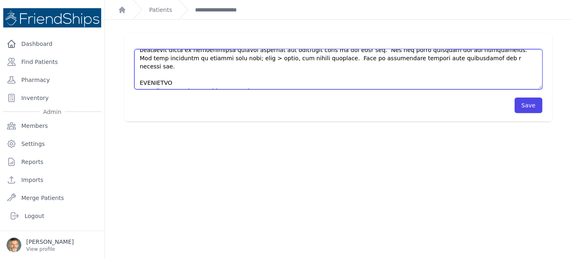
scroll to position [51, 0]
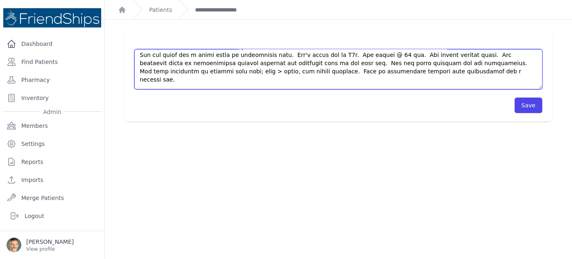
click at [462, 55] on textarea at bounding box center [338, 69] width 408 height 40
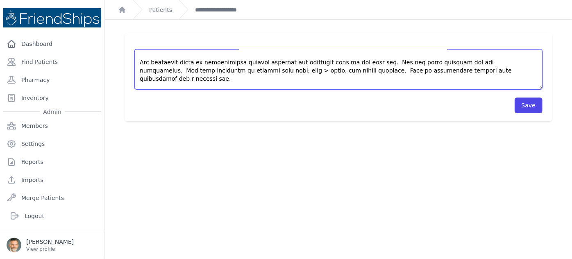
scroll to position [68, 0]
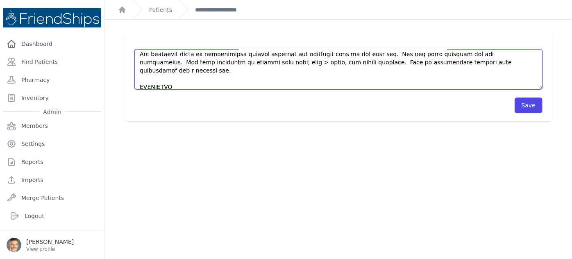
click at [139, 69] on textarea at bounding box center [338, 69] width 408 height 40
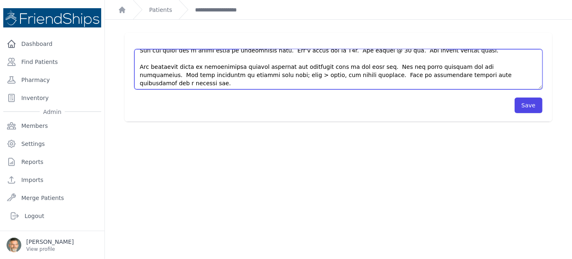
click at [477, 66] on textarea at bounding box center [338, 69] width 408 height 40
click at [476, 66] on textarea at bounding box center [338, 69] width 408 height 40
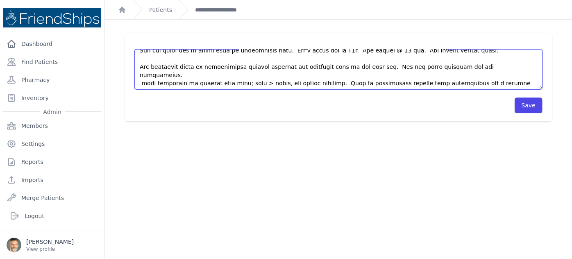
click at [479, 68] on textarea at bounding box center [338, 69] width 408 height 40
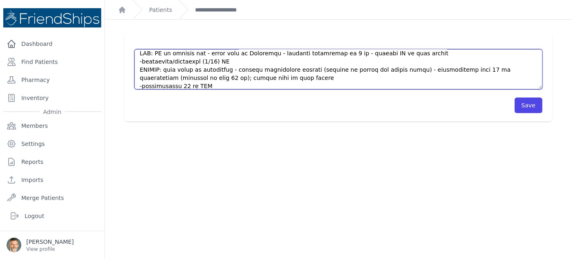
scroll to position [311, 0]
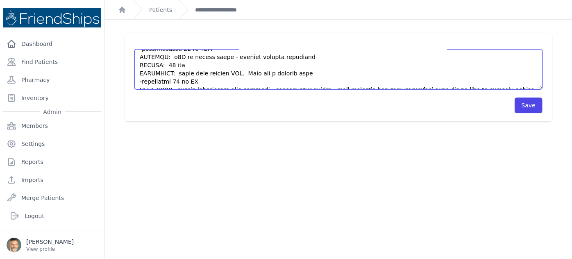
click at [234, 55] on textarea at bounding box center [338, 69] width 408 height 40
click at [241, 58] on textarea at bounding box center [338, 69] width 408 height 40
type textarea "HISTORY 61 yo obese female presenting for visit for medication management. Her …"
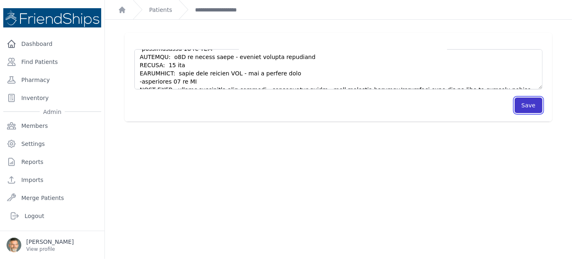
click at [523, 106] on button "Save" at bounding box center [529, 106] width 28 height 16
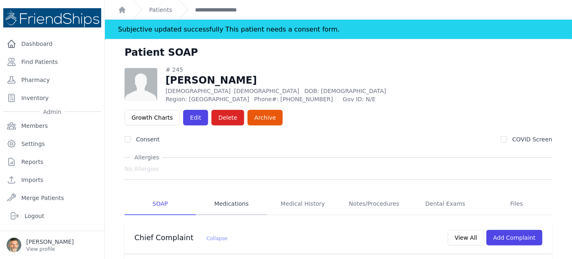
click at [224, 193] on link "Medications" at bounding box center [231, 204] width 71 height 22
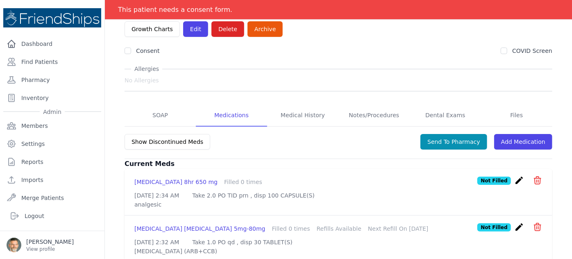
scroll to position [87, 0]
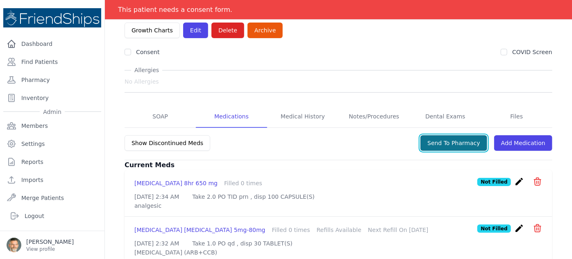
click at [445, 135] on button "Send To Pharmacy" at bounding box center [453, 143] width 67 height 16
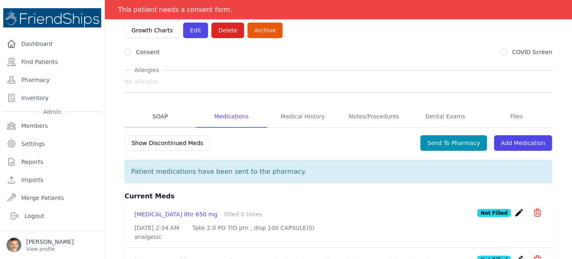
click at [159, 106] on link "SOAP" at bounding box center [160, 117] width 71 height 22
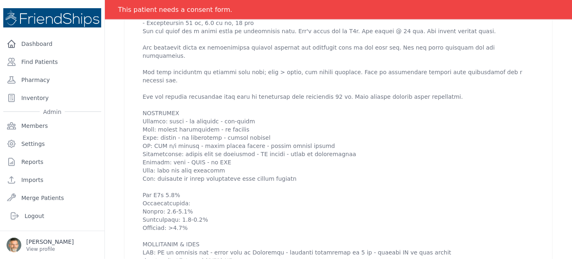
scroll to position [261, 0]
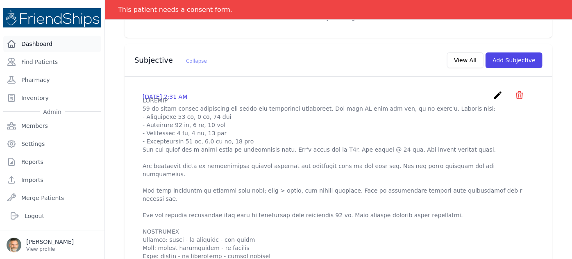
click at [37, 39] on link "Dashboard" at bounding box center [52, 44] width 98 height 16
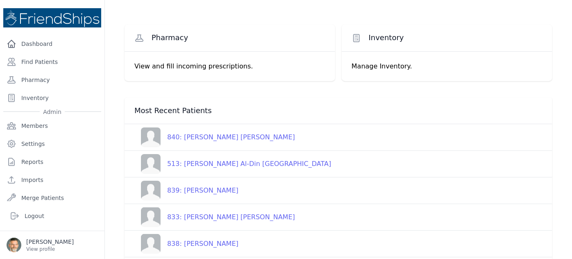
scroll to position [155, 0]
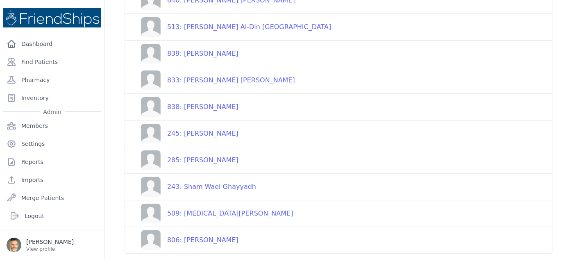
click at [192, 239] on div "806: [PERSON_NAME]" at bounding box center [200, 240] width 78 height 10
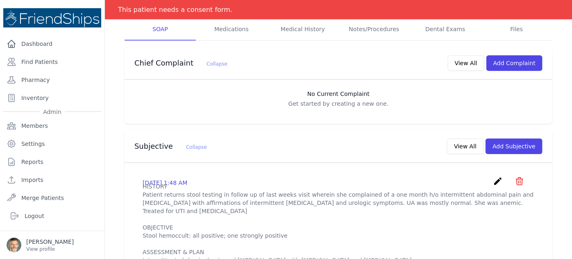
scroll to position [229, 0]
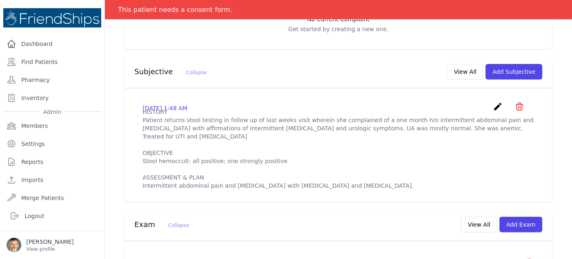
click at [493, 102] on icon "create" at bounding box center [498, 107] width 10 height 10
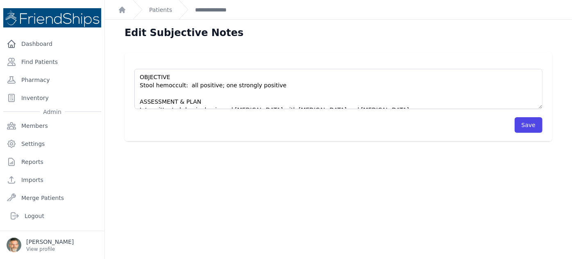
scroll to position [41, 0]
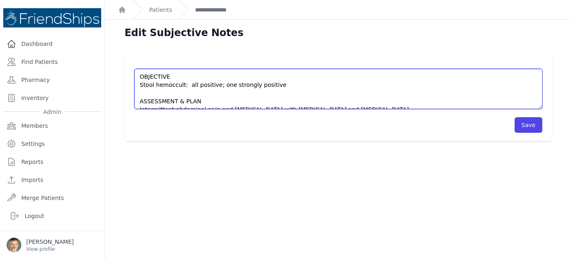
click at [319, 101] on textarea "HISTORY Patient returns stool testing in follow up of last weeks visit wherein …" at bounding box center [338, 89] width 408 height 40
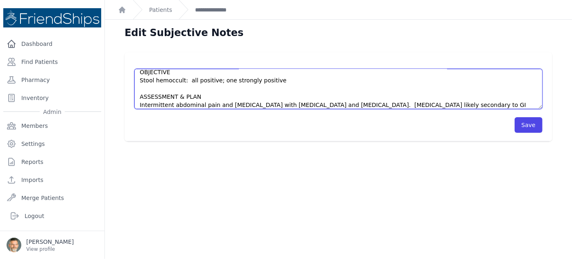
click at [499, 97] on textarea "HISTORY Patient returns stool testing in follow up of last weeks visit wherein …" at bounding box center [338, 89] width 408 height 40
click at [474, 104] on textarea "HISTORY Patient returns stool testing in follow up of last weeks visit wherein …" at bounding box center [338, 89] width 408 height 40
click at [455, 103] on textarea "HISTORY Patient returns stool testing in follow up of last weeks visit wherein …" at bounding box center [338, 89] width 408 height 40
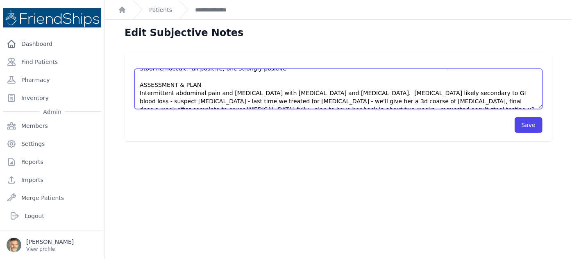
scroll to position [62, 0]
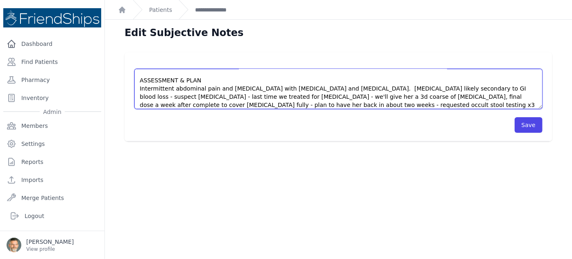
click at [308, 106] on textarea "HISTORY Patient returns stool testing in follow up of last weeks visit wherein …" at bounding box center [338, 89] width 408 height 40
click at [366, 102] on textarea "HISTORY Patient returns stool testing in follow up of last weeks visit wherein …" at bounding box center [338, 89] width 408 height 40
click at [364, 104] on textarea "HISTORY Patient returns stool testing in follow up of last weeks visit wherein …" at bounding box center [338, 89] width 408 height 40
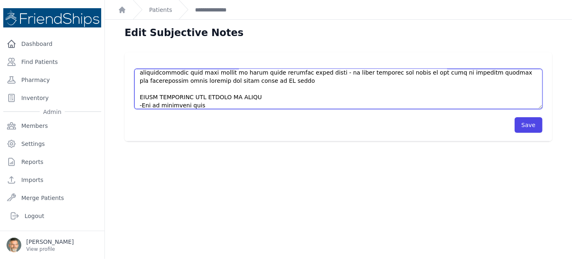
scroll to position [111, 0]
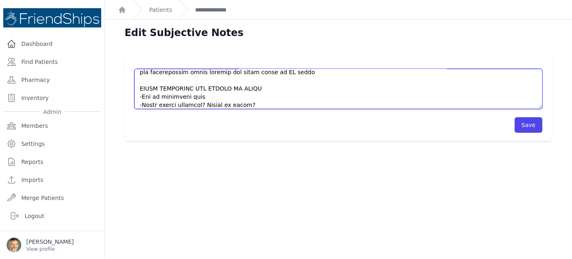
click at [205, 80] on textarea "HISTORY Patient returns stool testing in follow up of last weeks visit wherein …" at bounding box center [338, 89] width 408 height 40
click at [175, 106] on textarea "HISTORY Patient returns stool testing in follow up of last weeks visit wherein …" at bounding box center [338, 89] width 408 height 40
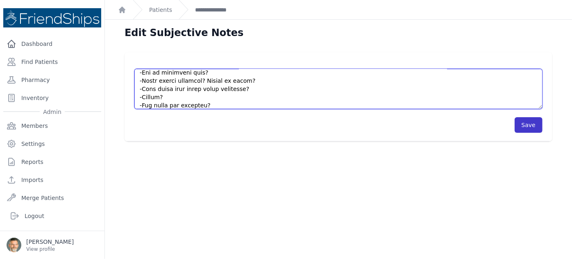
scroll to position [144, 0]
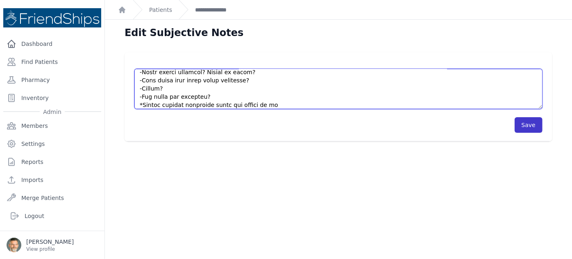
type textarea "HISTORY Patient returns stool testing in follow up of last weeks visit wherein …"
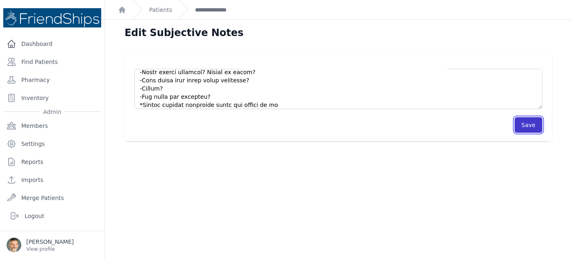
click at [526, 123] on button "Save" at bounding box center [529, 125] width 28 height 16
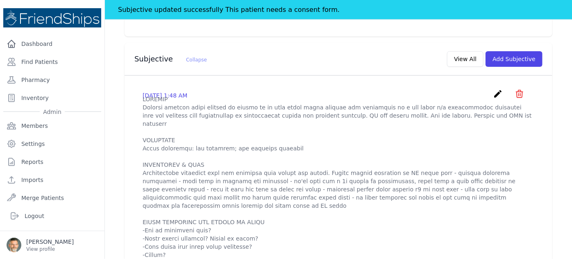
scroll to position [261, 0]
click at [493, 90] on icon "create" at bounding box center [498, 95] width 10 height 10
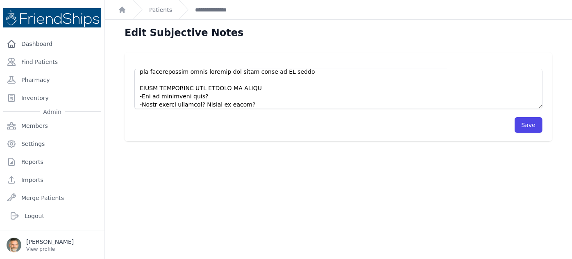
scroll to position [111, 0]
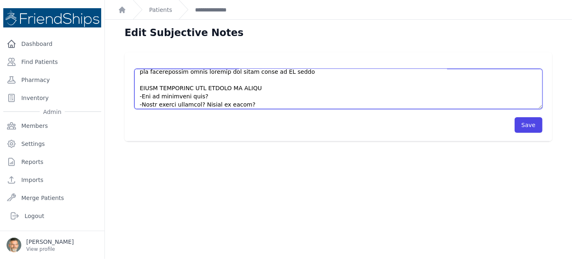
click at [189, 70] on textarea at bounding box center [338, 89] width 408 height 40
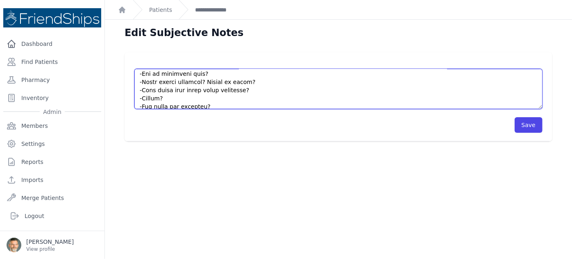
scroll to position [148, 0]
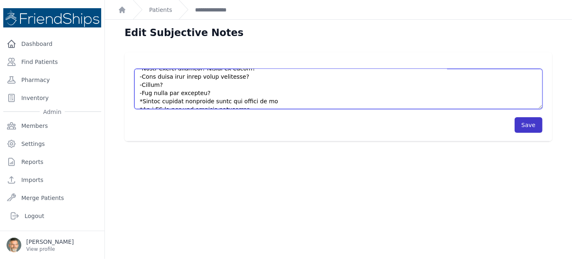
type textarea "HISTORY Patient returns stool testing in follow up of last weeks visit wherein …"
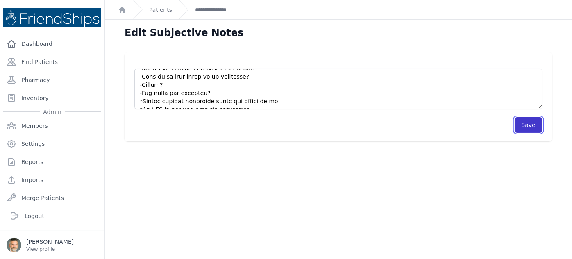
click at [526, 125] on button "Save" at bounding box center [529, 125] width 28 height 16
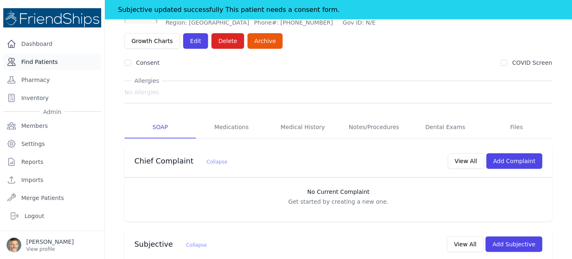
scroll to position [74, 0]
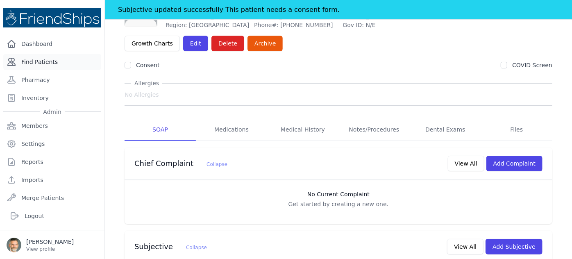
click at [42, 63] on link "Find Patients" at bounding box center [52, 62] width 98 height 16
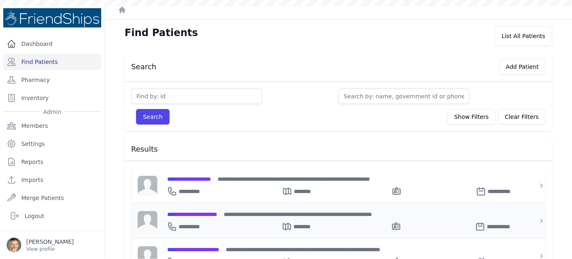
scroll to position [74, 0]
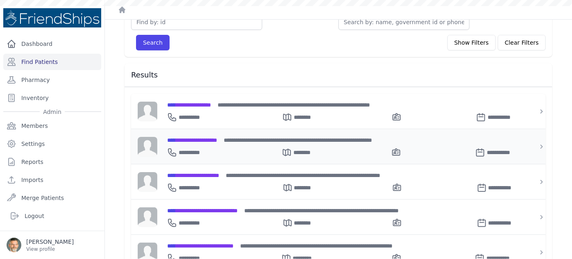
click at [203, 137] on span "**********" at bounding box center [192, 140] width 50 height 6
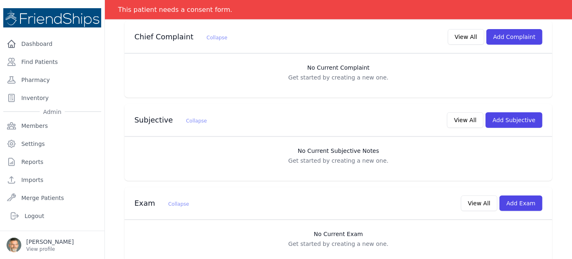
scroll to position [186, 0]
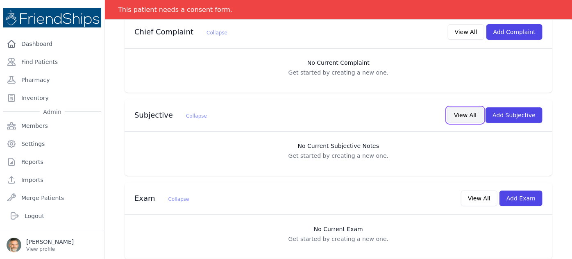
click at [461, 107] on button "View All" at bounding box center [465, 115] width 36 height 16
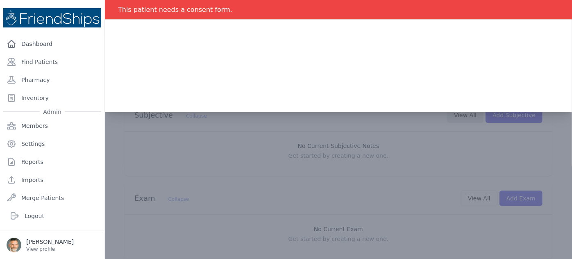
scroll to position [0, 0]
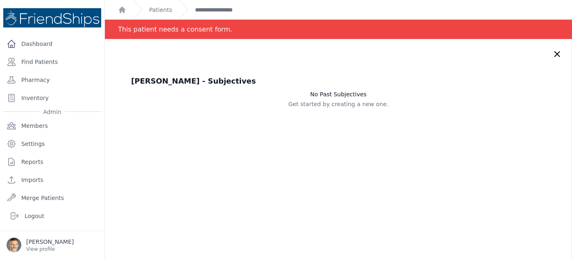
click at [555, 52] on icon at bounding box center [557, 54] width 5 height 5
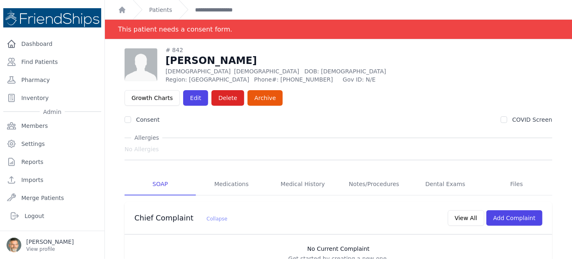
click at [90, 166] on link "Reports" at bounding box center [52, 162] width 98 height 16
click at [95, 145] on link "Settings" at bounding box center [52, 144] width 98 height 16
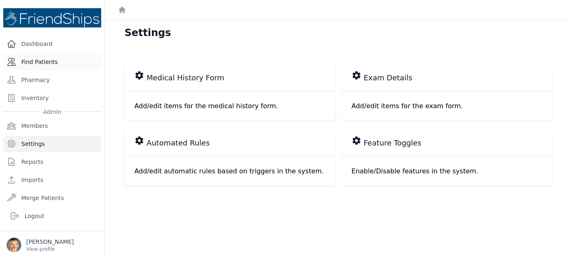
click at [38, 59] on link "Find Patients" at bounding box center [52, 62] width 98 height 16
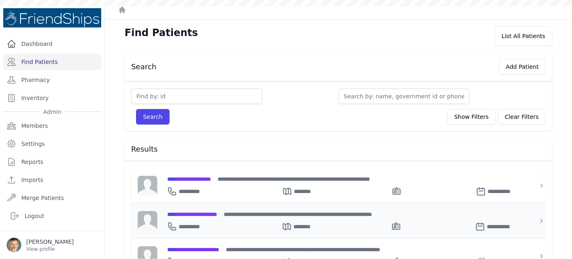
click at [211, 215] on span "**********" at bounding box center [192, 214] width 50 height 6
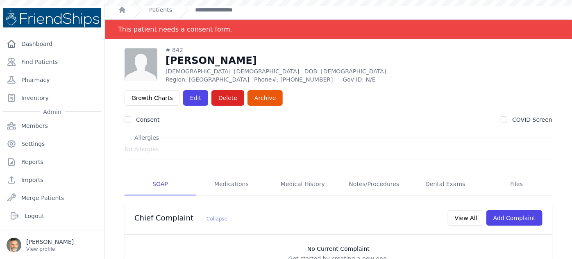
scroll to position [252, 0]
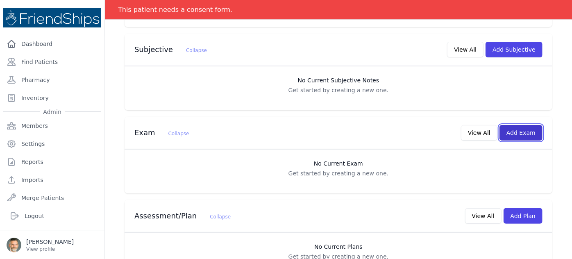
click at [511, 125] on button "Add Exam" at bounding box center [521, 133] width 43 height 16
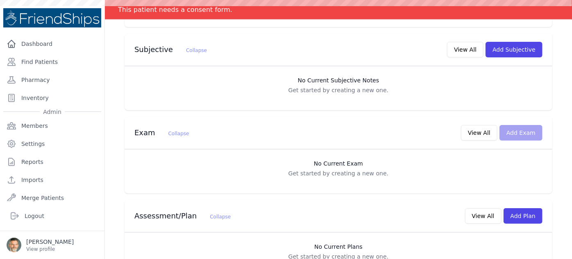
scroll to position [0, 0]
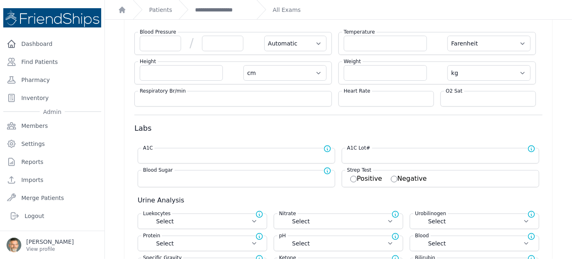
scroll to position [41, 0]
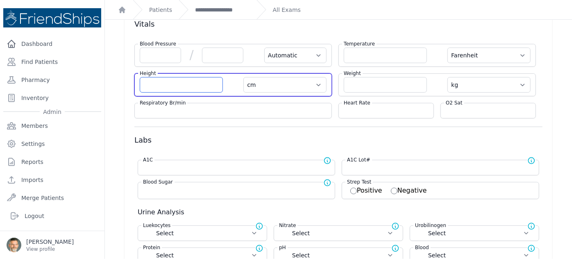
click at [149, 83] on input "number" at bounding box center [181, 85] width 83 height 16
type input "69"
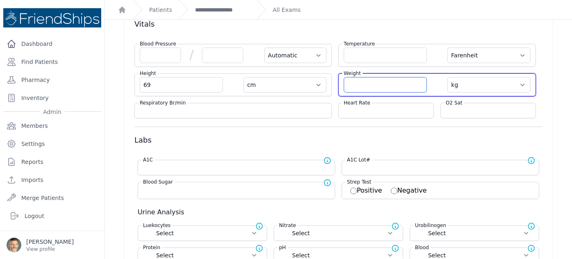
click at [373, 83] on input "number" at bounding box center [385, 85] width 83 height 16
select select "Automatic"
select select "F"
type input "69.0"
select select "cm"
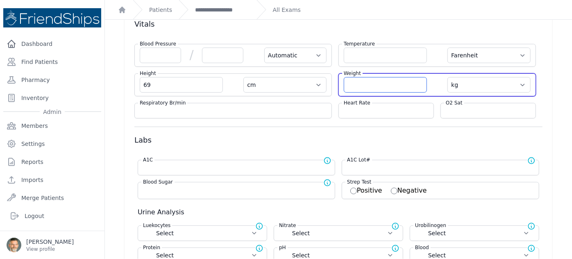
select select "kg"
select select
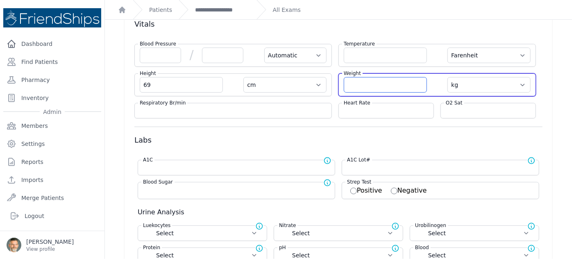
select select
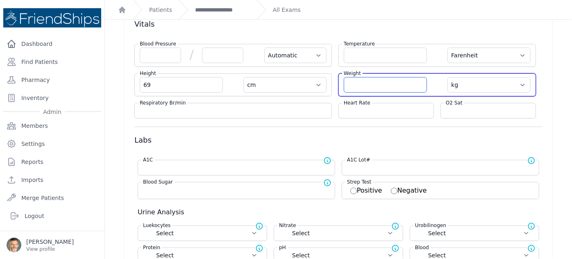
select select
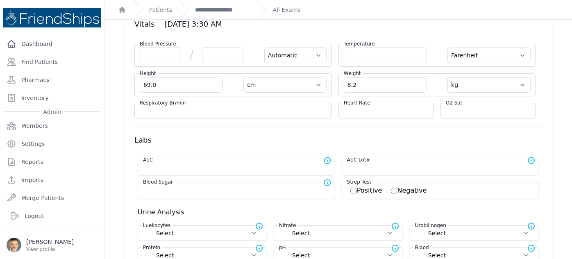
type input "8.2"
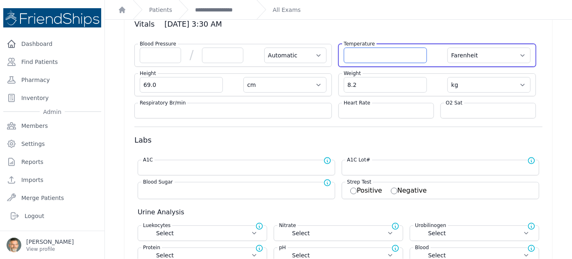
click at [367, 52] on input "number" at bounding box center [385, 56] width 83 height 16
select select "Automatic"
select select "F"
select select "cm"
select select "kg"
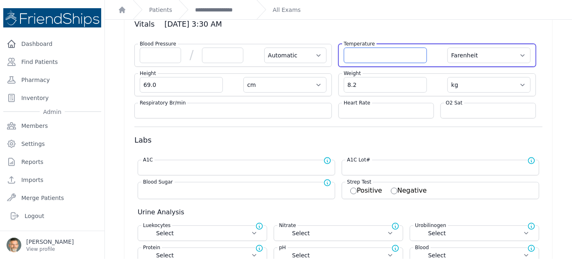
select select
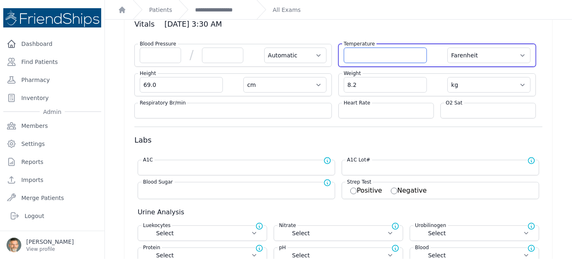
select select
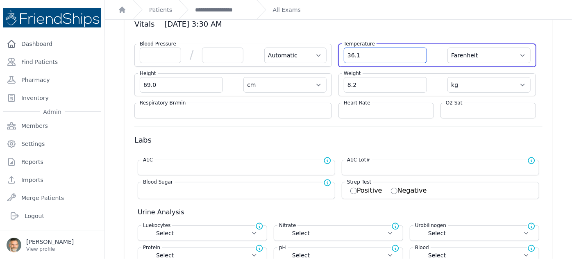
type input "36.1"
click at [516, 54] on select "Farenheit Celcius" at bounding box center [489, 56] width 83 height 16
select select "Automatic"
select select "cm"
select select "kg"
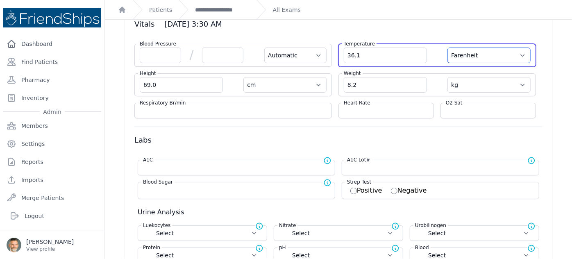
select select
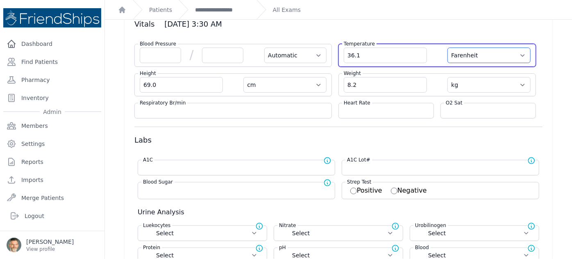
select select
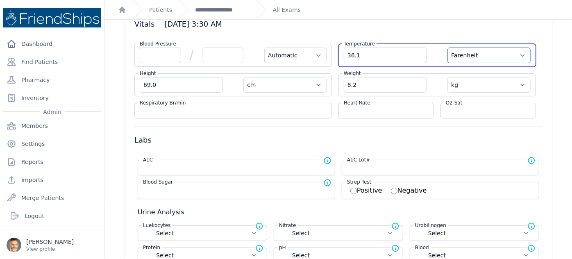
select select "C"
click at [448, 48] on select "Farenheit Celcius" at bounding box center [489, 56] width 83 height 16
select select "Automatic"
select select "cm"
select select "kg"
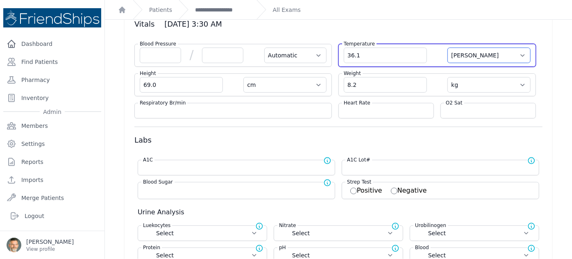
select select
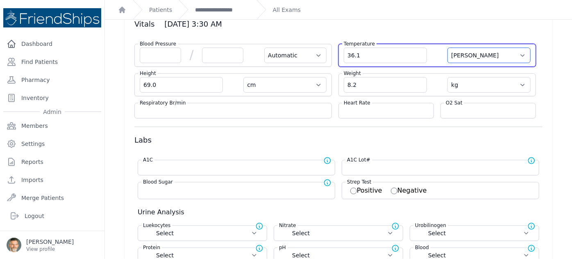
select select
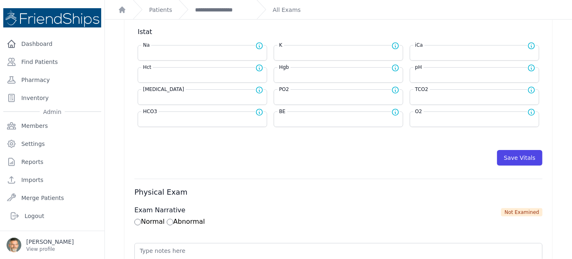
scroll to position [340, 0]
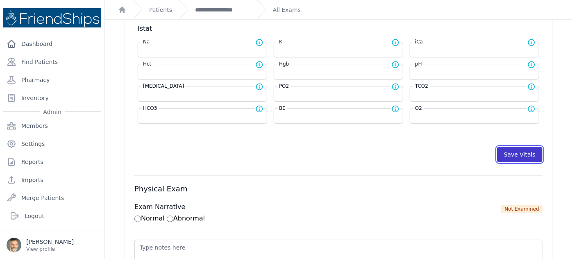
click at [511, 152] on button "Save Vitals" at bounding box center [519, 155] width 45 height 16
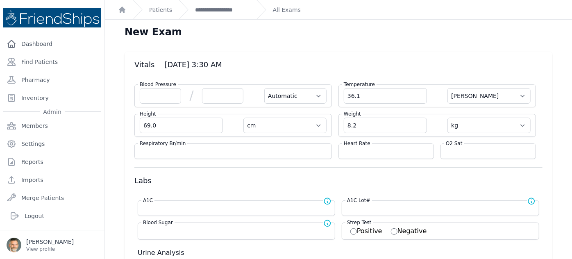
scroll to position [0, 0]
click at [218, 10] on link "**********" at bounding box center [222, 10] width 55 height 8
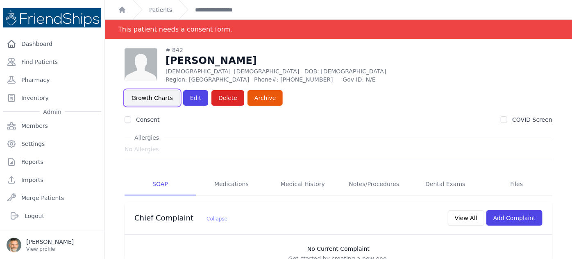
click at [180, 90] on link "Growth Charts" at bounding box center [152, 98] width 55 height 16
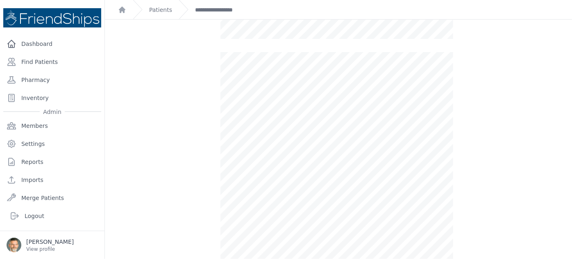
scroll to position [261, 0]
click at [219, 11] on link "**********" at bounding box center [222, 10] width 55 height 8
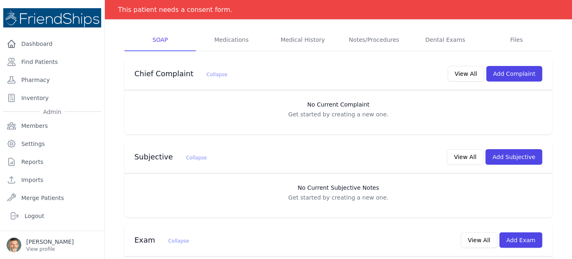
scroll to position [149, 0]
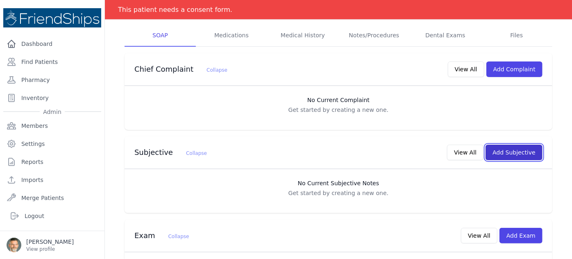
click at [520, 145] on button "Add Subjective" at bounding box center [514, 153] width 57 height 16
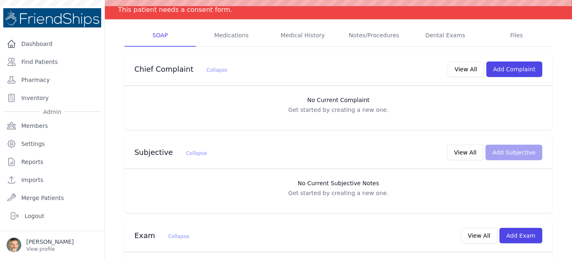
scroll to position [0, 0]
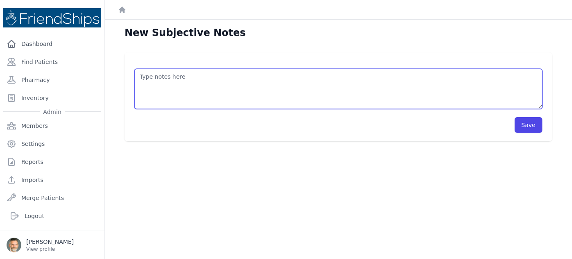
click at [166, 83] on textarea at bounding box center [338, 89] width 408 height 40
click at [153, 87] on textarea "HISTORY OBJECTIVE General: alert - no distress - non-toxic Eyes: no redness or …" at bounding box center [338, 89] width 408 height 40
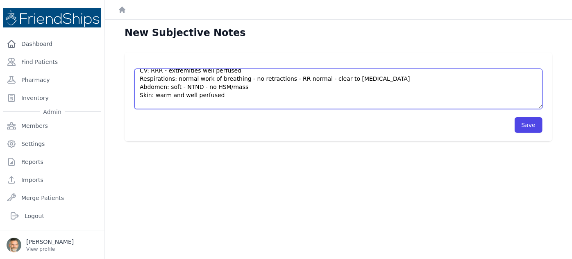
scroll to position [111, 0]
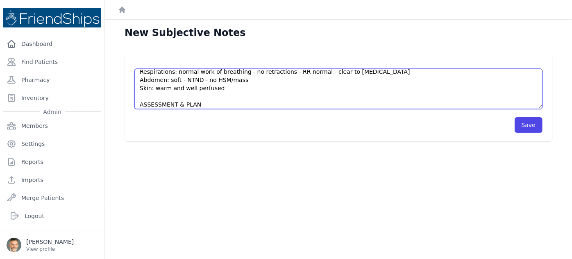
click at [218, 89] on textarea "HISTORY Baby burned his left hand last night - no other complaints Breast feedi…" at bounding box center [338, 89] width 408 height 40
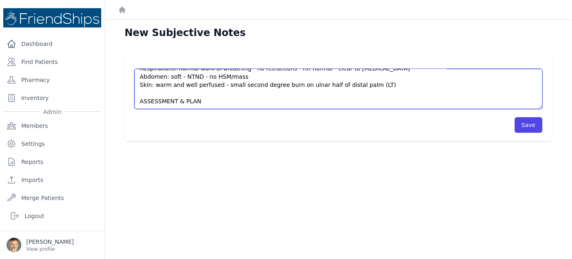
click at [203, 103] on textarea "HISTORY Baby burned his left hand last night - no other complaints Breast feedi…" at bounding box center [338, 89] width 408 height 40
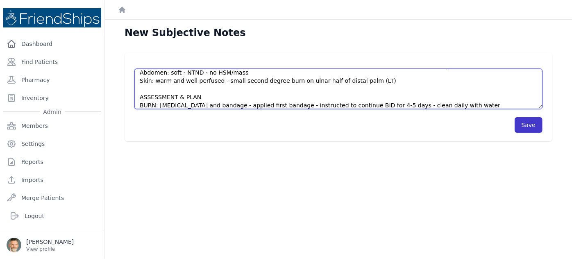
type textarea "HISTORY Baby burned his left hand last night - no other complaints Breast feedi…"
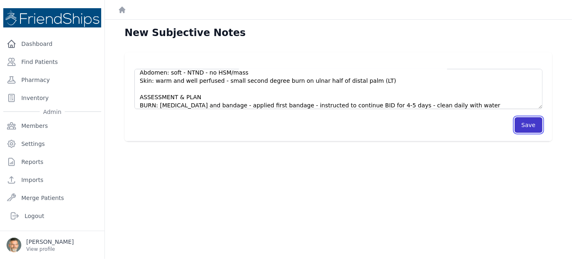
click at [523, 123] on button "Save" at bounding box center [529, 125] width 28 height 16
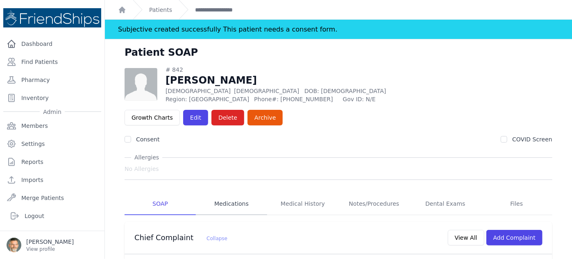
click at [235, 193] on link "Medications" at bounding box center [231, 204] width 71 height 22
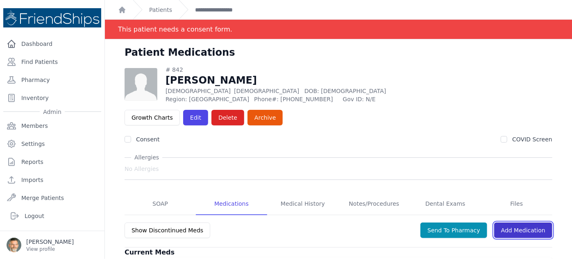
click at [528, 223] on link "Add Medication" at bounding box center [523, 231] width 58 height 16
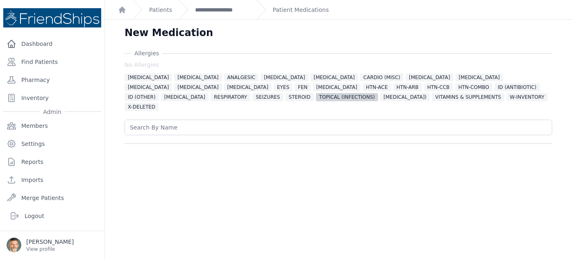
click at [316, 99] on span "TOPICAL (INFECTIONS)" at bounding box center [347, 97] width 62 height 8
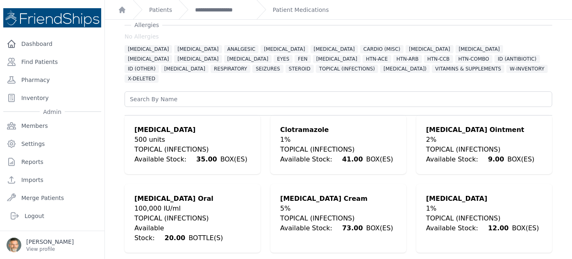
scroll to position [74, 0]
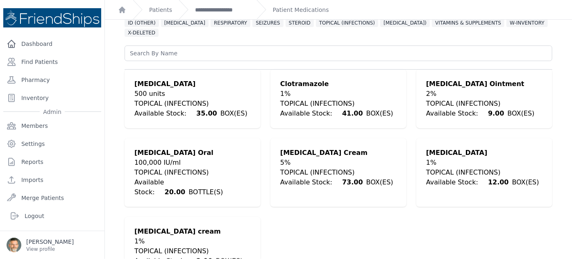
click at [454, 158] on div "1%" at bounding box center [482, 163] width 113 height 10
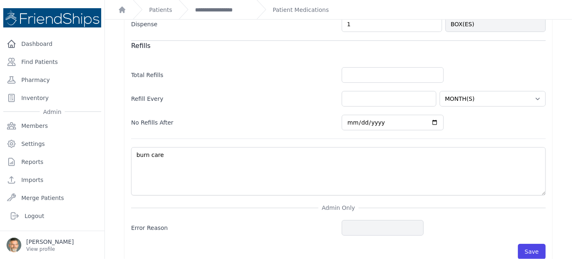
scroll to position [325, 0]
click at [528, 243] on button "Save" at bounding box center [532, 251] width 28 height 16
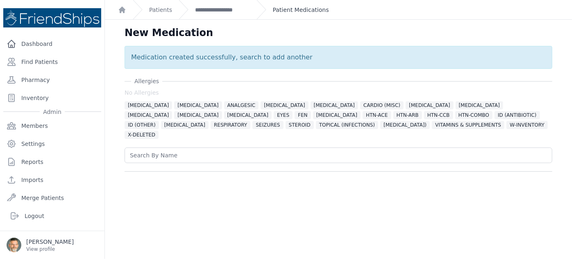
click at [286, 9] on link "Patient Medications" at bounding box center [301, 10] width 56 height 8
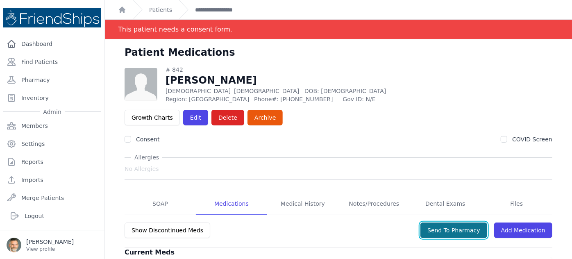
click at [452, 223] on button "Send To Pharmacy" at bounding box center [453, 231] width 67 height 16
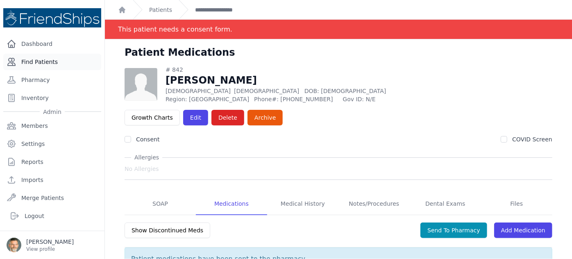
click at [41, 62] on link "Find Patients" at bounding box center [52, 62] width 98 height 16
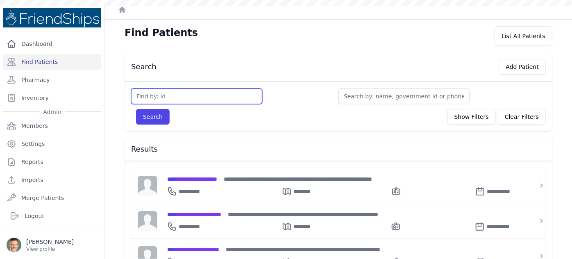
click at [143, 97] on input "text" at bounding box center [196, 97] width 131 height 16
type input "552"
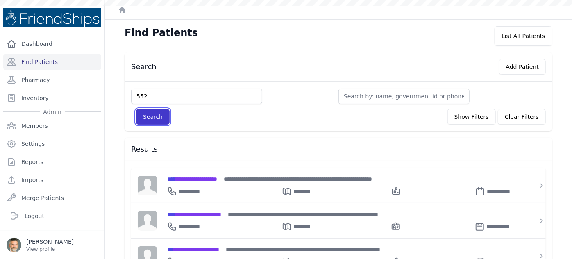
click at [153, 114] on button "Search" at bounding box center [153, 117] width 34 height 16
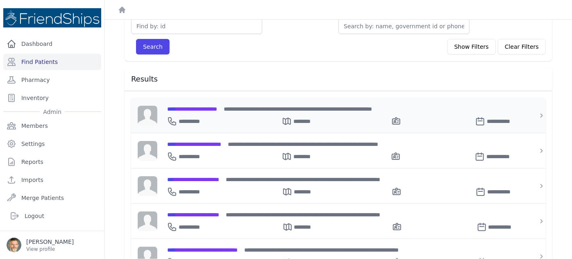
scroll to position [74, 0]
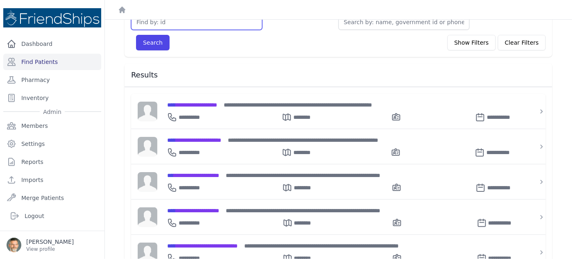
click at [157, 25] on input "text" at bounding box center [196, 22] width 131 height 16
type input "552"
click at [136, 35] on button "Search" at bounding box center [153, 43] width 34 height 16
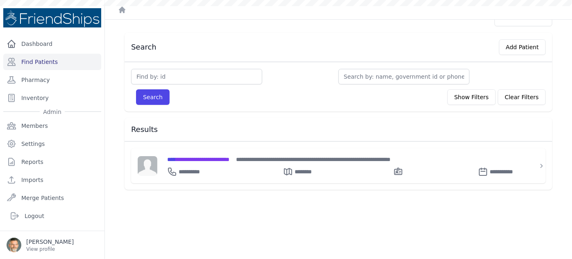
scroll to position [20, 0]
click at [214, 157] on span "**********" at bounding box center [198, 160] width 62 height 6
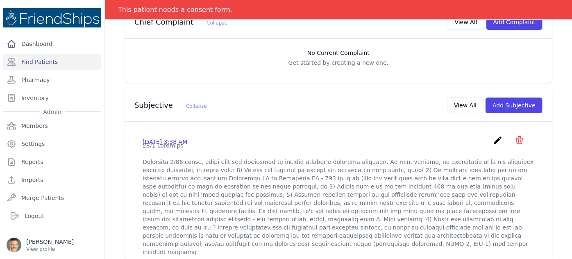
scroll to position [280, 0]
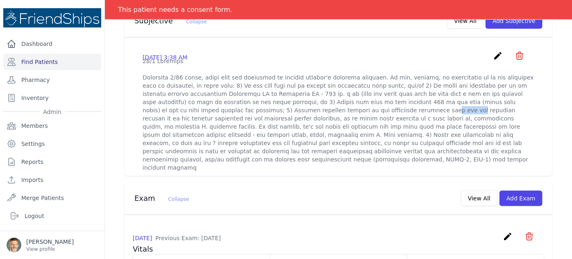
drag, startPoint x: 266, startPoint y: 94, endPoint x: 245, endPoint y: 95, distance: 20.9
click at [245, 95] on p at bounding box center [339, 114] width 392 height 115
copy p "[MEDICAL_DATA]"
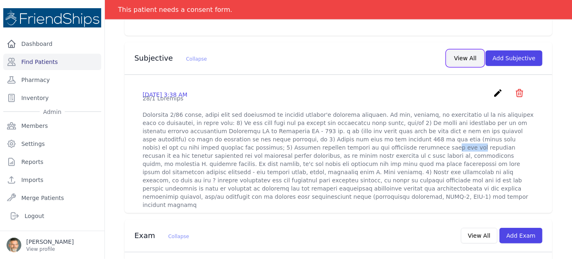
click at [465, 50] on button "View All" at bounding box center [465, 58] width 36 height 16
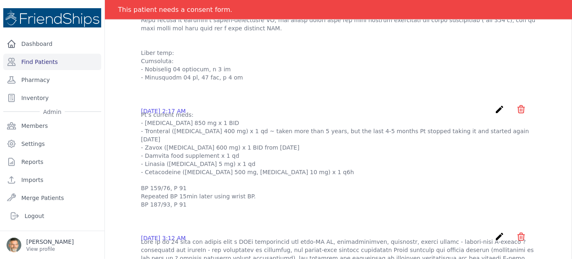
scroll to position [399, 0]
drag, startPoint x: 172, startPoint y: 142, endPoint x: 203, endPoint y: 143, distance: 31.2
click at [203, 143] on p "Pt’s current meds: - [MEDICAL_DATA] 850 mg x 1 BID - Tronteral ([MEDICAL_DATA] …" at bounding box center [338, 160] width 395 height 98
drag, startPoint x: 170, startPoint y: 141, endPoint x: 205, endPoint y: 141, distance: 35.3
click at [204, 141] on p "Pt’s current meds: - [MEDICAL_DATA] 850 mg x 1 BID - Tronteral ([MEDICAL_DATA] …" at bounding box center [338, 160] width 395 height 98
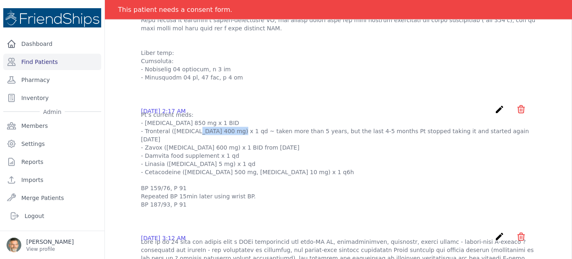
copy p "[MEDICAL_DATA]"
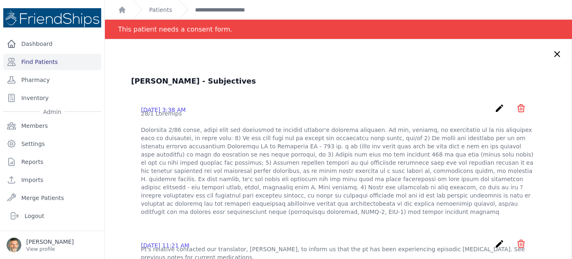
scroll to position [0, 0]
click at [215, 6] on link "**********" at bounding box center [232, 10] width 75 height 8
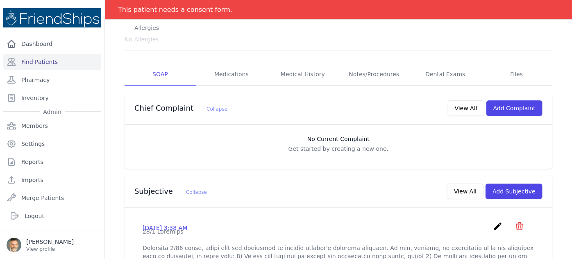
scroll to position [111, 0]
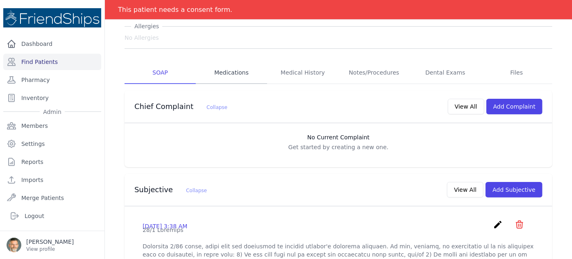
click at [233, 62] on link "Medications" at bounding box center [231, 73] width 71 height 22
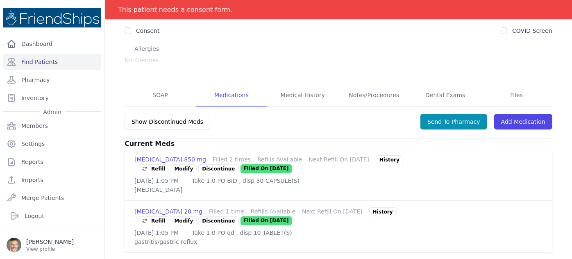
scroll to position [83, 0]
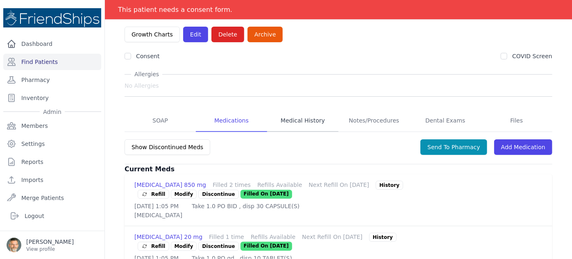
click at [304, 110] on link "Medical History" at bounding box center [302, 121] width 71 height 22
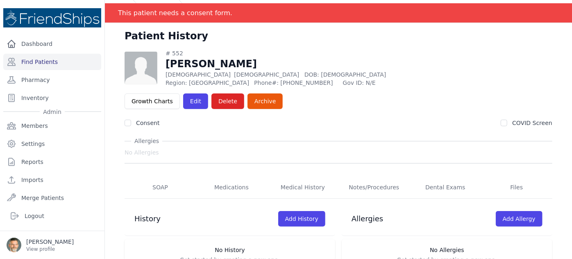
scroll to position [39, 0]
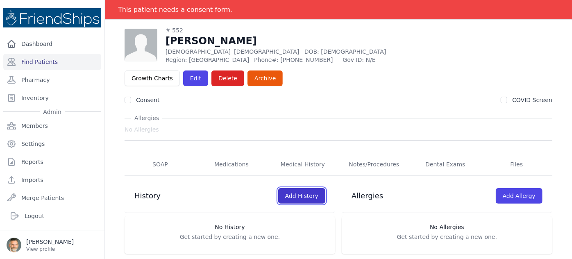
click at [290, 188] on link "Add History" at bounding box center [301, 196] width 47 height 16
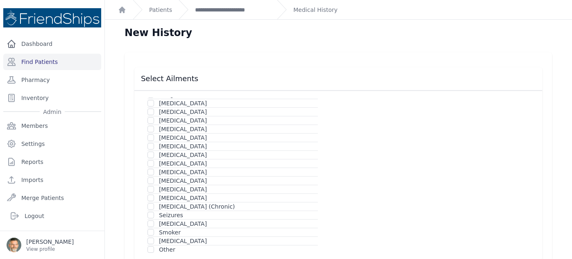
scroll to position [109, 0]
click at [152, 159] on input "checkbox" at bounding box center [151, 161] width 7 height 7
checkbox input "true"
click at [151, 150] on input "checkbox" at bounding box center [151, 153] width 7 height 7
checkbox input "true"
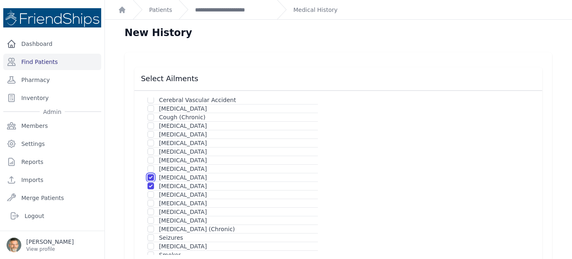
scroll to position [71, 0]
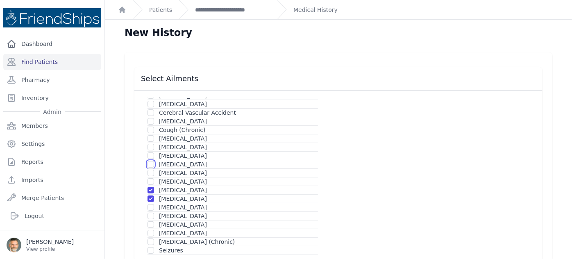
click at [153, 162] on input "checkbox" at bounding box center [151, 164] width 7 height 7
checkbox input "true"
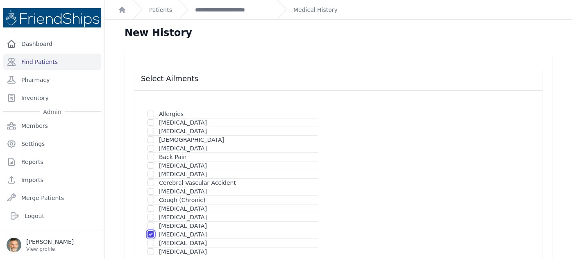
scroll to position [0, 0]
click at [152, 166] on input "checkbox" at bounding box center [151, 167] width 7 height 7
checkbox input "true"
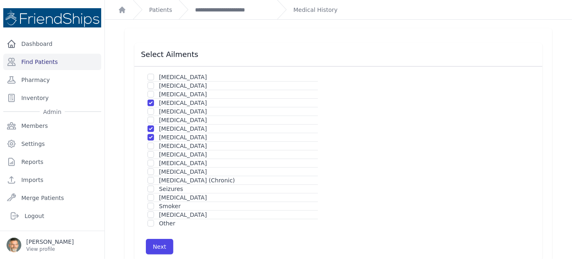
scroll to position [37, 0]
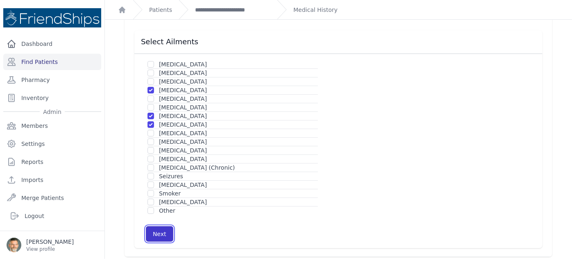
click at [157, 233] on button "Next" at bounding box center [159, 234] width 27 height 16
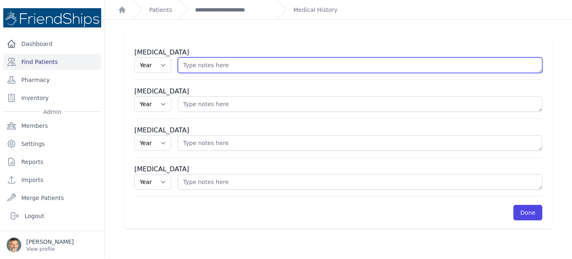
click at [222, 68] on textarea at bounding box center [360, 65] width 365 height 16
drag, startPoint x: 183, startPoint y: 64, endPoint x: 175, endPoint y: 64, distance: 8.2
click at [178, 64] on textarea "Breast - [MEDICAL_DATA] - [MEDICAL_DATA]?" at bounding box center [360, 65] width 365 height 16
click at [295, 64] on textarea "breast - [MEDICAL_DATA] - [MEDICAL_DATA]?" at bounding box center [360, 65] width 365 height 16
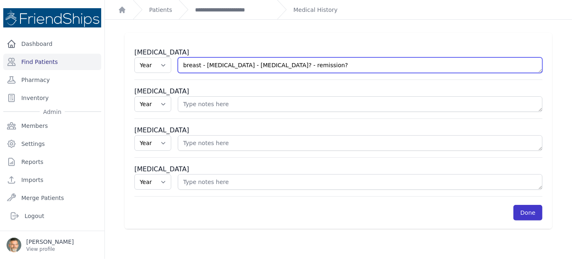
type textarea "breast - [MEDICAL_DATA] - [MEDICAL_DATA]? - remission?"
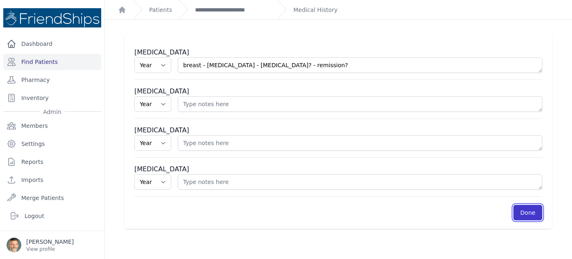
click at [523, 210] on link "Done" at bounding box center [527, 213] width 29 height 16
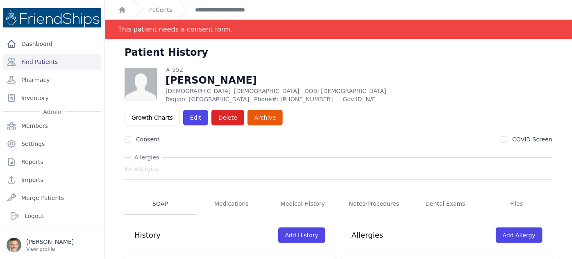
click at [161, 193] on link "SOAP" at bounding box center [160, 204] width 71 height 22
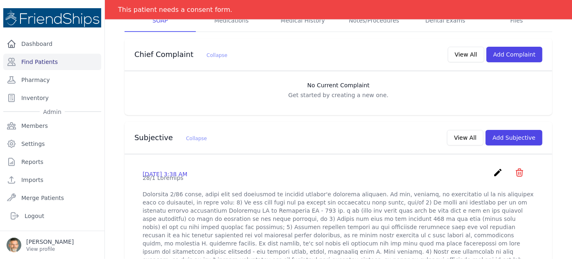
scroll to position [149, 0]
